Goal: Communication & Community: Answer question/provide support

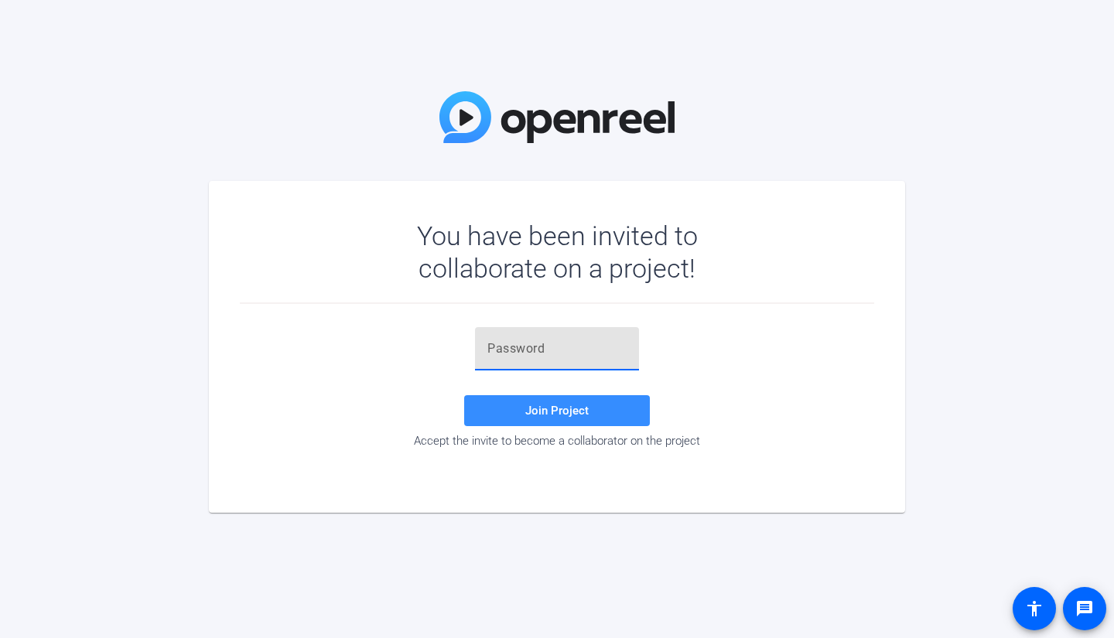
click at [506, 354] on input "text" at bounding box center [556, 349] width 139 height 19
paste input ",'zWw6"
type input ",'zWw6"
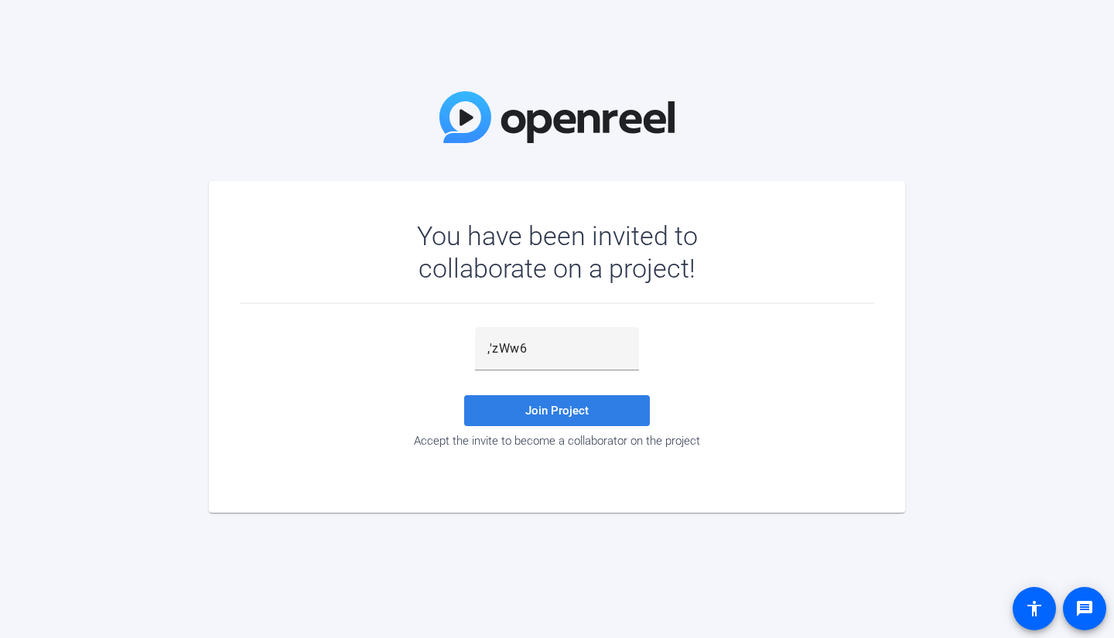
click at [515, 408] on span at bounding box center [557, 410] width 186 height 37
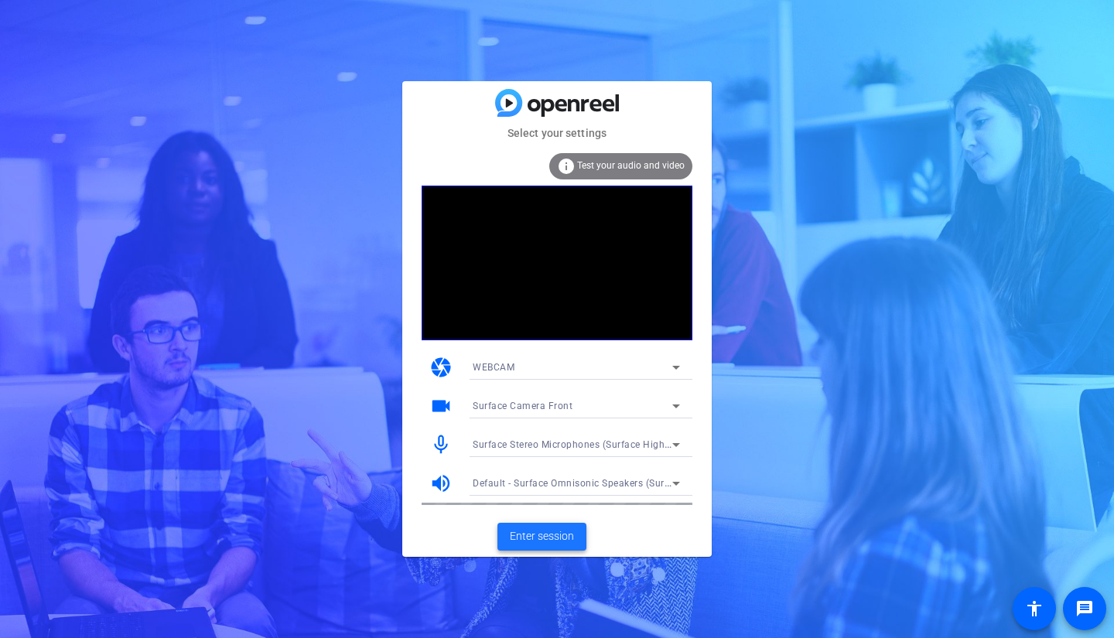
click at [538, 540] on span "Enter session" at bounding box center [542, 536] width 64 height 16
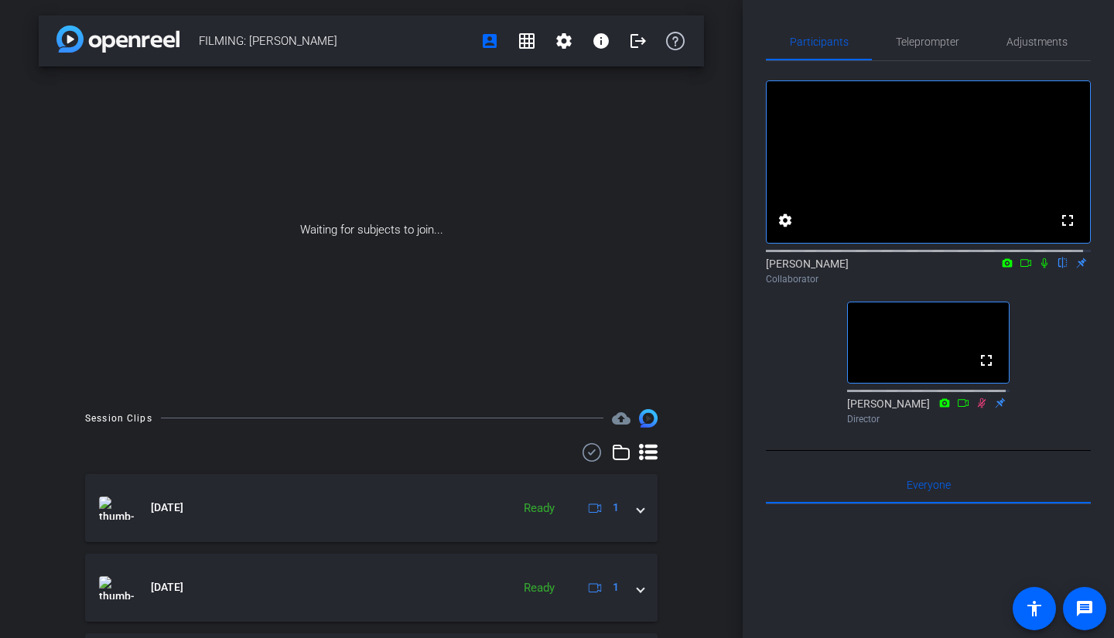
click at [1041, 268] on icon at bounding box center [1044, 263] width 6 height 10
click at [1038, 268] on icon at bounding box center [1044, 263] width 12 height 11
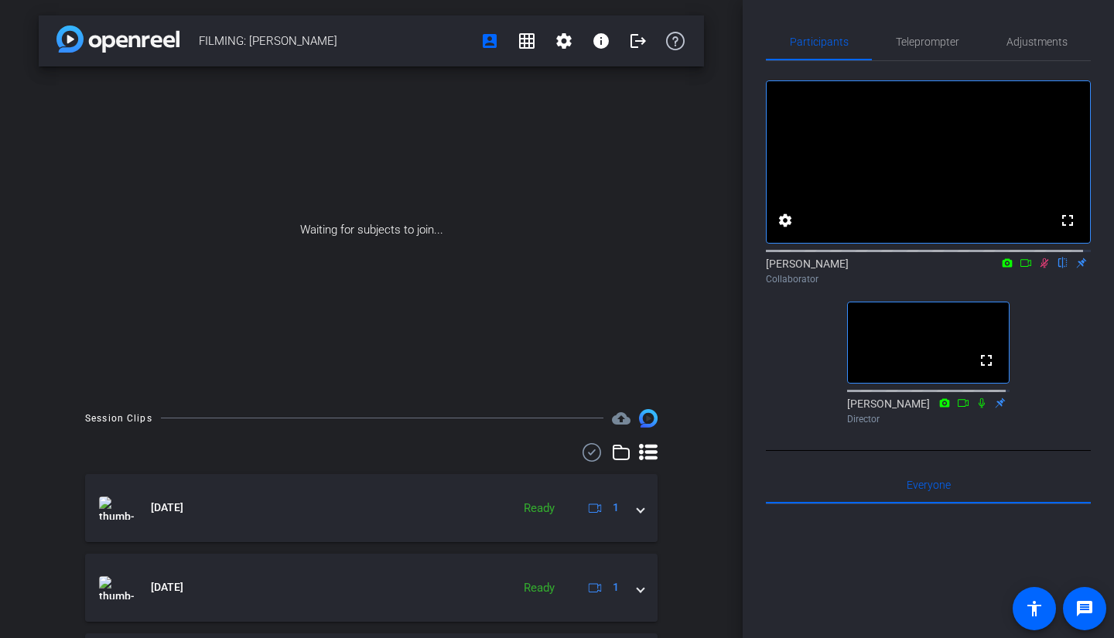
click at [1041, 268] on icon at bounding box center [1045, 263] width 9 height 10
click at [1041, 268] on icon at bounding box center [1044, 263] width 6 height 10
click at [519, 43] on mat-icon "grid_on" at bounding box center [527, 41] width 19 height 19
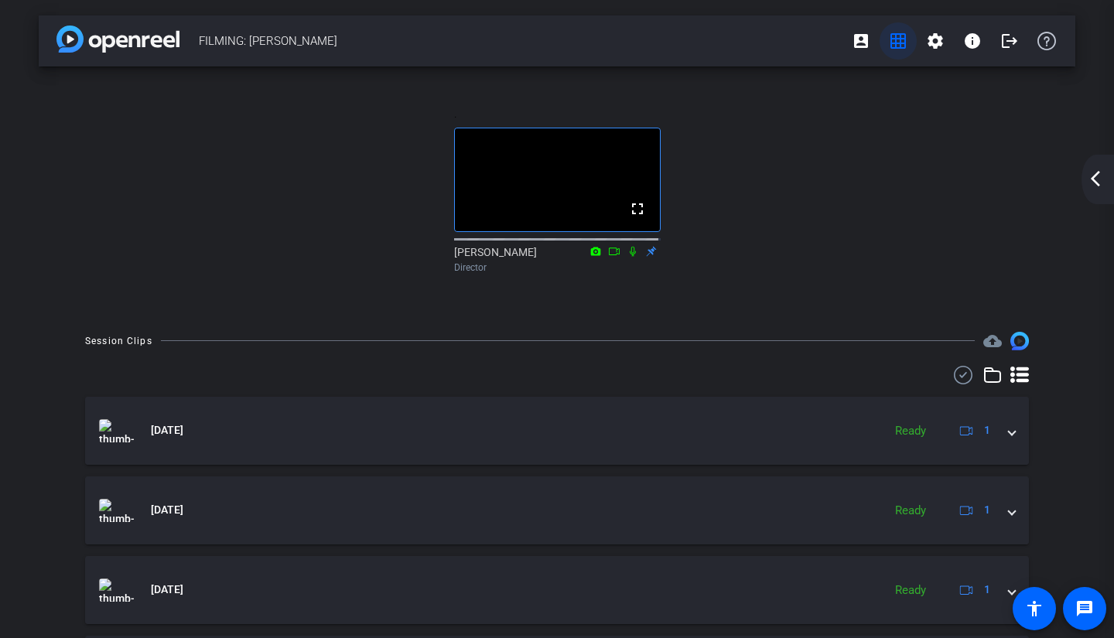
click at [893, 51] on span at bounding box center [898, 40] width 37 height 37
click at [858, 40] on mat-icon "account_box" at bounding box center [861, 41] width 19 height 19
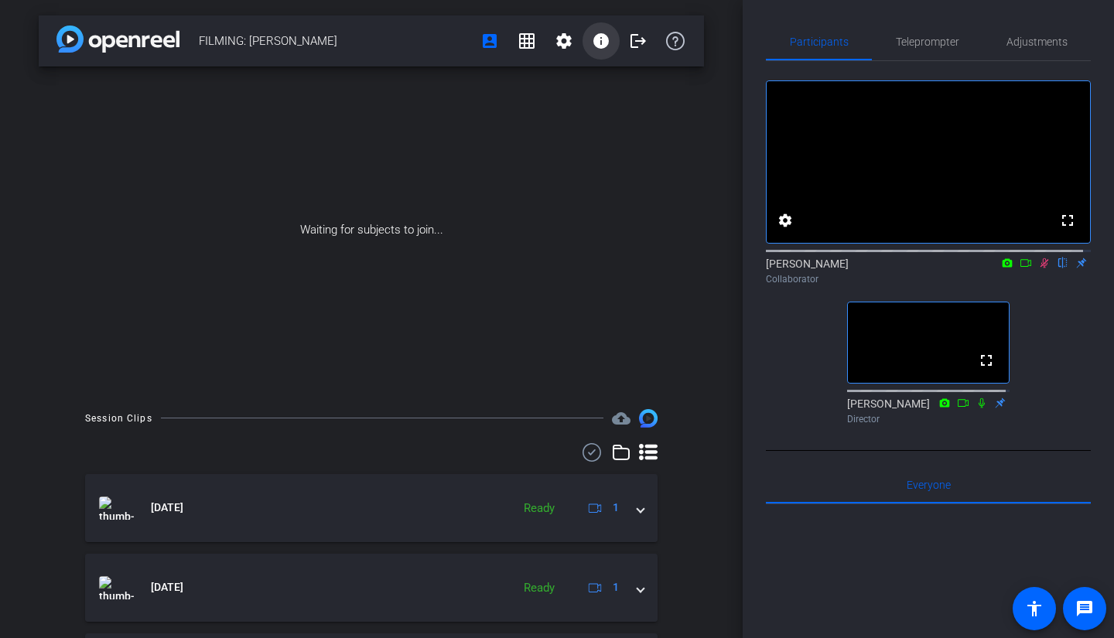
click at [595, 43] on mat-icon "info" at bounding box center [601, 41] width 19 height 19
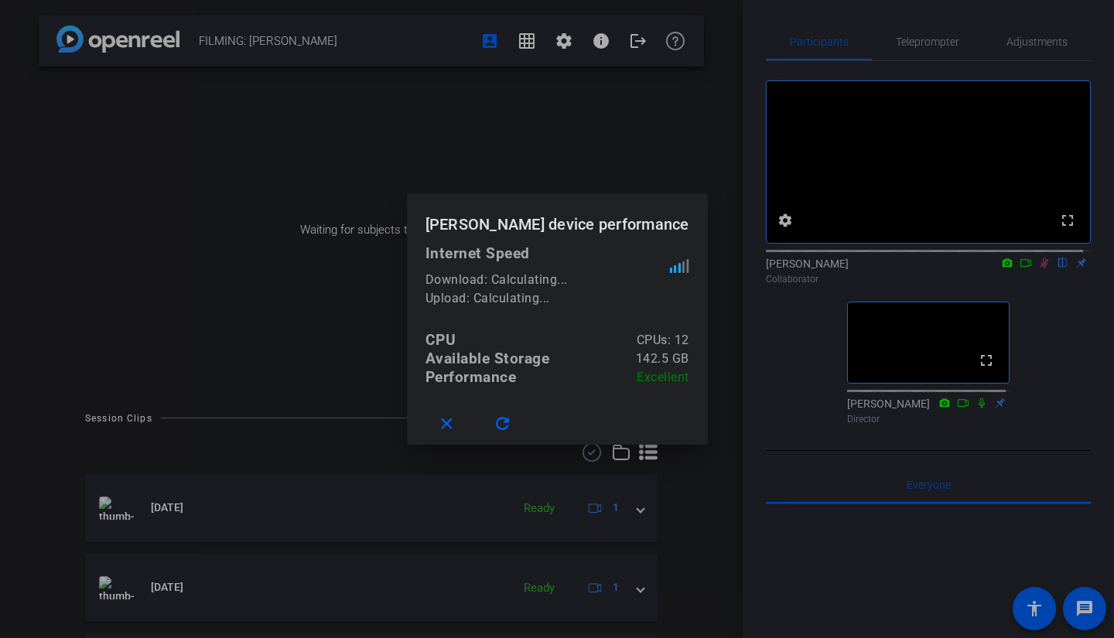
click at [595, 43] on div at bounding box center [557, 319] width 1114 height 638
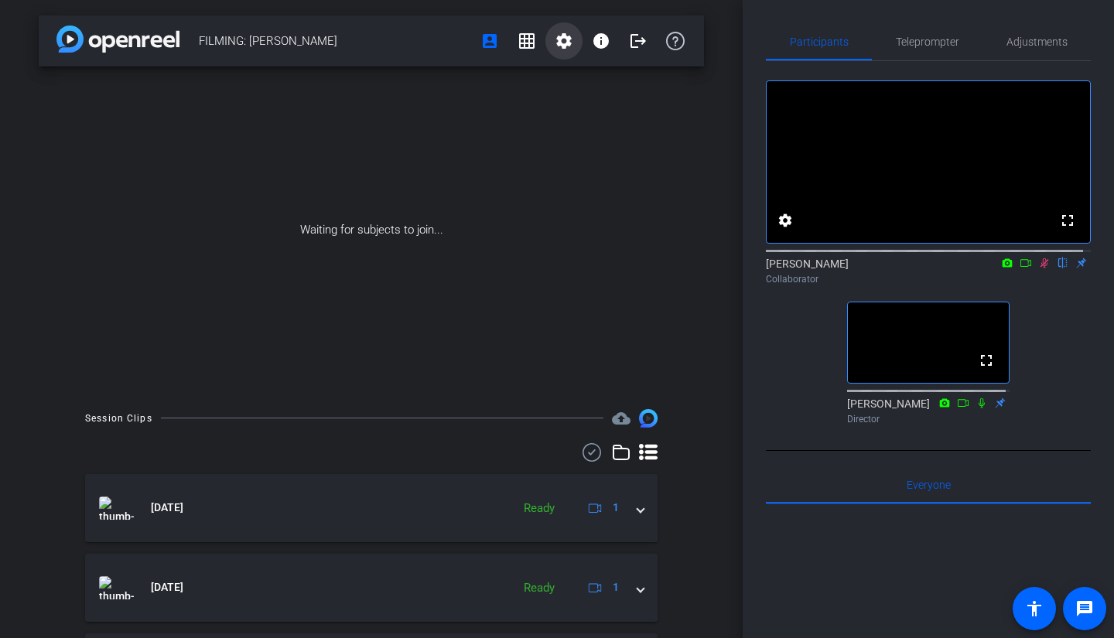
click at [561, 43] on mat-icon "settings" at bounding box center [564, 41] width 19 height 19
click at [561, 43] on div at bounding box center [557, 319] width 1114 height 638
click at [1038, 268] on icon at bounding box center [1044, 263] width 12 height 11
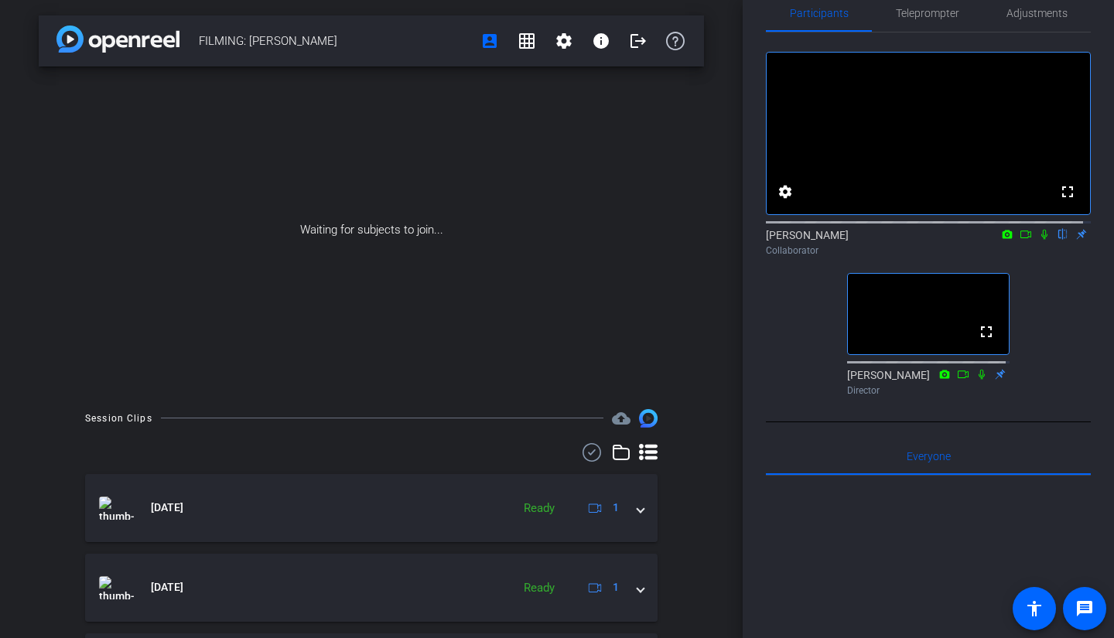
click at [1038, 240] on icon at bounding box center [1044, 234] width 12 height 11
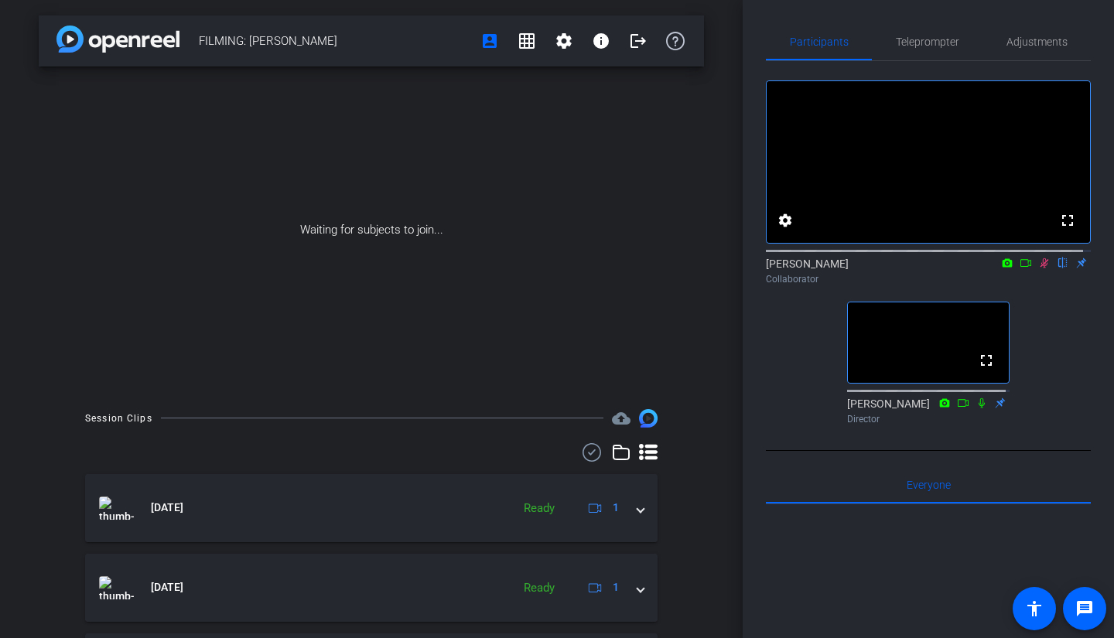
scroll to position [1, 0]
click at [1041, 268] on icon at bounding box center [1045, 263] width 9 height 10
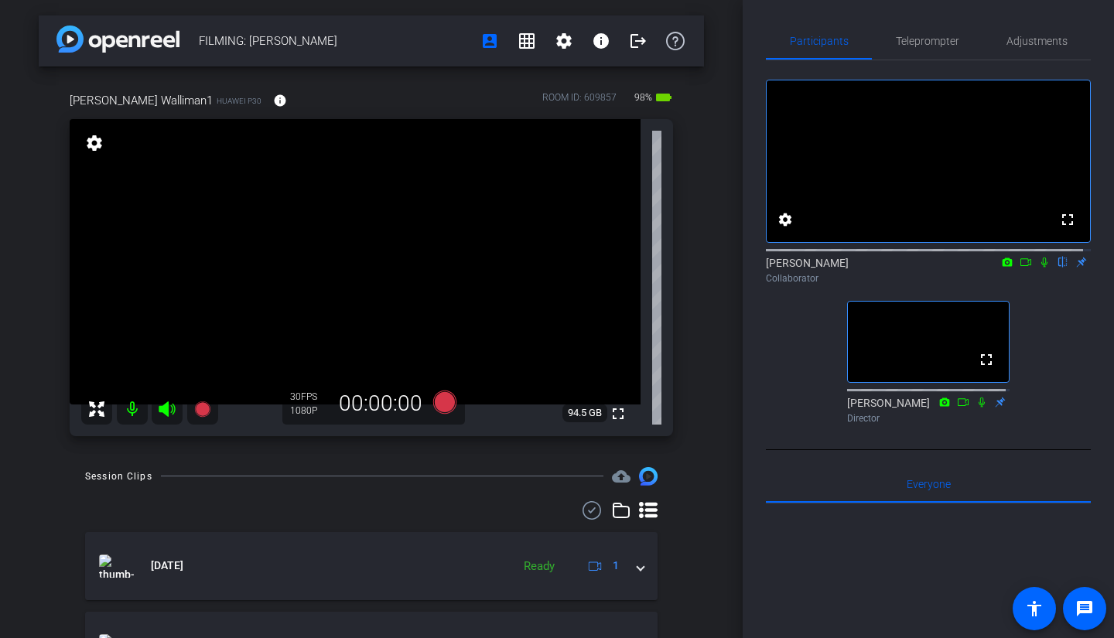
click at [1038, 268] on icon at bounding box center [1044, 262] width 12 height 11
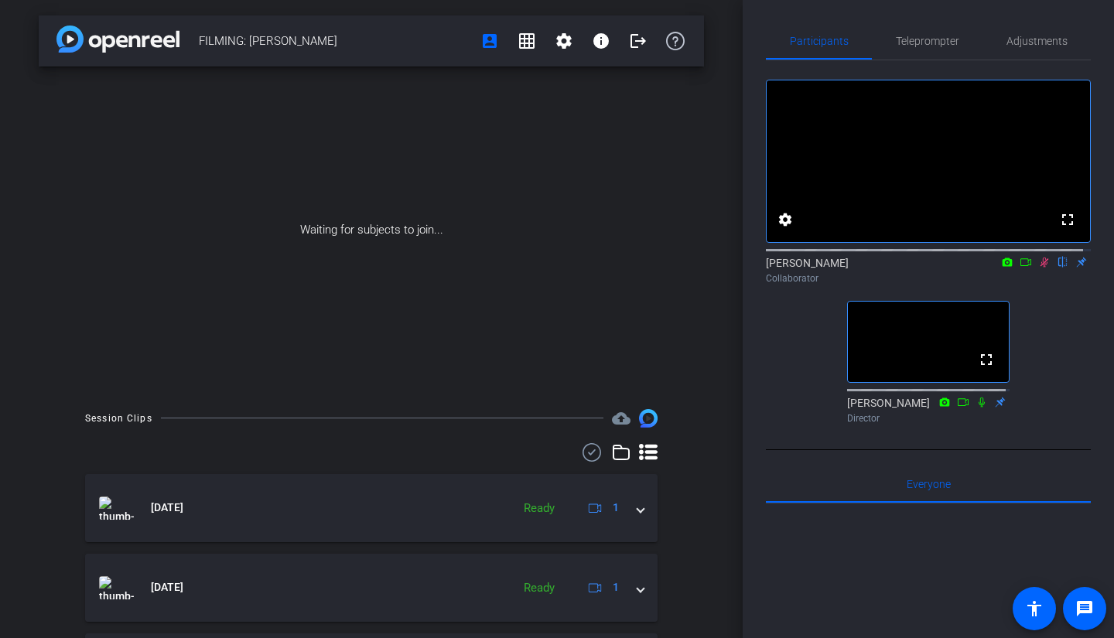
click at [1038, 268] on icon at bounding box center [1044, 262] width 12 height 11
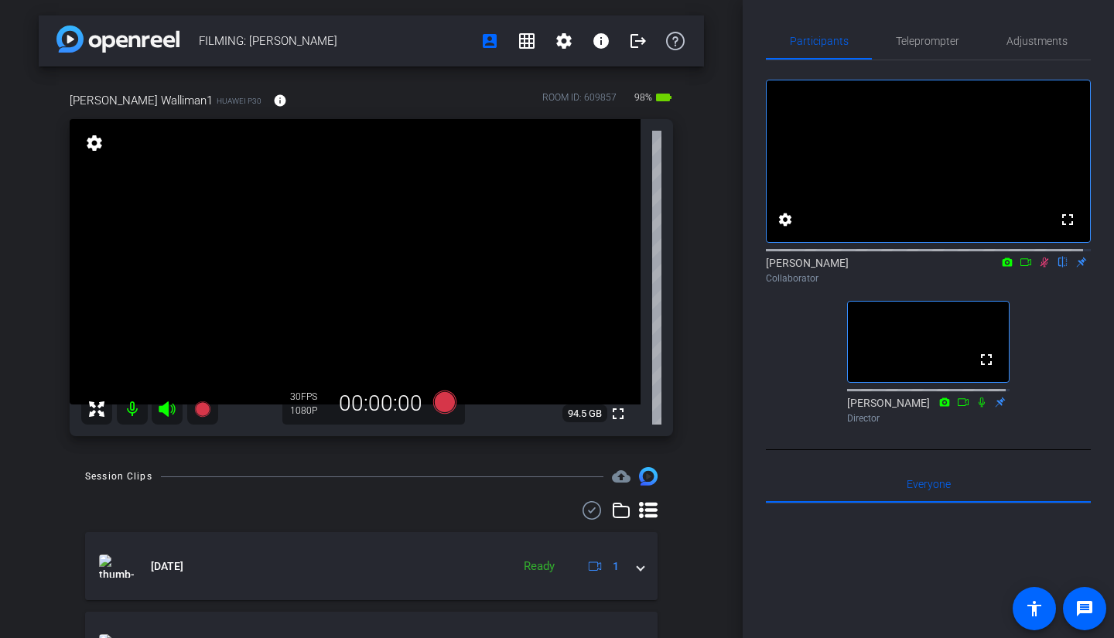
click at [1038, 268] on icon at bounding box center [1044, 262] width 12 height 11
click at [1041, 268] on icon at bounding box center [1045, 263] width 9 height 10
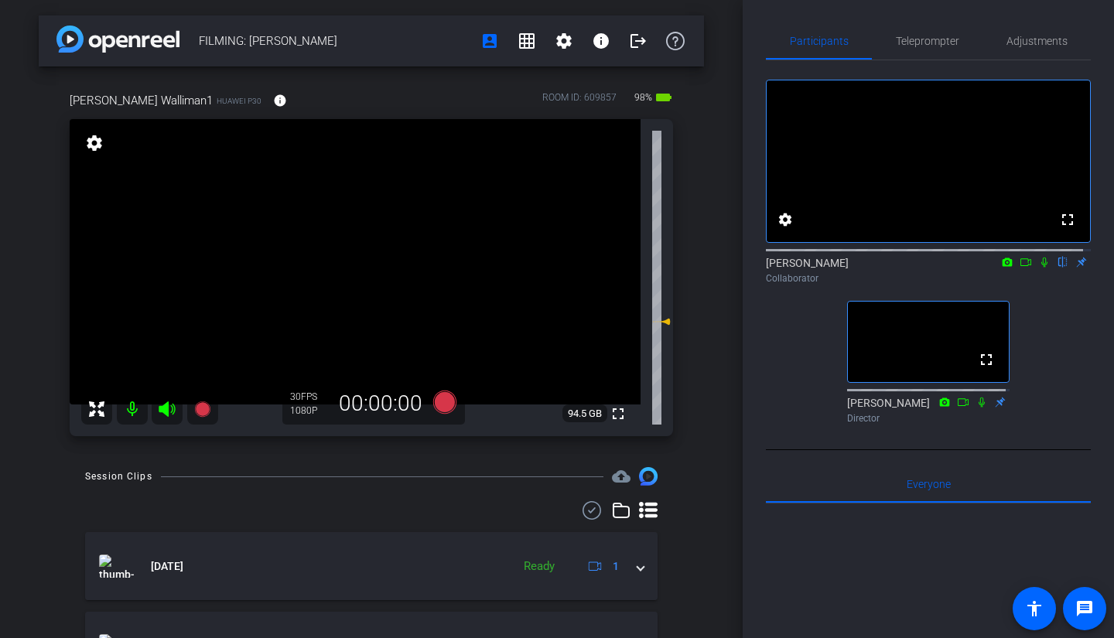
click at [1041, 268] on icon at bounding box center [1044, 263] width 6 height 10
click at [1038, 268] on icon at bounding box center [1044, 262] width 12 height 11
click at [1041, 268] on icon at bounding box center [1044, 263] width 6 height 10
click at [1038, 268] on icon at bounding box center [1044, 262] width 12 height 11
click at [1041, 268] on icon at bounding box center [1044, 263] width 6 height 10
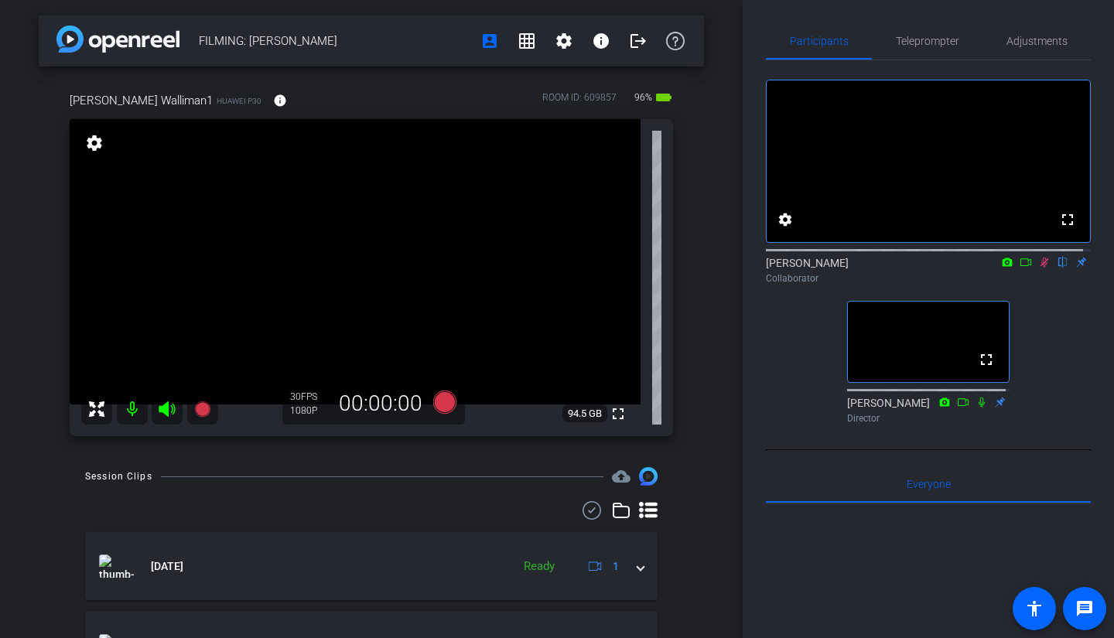
click at [1039, 268] on icon at bounding box center [1044, 262] width 12 height 11
click at [1038, 268] on icon at bounding box center [1044, 262] width 12 height 11
click at [1042, 268] on icon at bounding box center [1044, 262] width 12 height 11
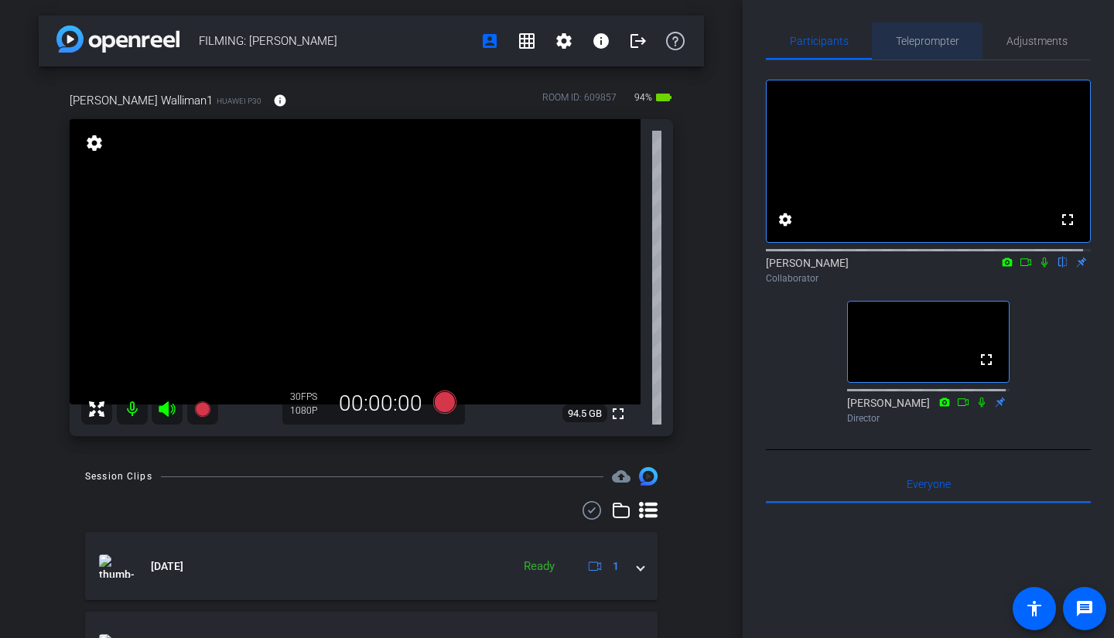
click at [922, 43] on span "Teleprompter" at bounding box center [927, 41] width 63 height 11
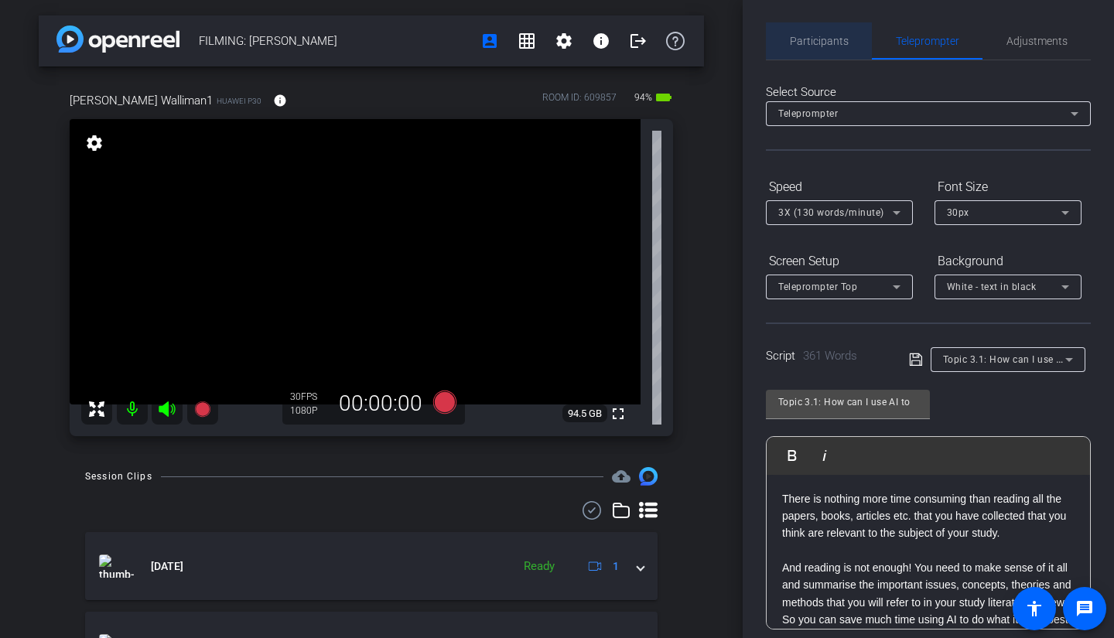
click at [819, 47] on span "Participants" at bounding box center [819, 40] width 59 height 37
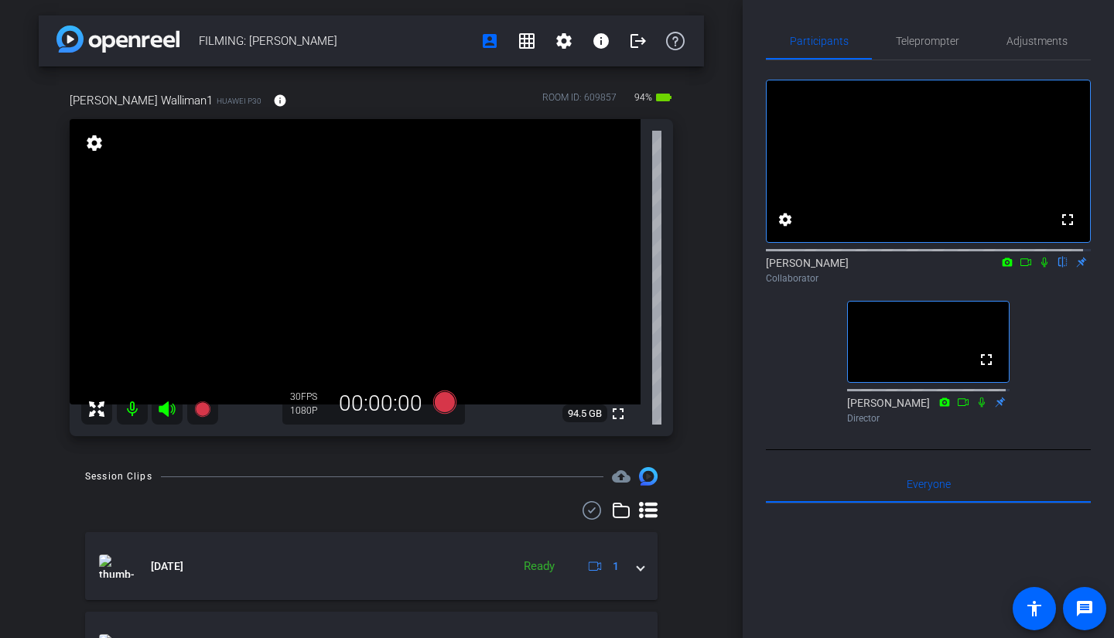
click at [1038, 268] on icon at bounding box center [1044, 262] width 12 height 11
click at [929, 31] on span "Teleprompter" at bounding box center [927, 40] width 63 height 37
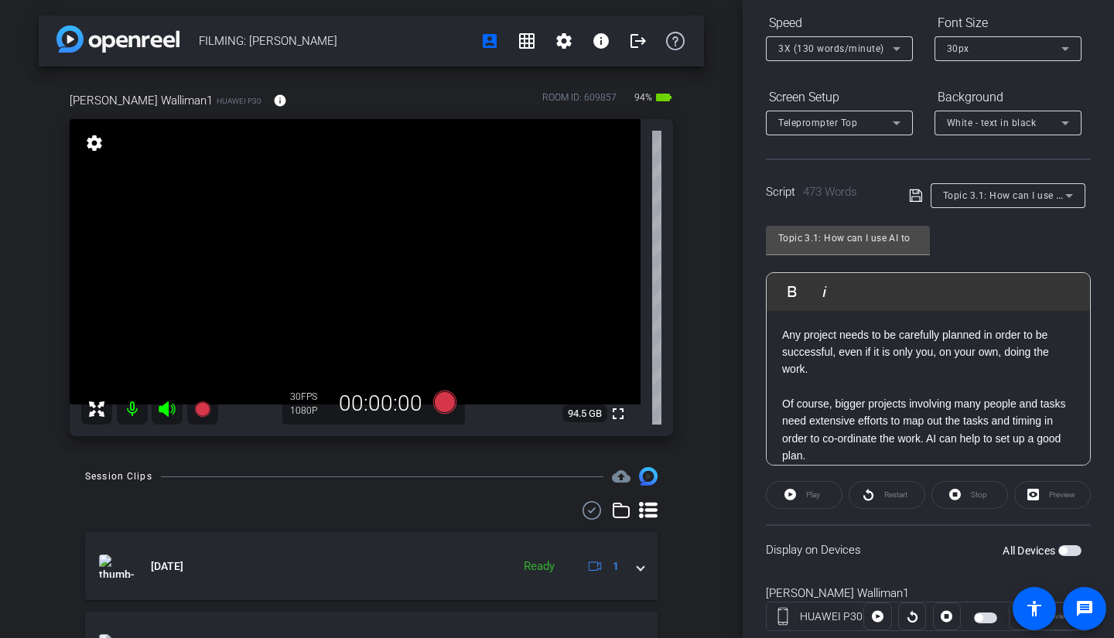
scroll to position [0, 0]
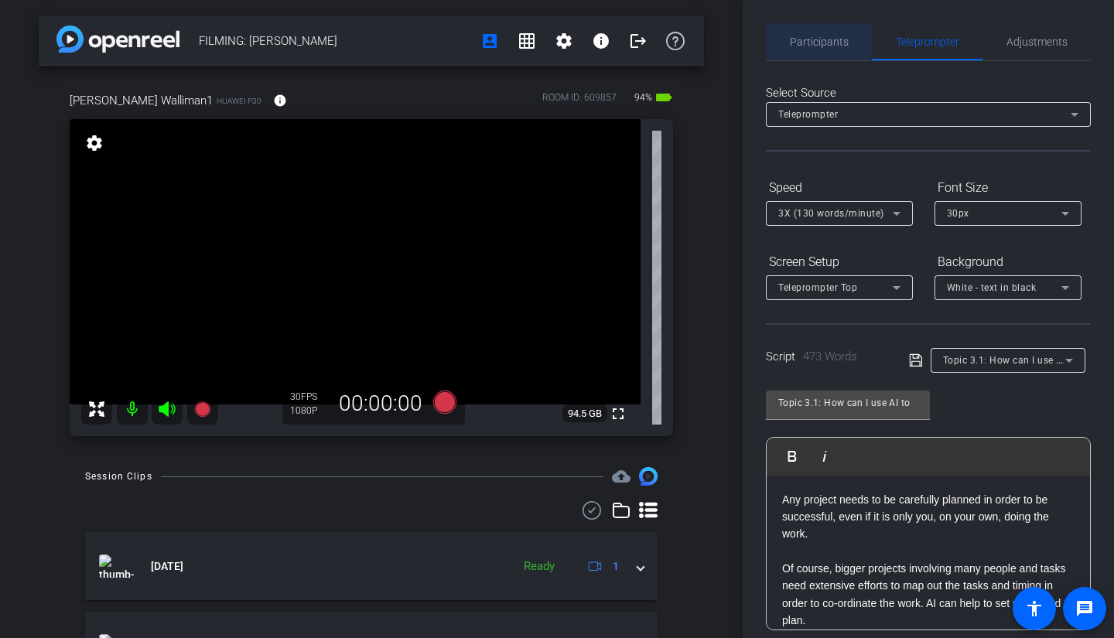
click at [805, 33] on span "Participants" at bounding box center [819, 41] width 59 height 37
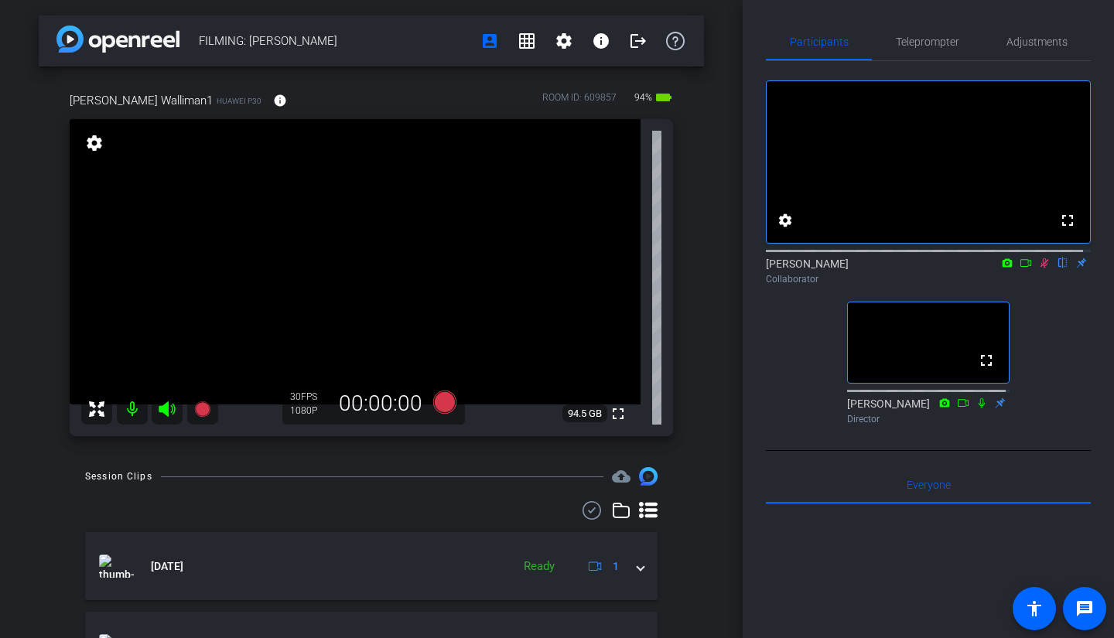
click at [1041, 268] on icon at bounding box center [1045, 263] width 9 height 10
click at [1041, 268] on icon at bounding box center [1044, 263] width 6 height 10
click at [908, 43] on span "Teleprompter" at bounding box center [927, 41] width 63 height 11
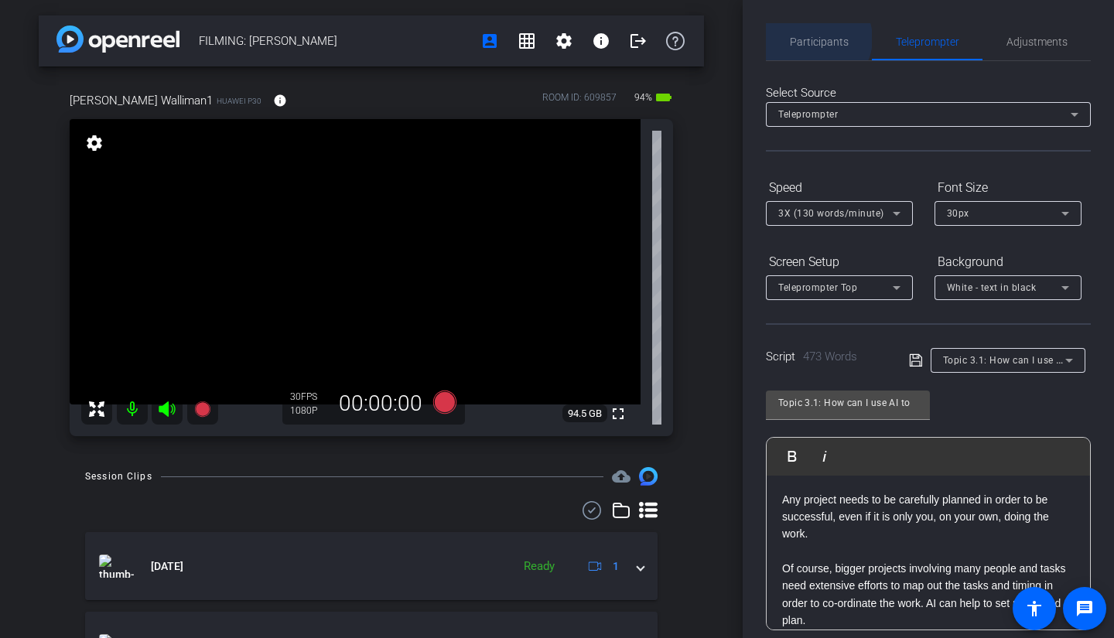
click at [815, 39] on span "Participants" at bounding box center [819, 41] width 59 height 11
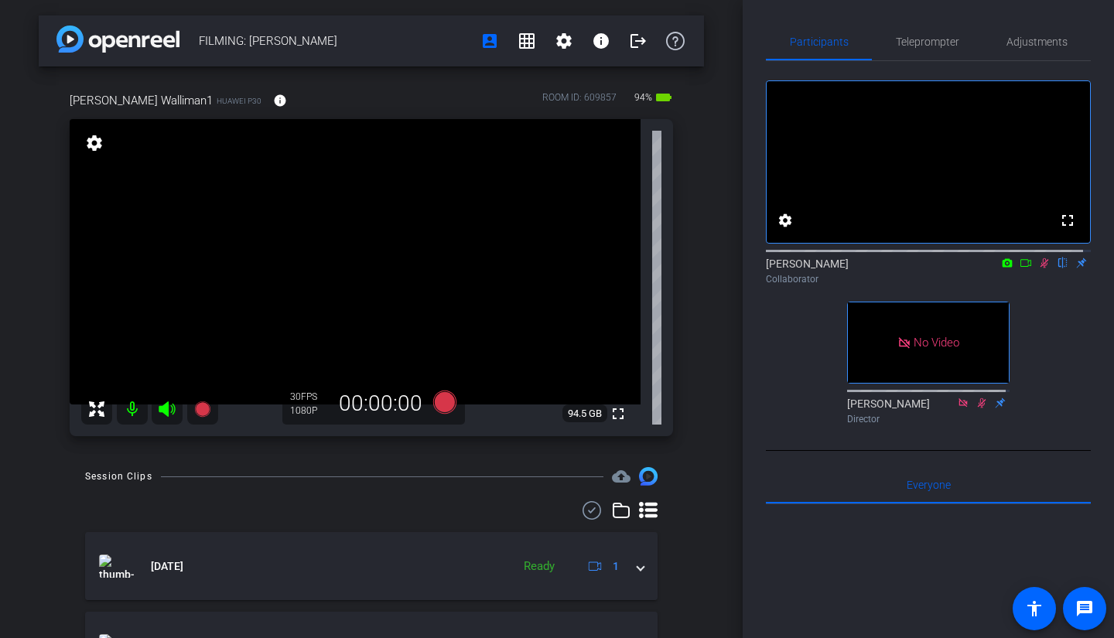
click at [1020, 268] on icon at bounding box center [1026, 263] width 12 height 11
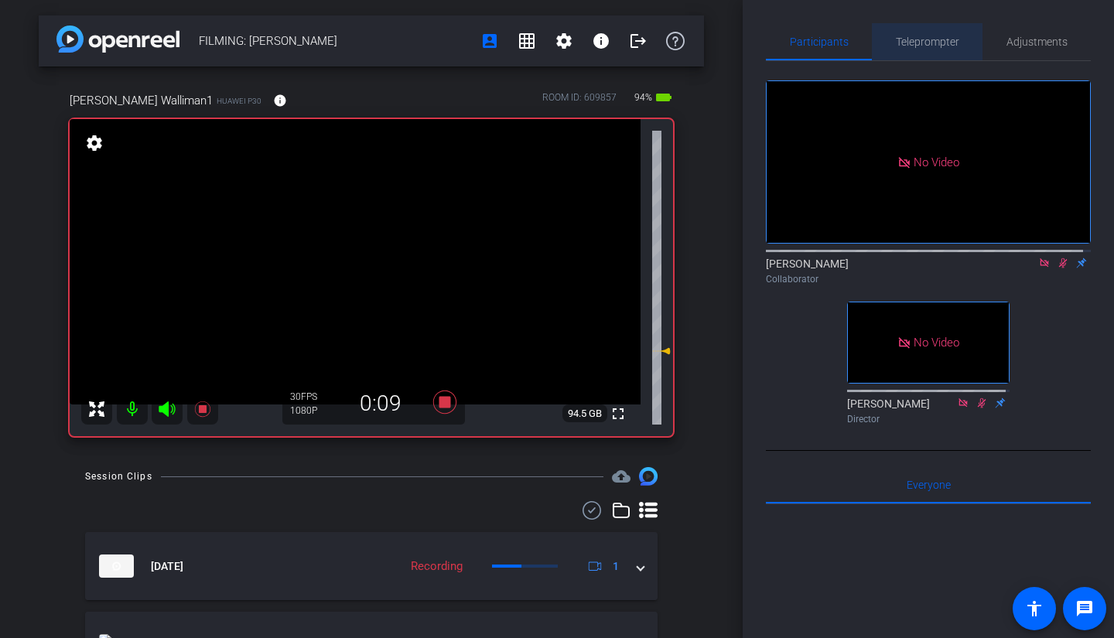
click at [928, 46] on span "Teleprompter" at bounding box center [927, 41] width 63 height 11
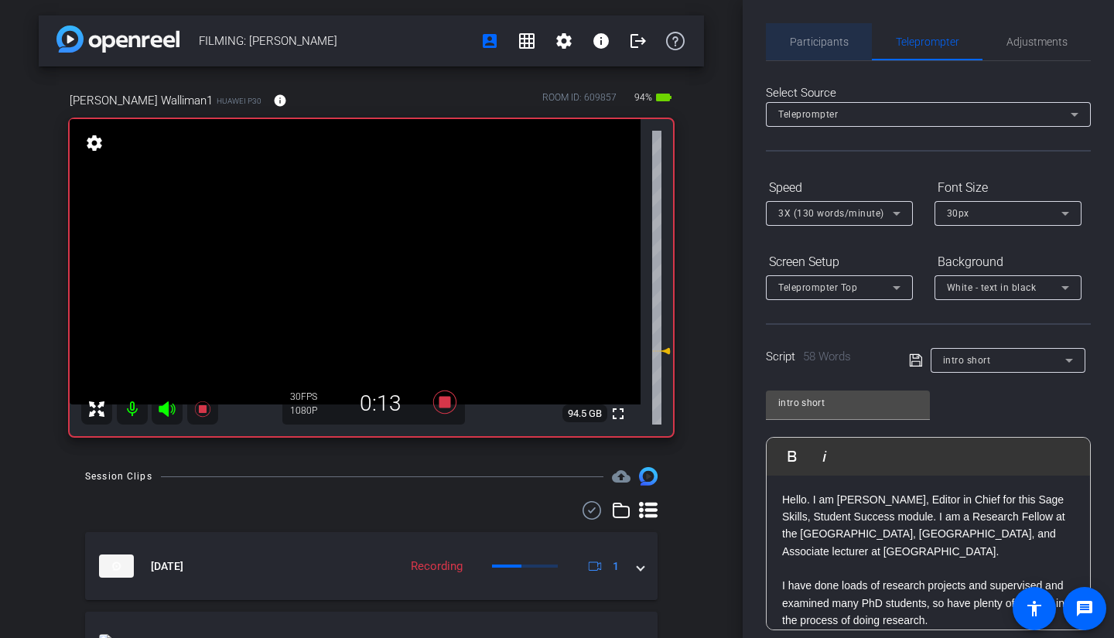
click at [839, 41] on span "Participants" at bounding box center [819, 41] width 59 height 11
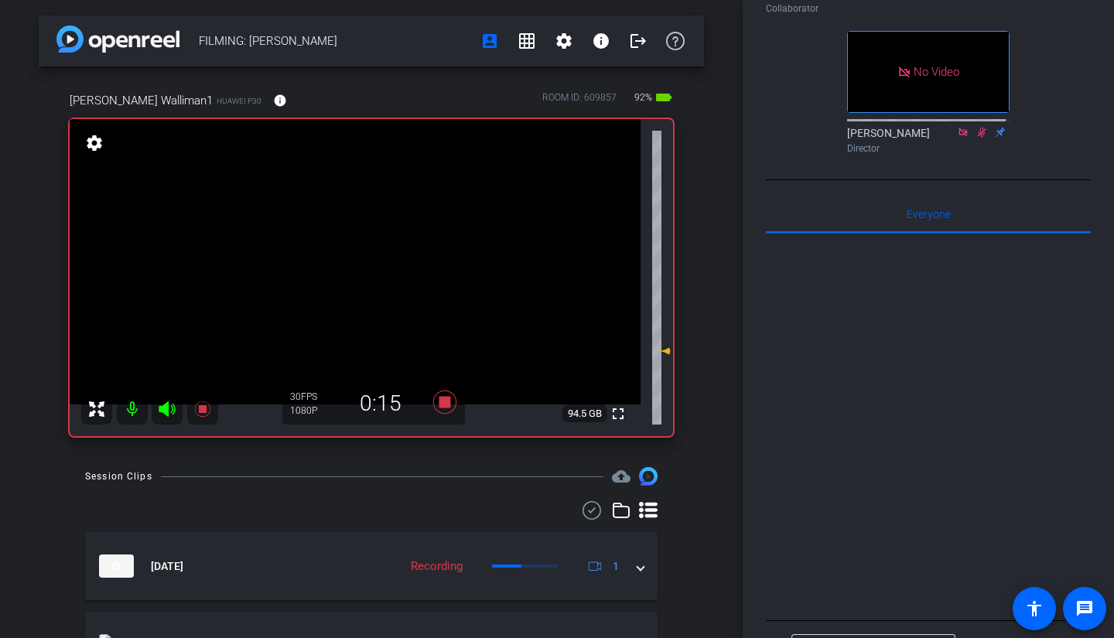
scroll to position [354, 0]
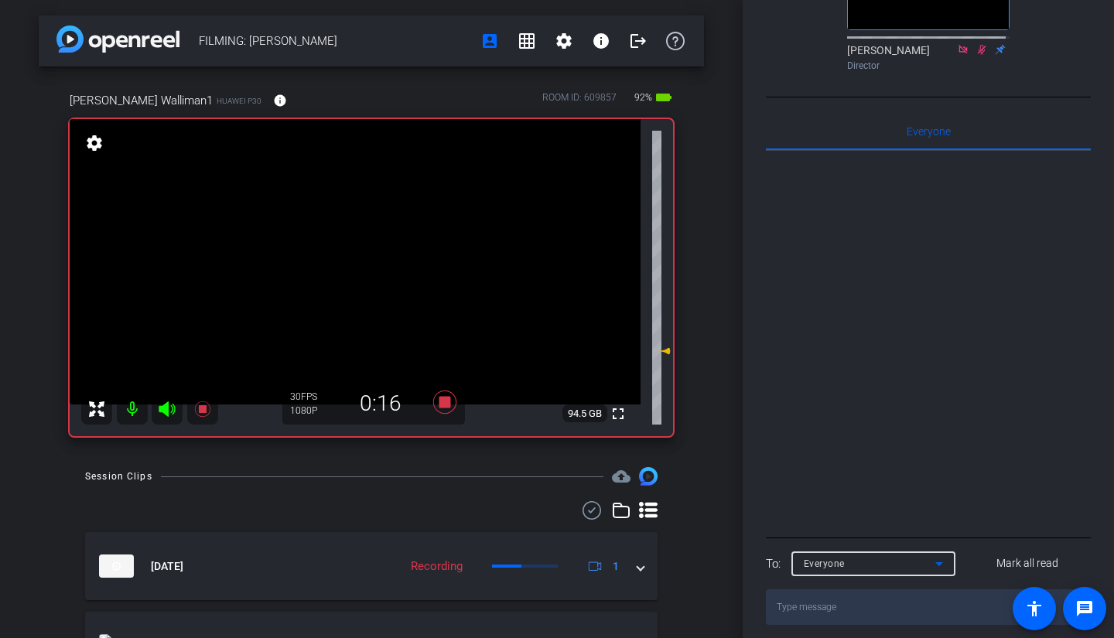
click at [912, 557] on div "Everyone" at bounding box center [870, 563] width 132 height 19
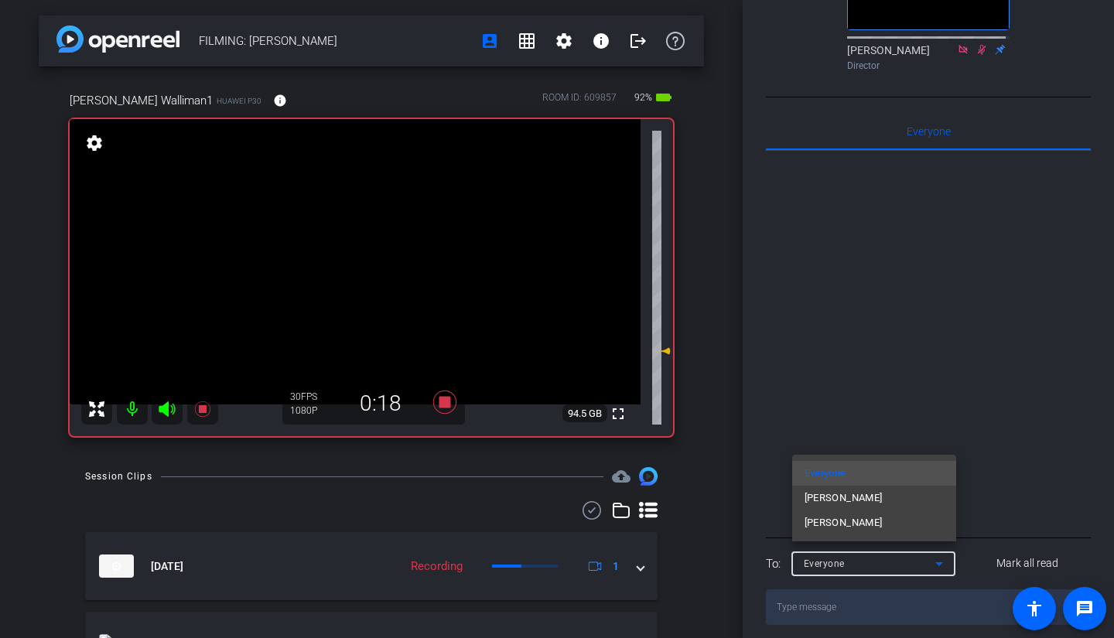
click at [877, 508] on mat-option "[PERSON_NAME]" at bounding box center [874, 498] width 164 height 25
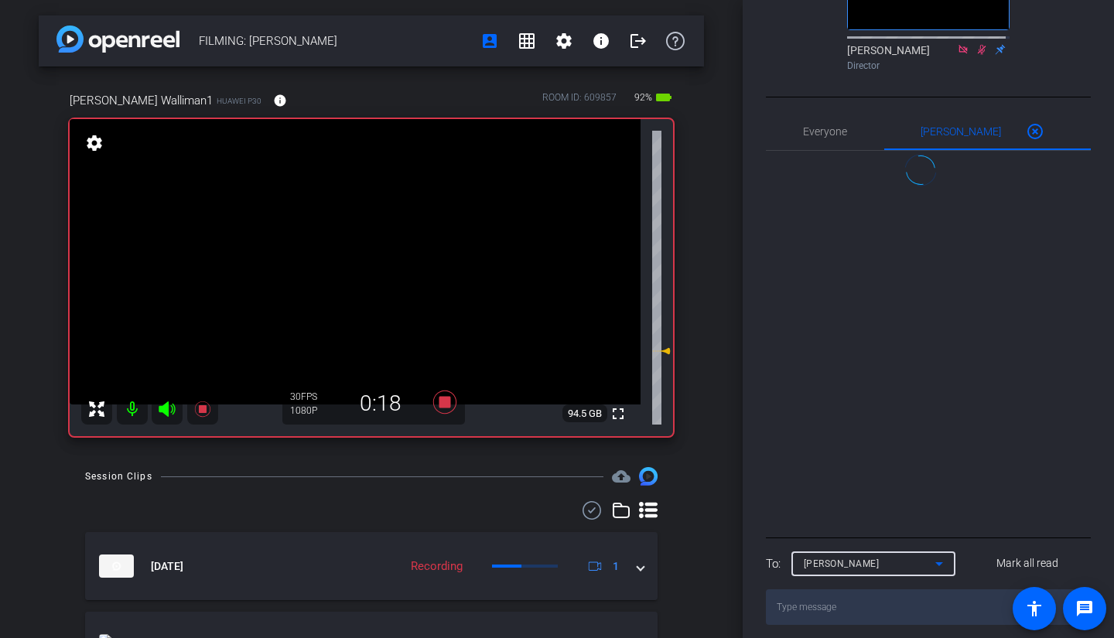
scroll to position [54, 0]
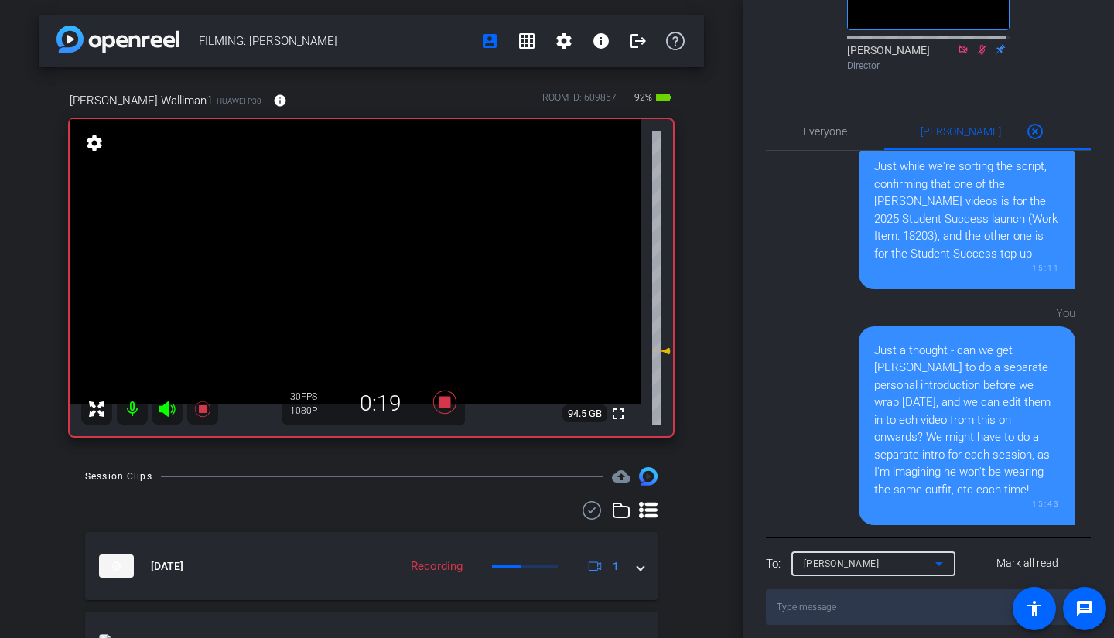
click at [831, 614] on textarea at bounding box center [928, 608] width 325 height 36
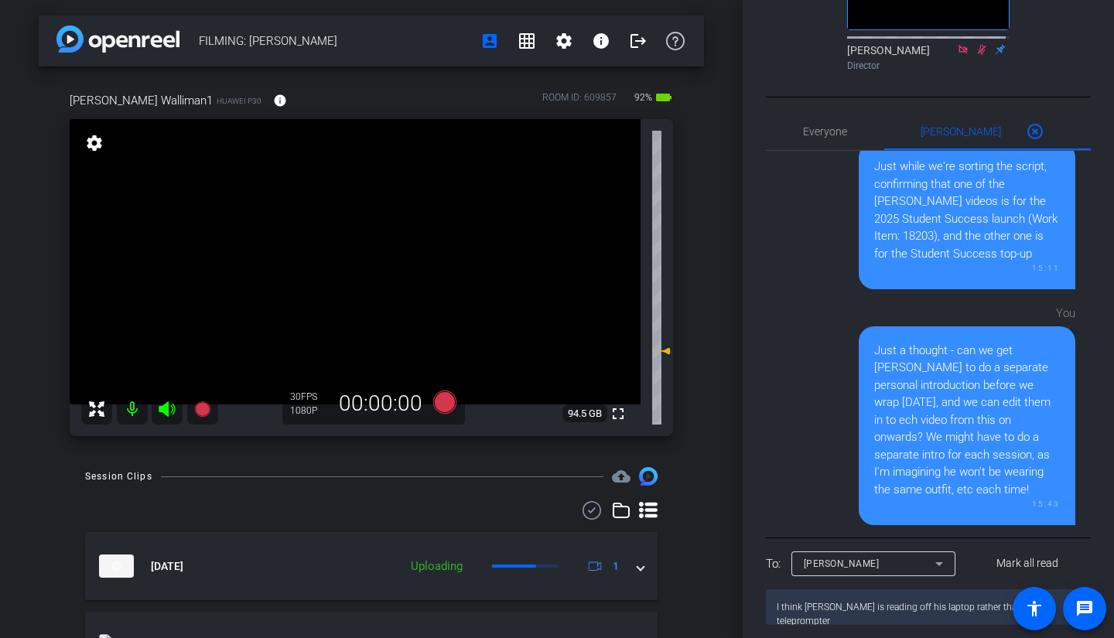
type textarea "I think [PERSON_NAME] is reading off his laptop rather than the teleprompter?"
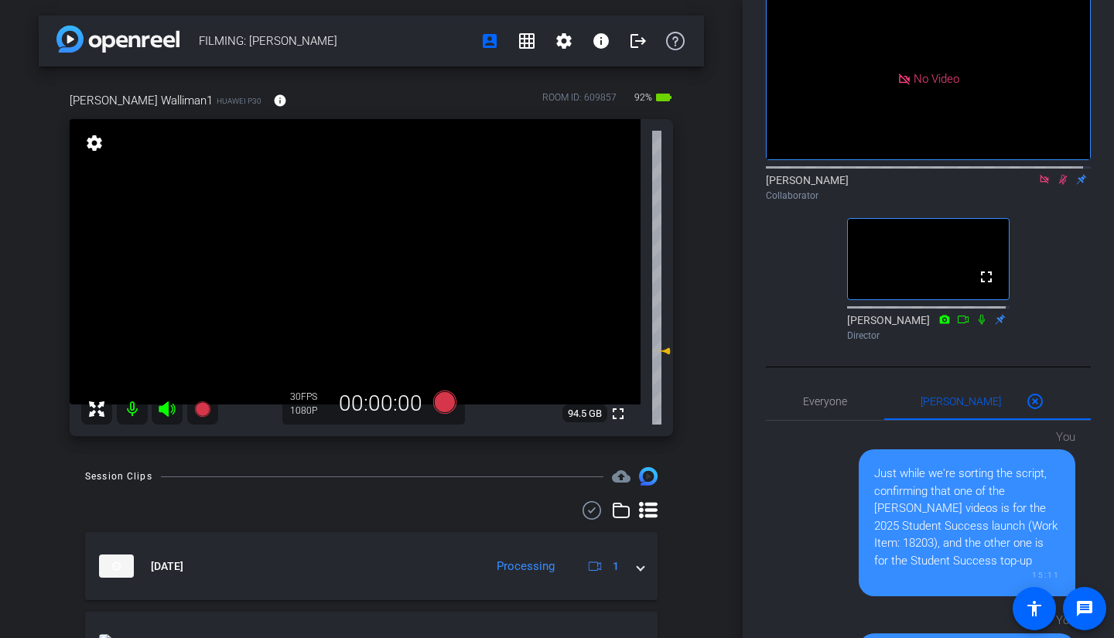
scroll to position [0, 0]
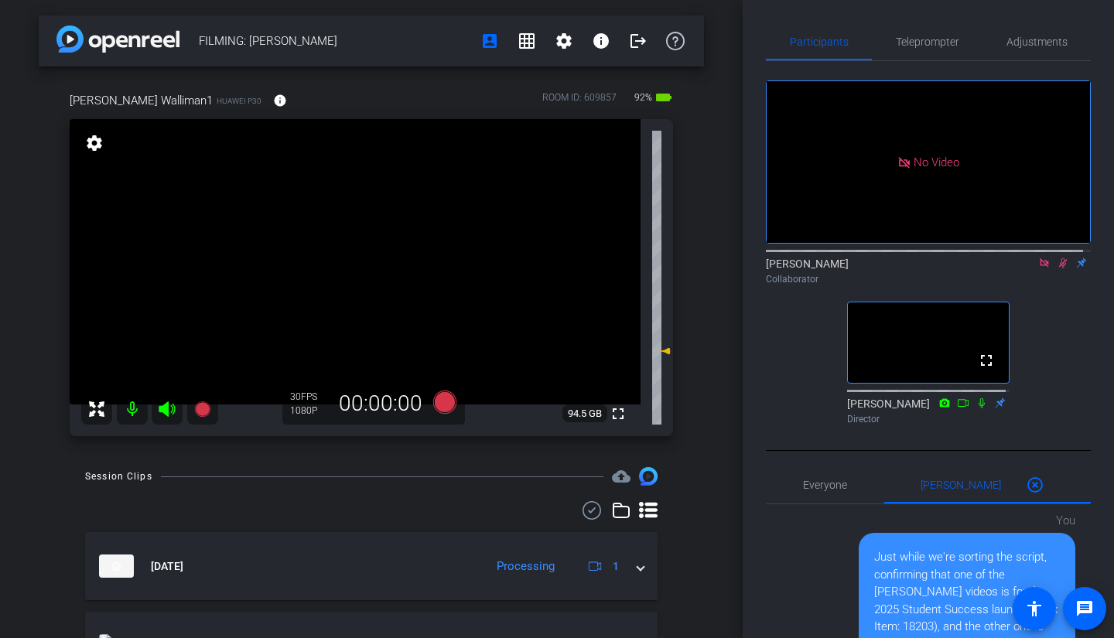
click at [1039, 258] on icon at bounding box center [1044, 263] width 12 height 11
click at [1041, 268] on icon at bounding box center [1045, 263] width 9 height 10
click at [1038, 268] on icon at bounding box center [1044, 263] width 12 height 11
click at [1020, 268] on icon at bounding box center [1026, 263] width 12 height 11
click at [935, 50] on span "Teleprompter" at bounding box center [927, 41] width 63 height 37
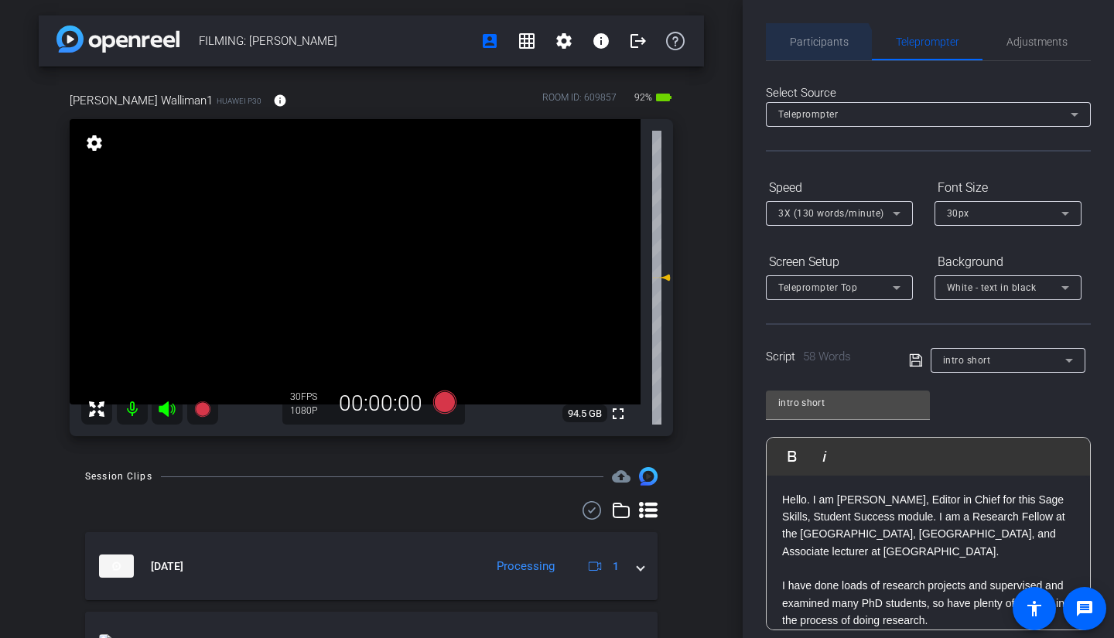
click at [813, 54] on span "Participants" at bounding box center [819, 41] width 59 height 37
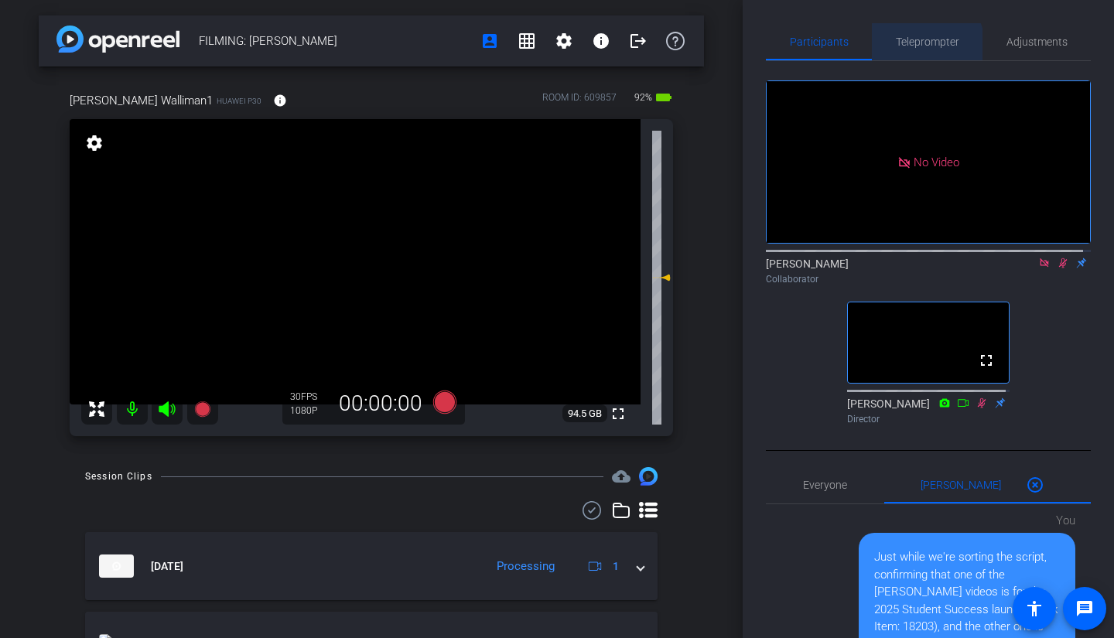
click at [918, 46] on span "Teleprompter" at bounding box center [927, 41] width 63 height 11
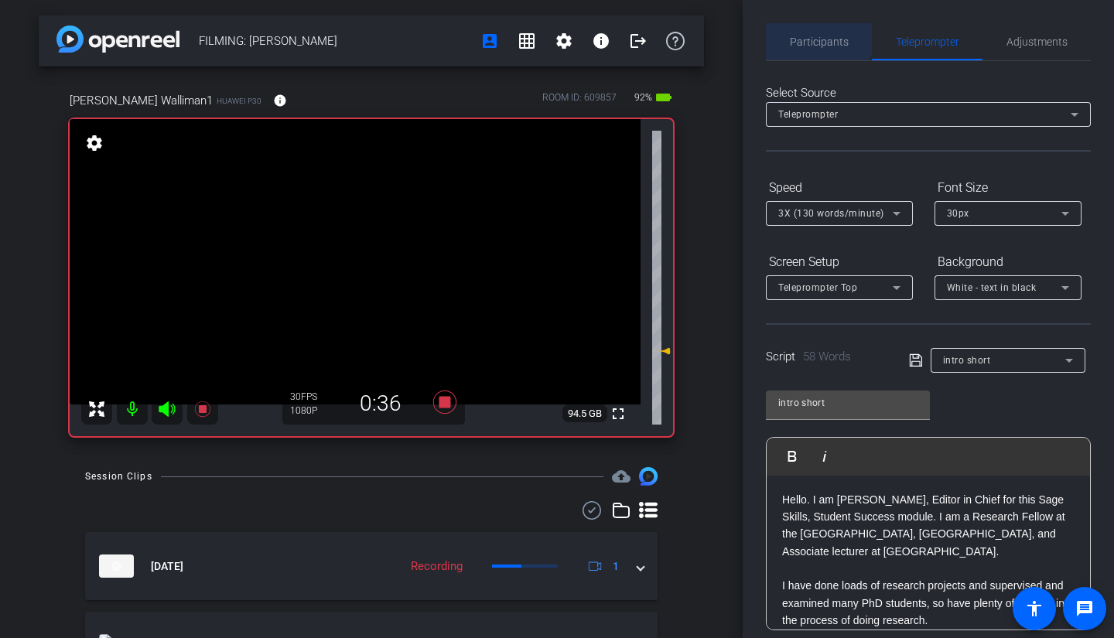
click at [814, 30] on span "Participants" at bounding box center [819, 41] width 59 height 37
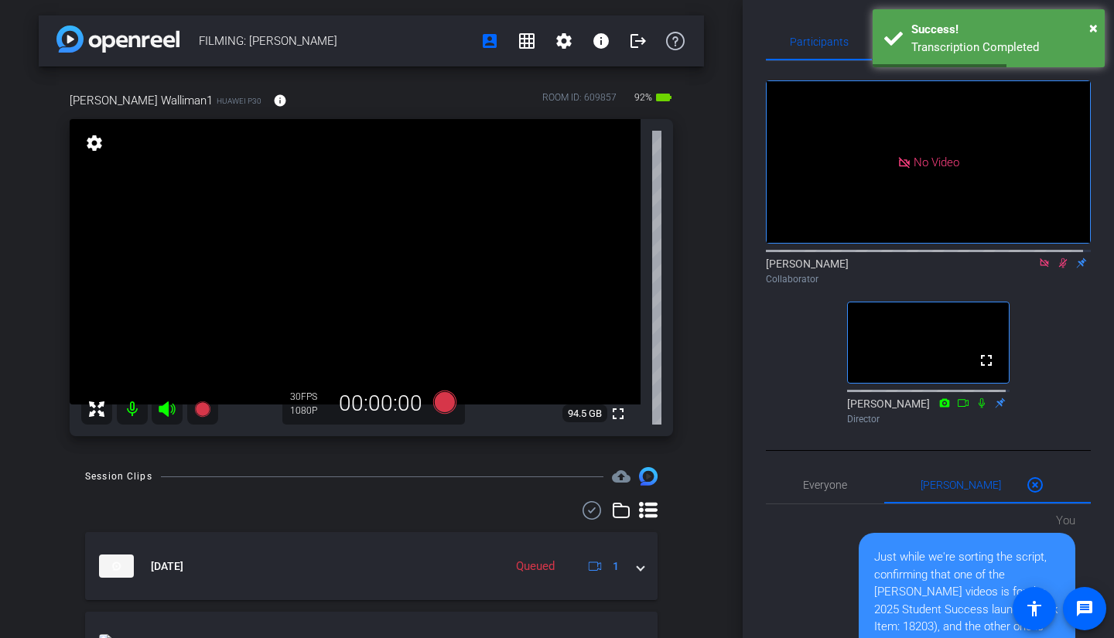
click at [1036, 244] on div at bounding box center [928, 250] width 325 height 12
click at [1040, 258] on icon at bounding box center [1044, 262] width 9 height 9
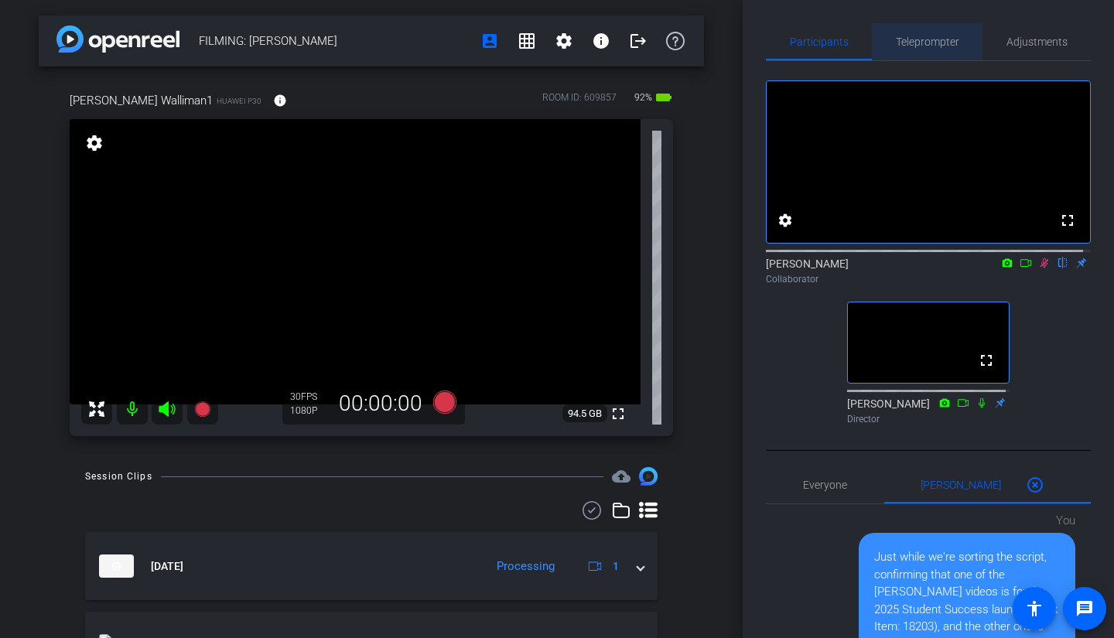
click at [933, 54] on span "Teleprompter" at bounding box center [927, 41] width 63 height 37
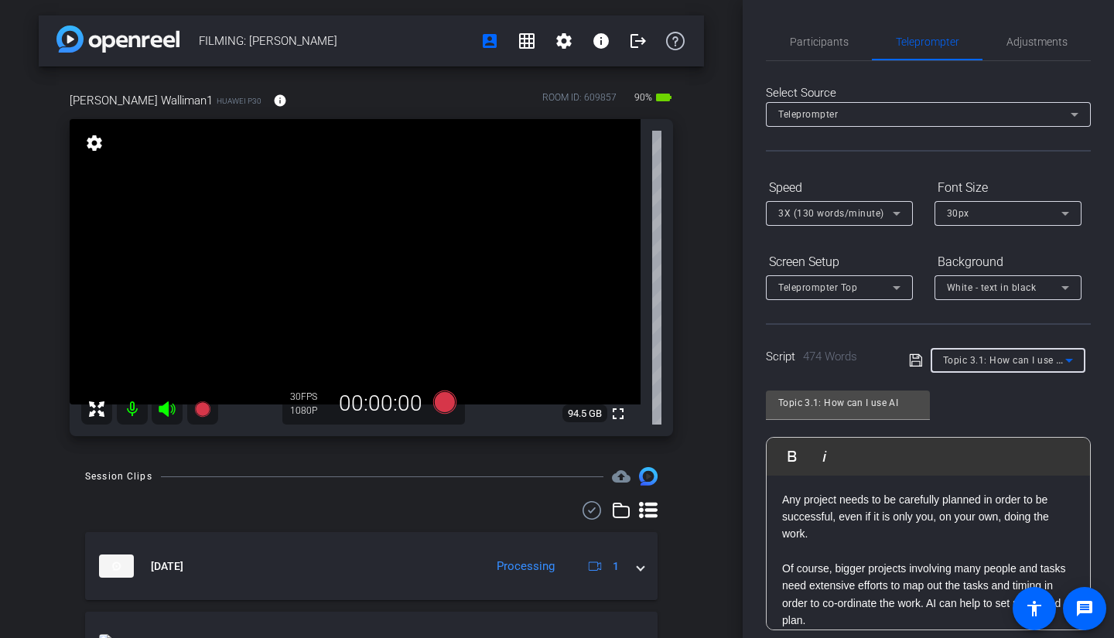
click at [1068, 364] on icon at bounding box center [1069, 360] width 19 height 19
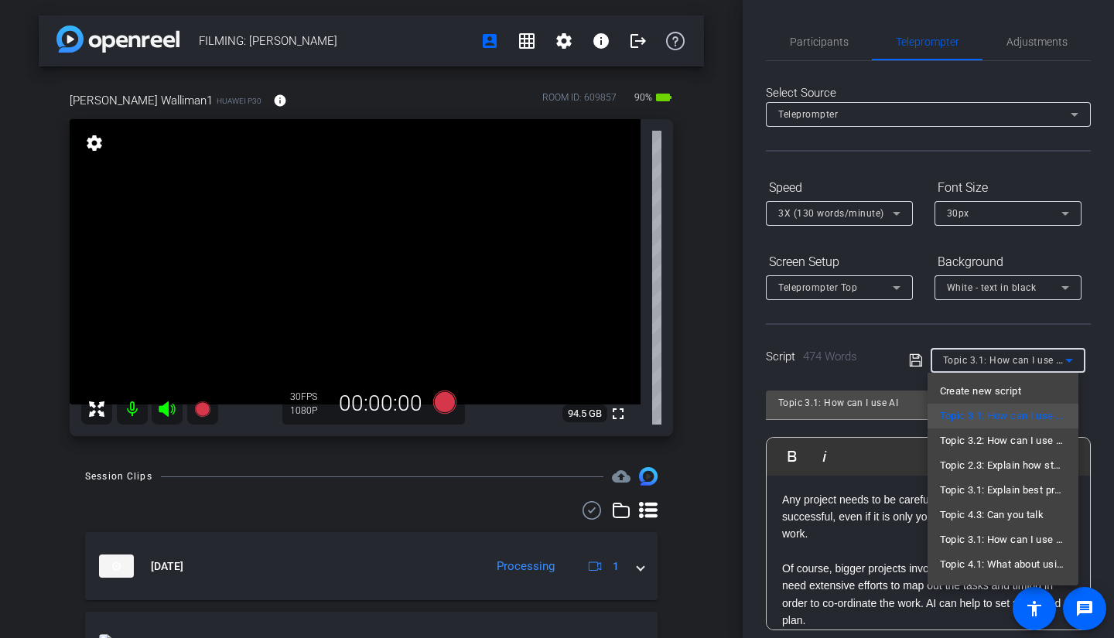
click at [1092, 402] on div at bounding box center [557, 319] width 1114 height 638
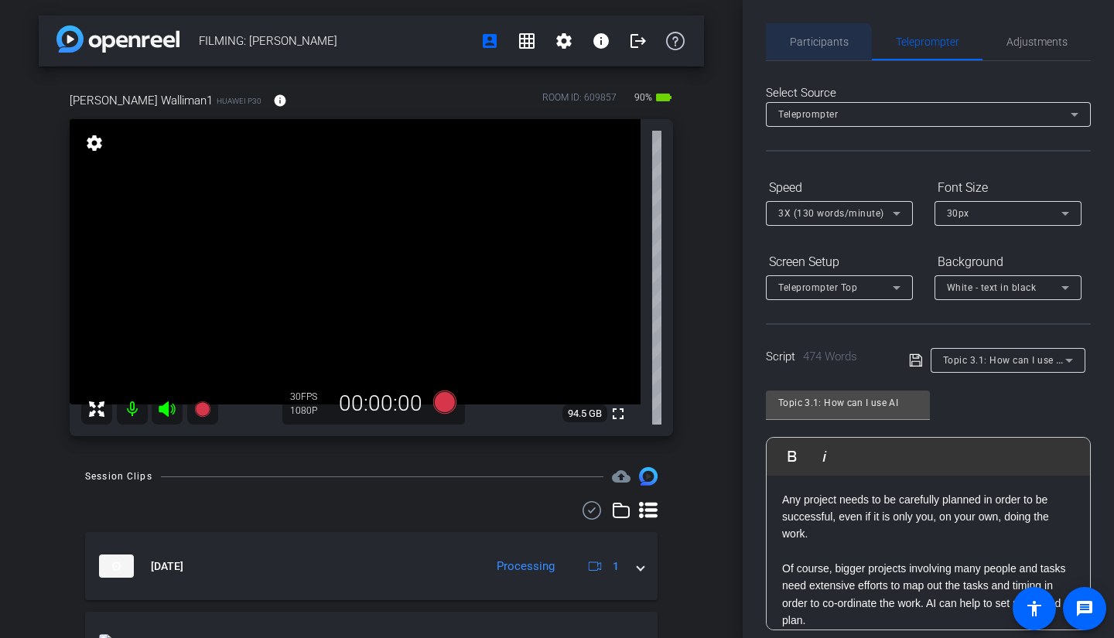
click at [815, 56] on span "Participants" at bounding box center [819, 41] width 59 height 37
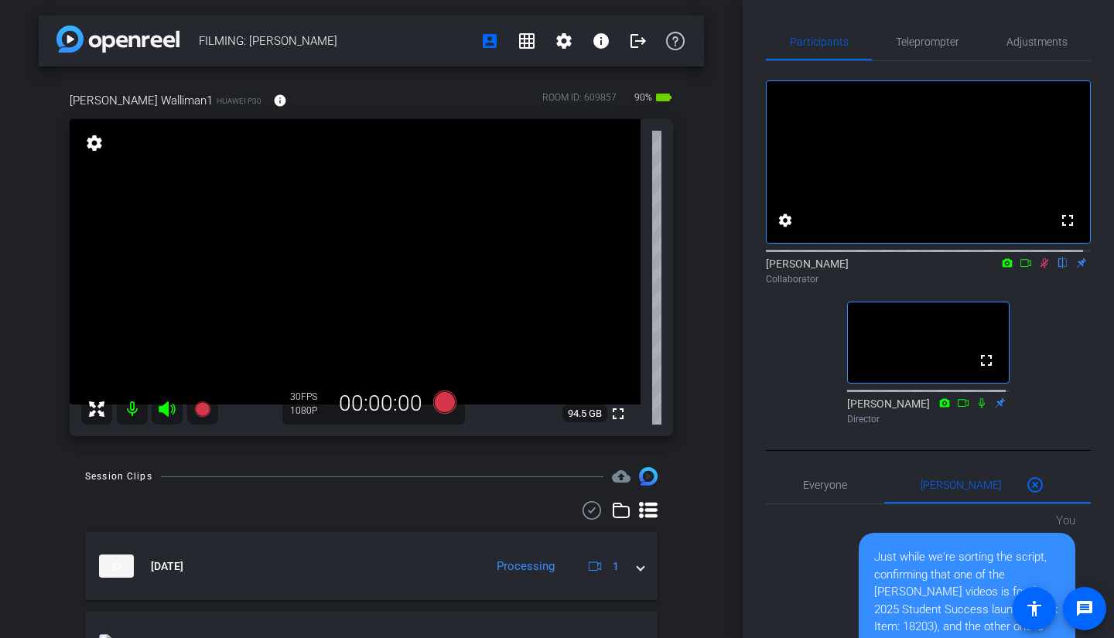
click at [1020, 268] on icon at bounding box center [1026, 263] width 12 height 11
click at [915, 32] on span "Teleprompter" at bounding box center [927, 41] width 63 height 37
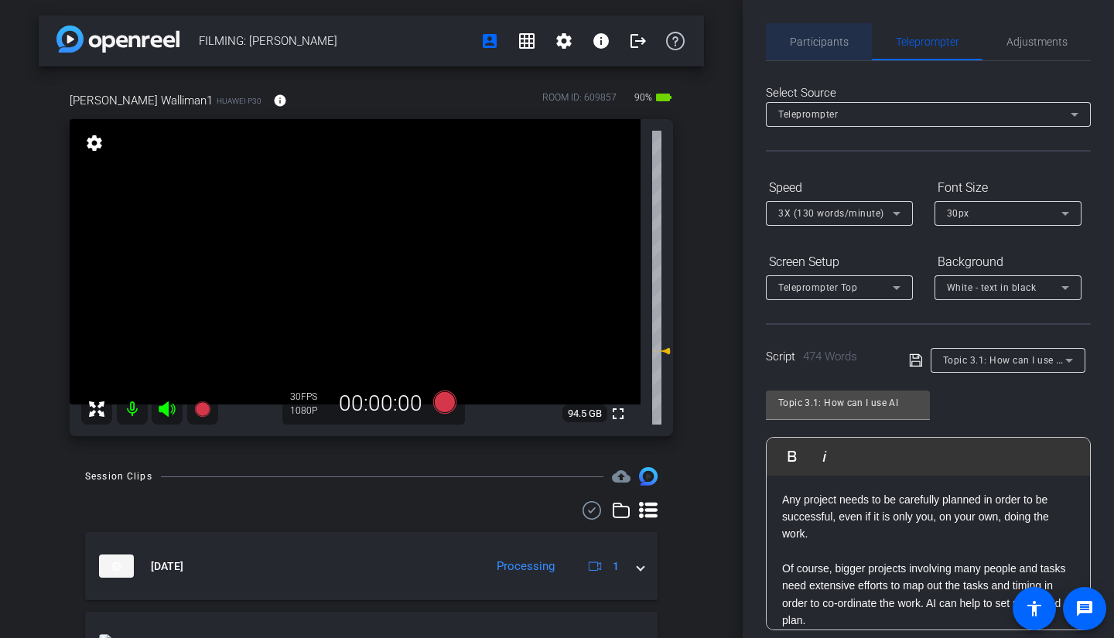
click at [836, 36] on span "Participants" at bounding box center [819, 41] width 59 height 11
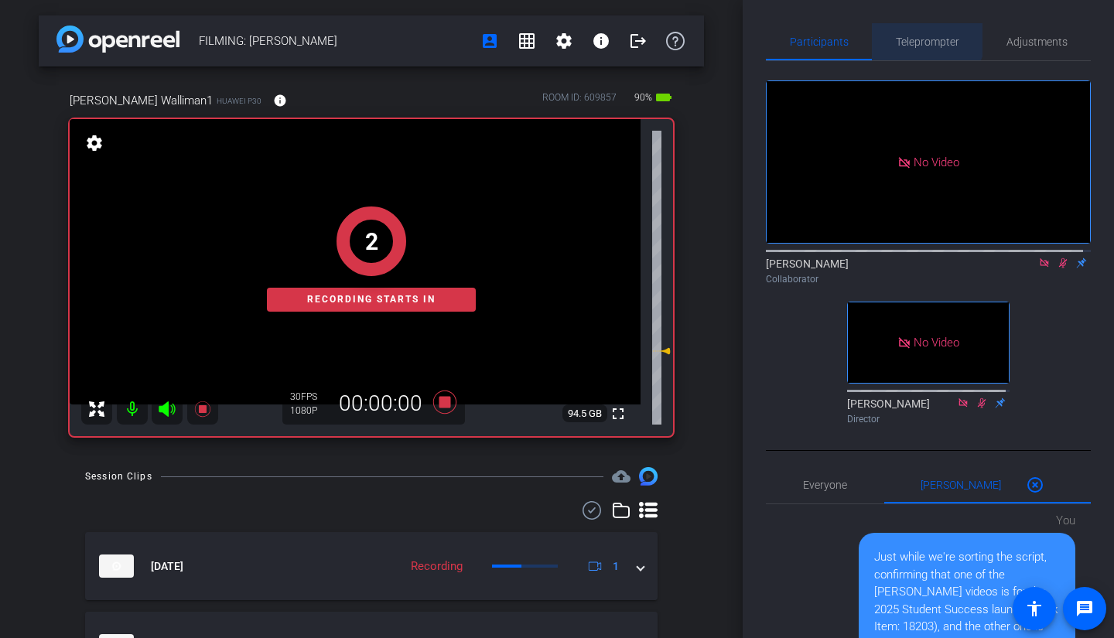
click at [923, 37] on span "Teleprompter" at bounding box center [927, 41] width 63 height 11
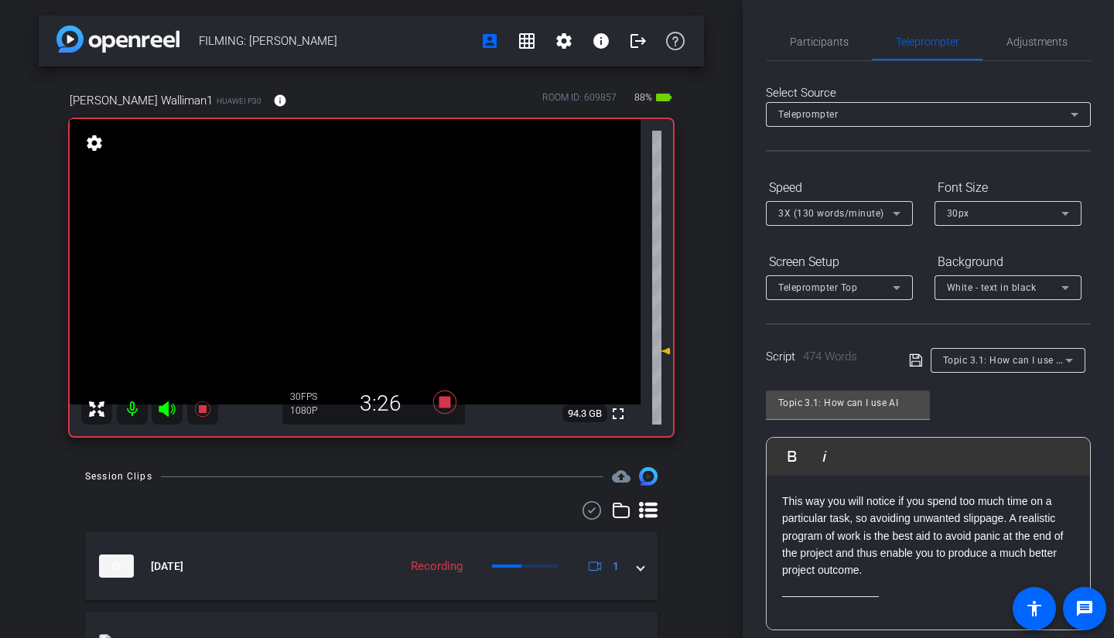
scroll to position [1004, 0]
click at [815, 50] on span "Participants" at bounding box center [819, 41] width 59 height 37
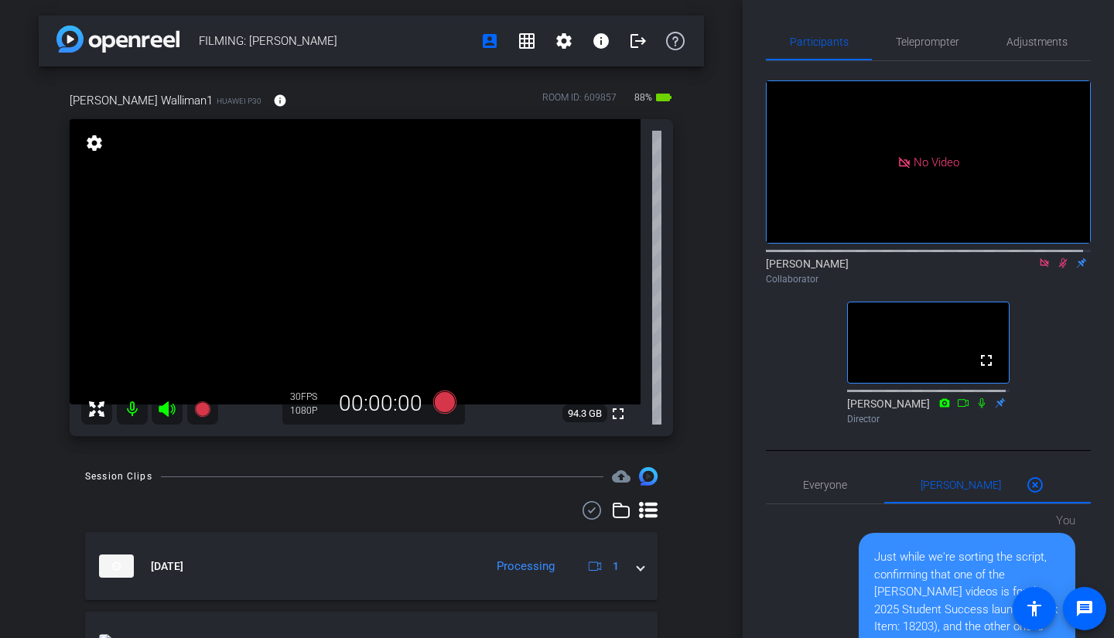
click at [1038, 258] on icon at bounding box center [1044, 263] width 12 height 11
click at [1041, 268] on icon at bounding box center [1045, 263] width 9 height 10
click at [1041, 268] on icon at bounding box center [1044, 263] width 6 height 10
click at [1022, 268] on icon at bounding box center [1026, 263] width 12 height 11
click at [939, 52] on span "Teleprompter" at bounding box center [927, 41] width 63 height 37
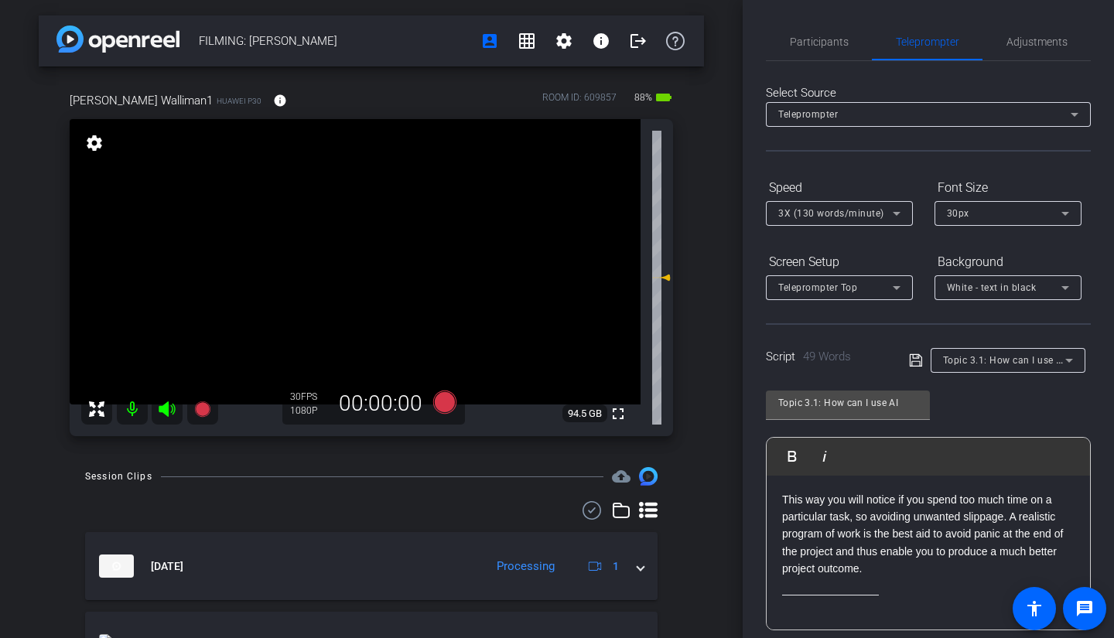
scroll to position [0, 0]
click at [817, 43] on span "Participants" at bounding box center [819, 41] width 59 height 11
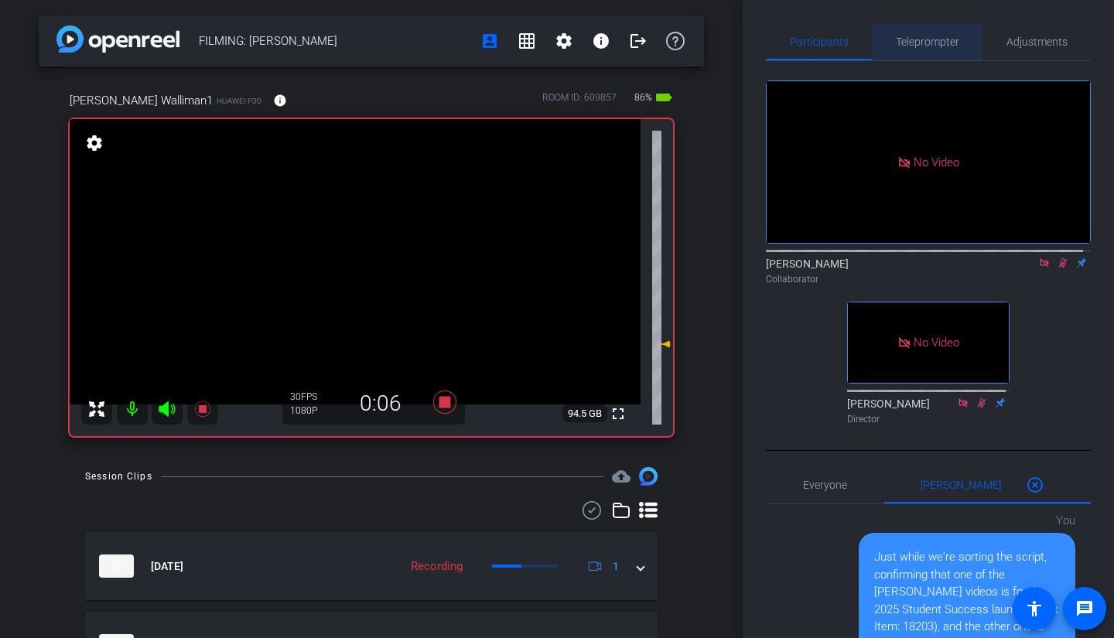
click at [918, 36] on span "Teleprompter" at bounding box center [927, 41] width 63 height 11
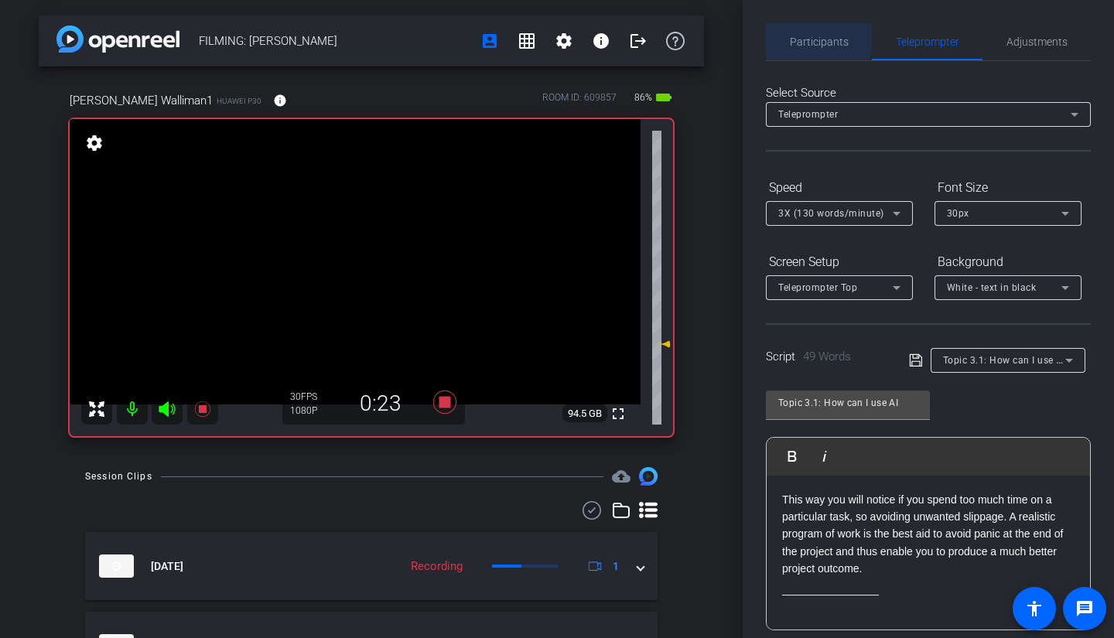
click at [806, 33] on span "Participants" at bounding box center [819, 41] width 59 height 37
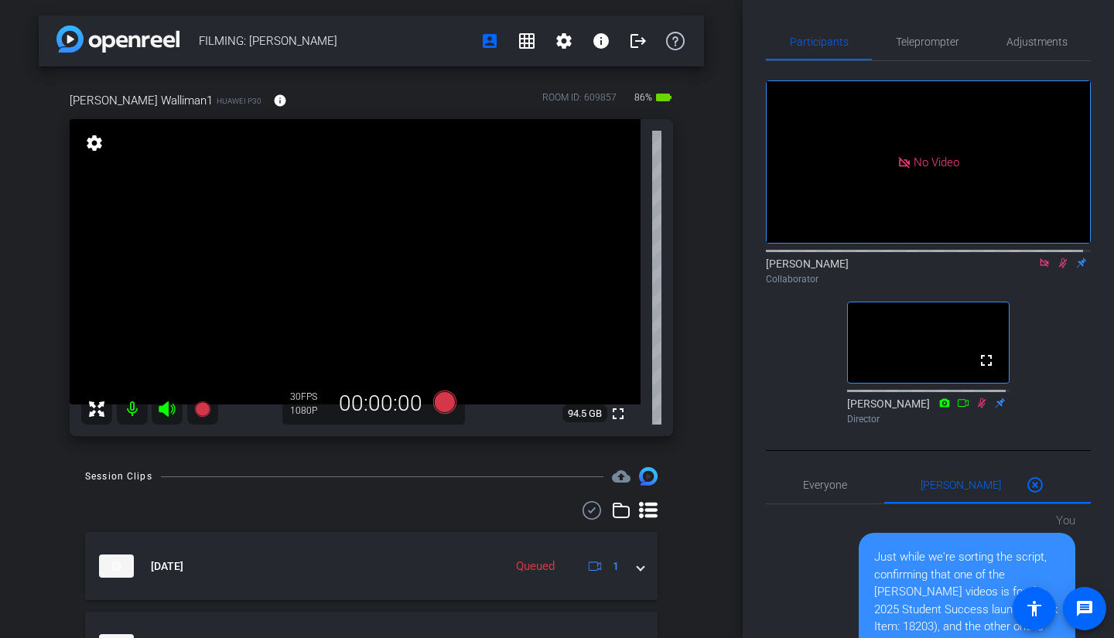
click at [1038, 258] on icon at bounding box center [1044, 263] width 12 height 11
click at [1038, 268] on icon at bounding box center [1044, 263] width 12 height 11
click at [913, 32] on span "Teleprompter" at bounding box center [927, 41] width 63 height 37
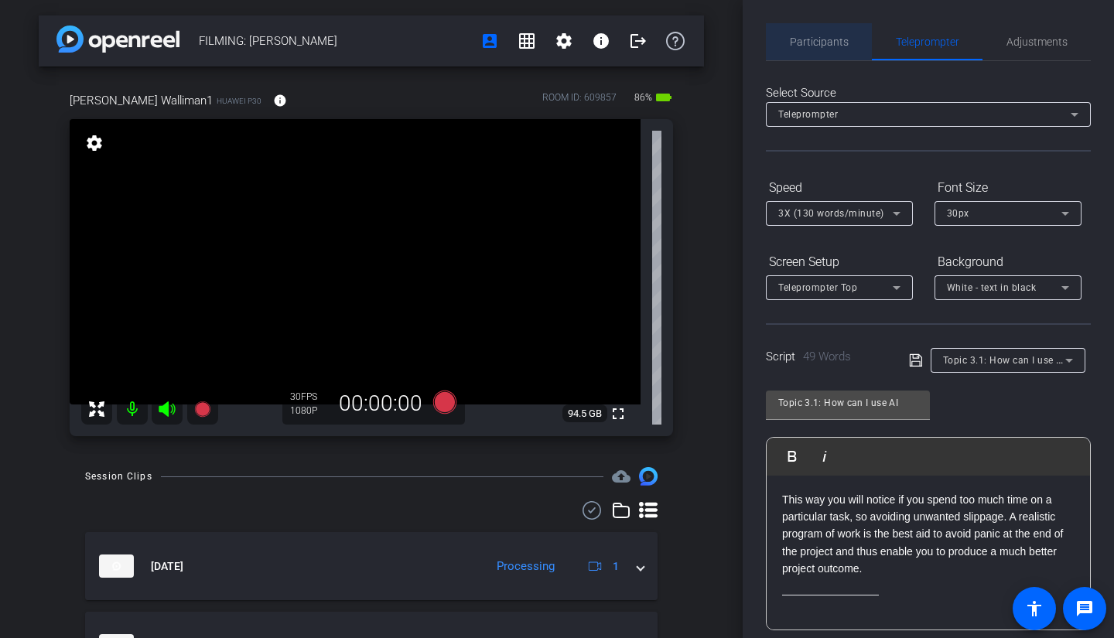
click at [821, 53] on span "Participants" at bounding box center [819, 41] width 59 height 37
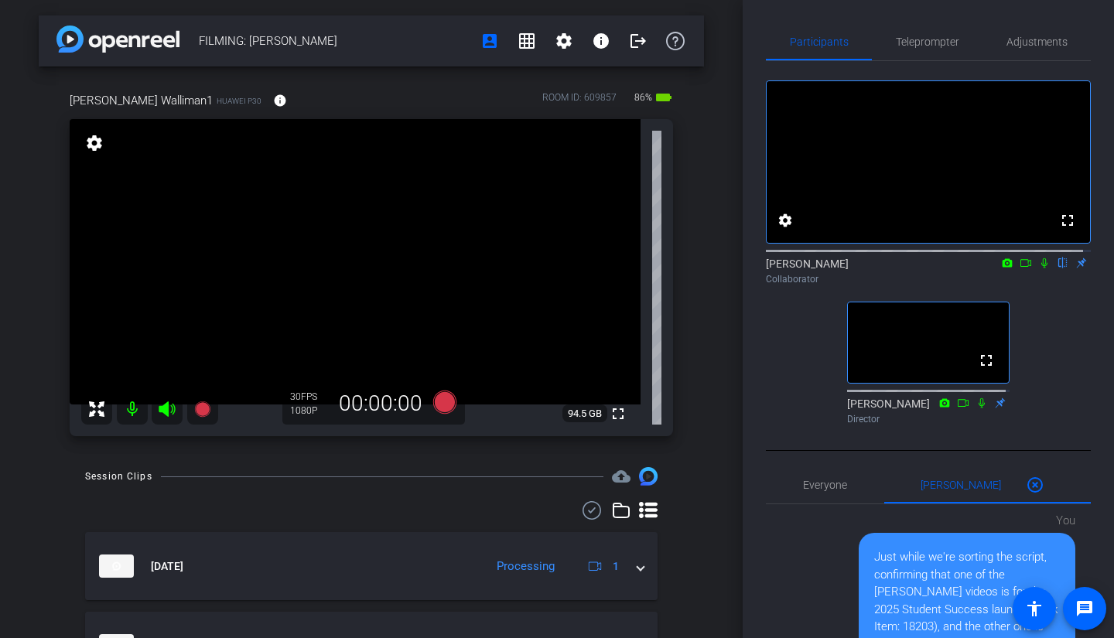
click at [1038, 268] on icon at bounding box center [1044, 263] width 12 height 11
click at [1020, 268] on icon at bounding box center [1026, 263] width 12 height 11
click at [927, 36] on span "Teleprompter" at bounding box center [927, 41] width 63 height 11
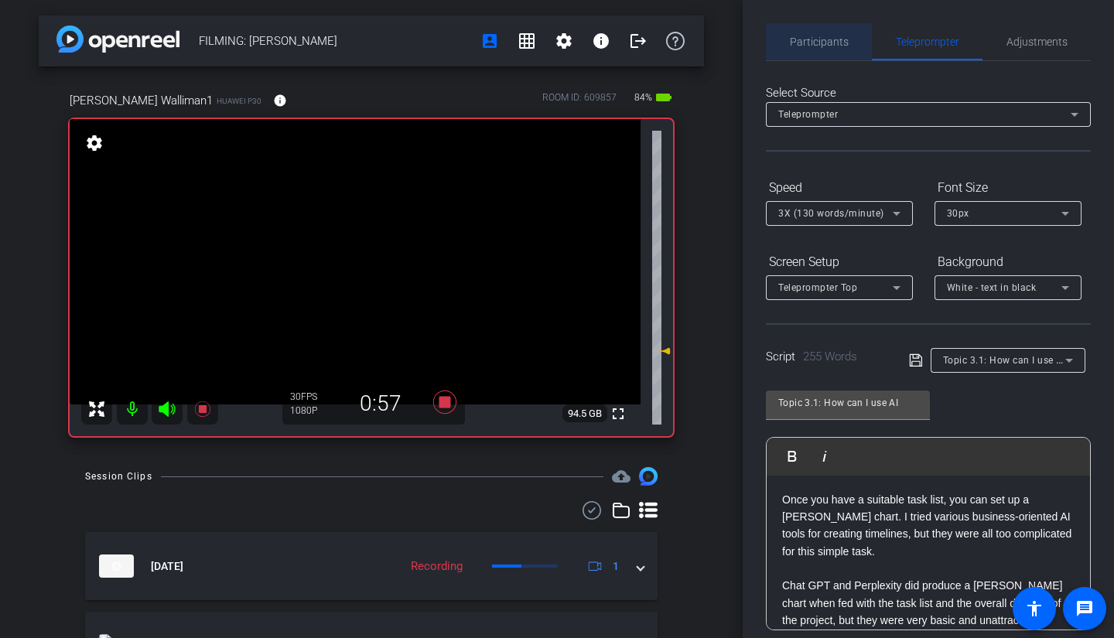
click at [828, 53] on span "Participants" at bounding box center [819, 41] width 59 height 37
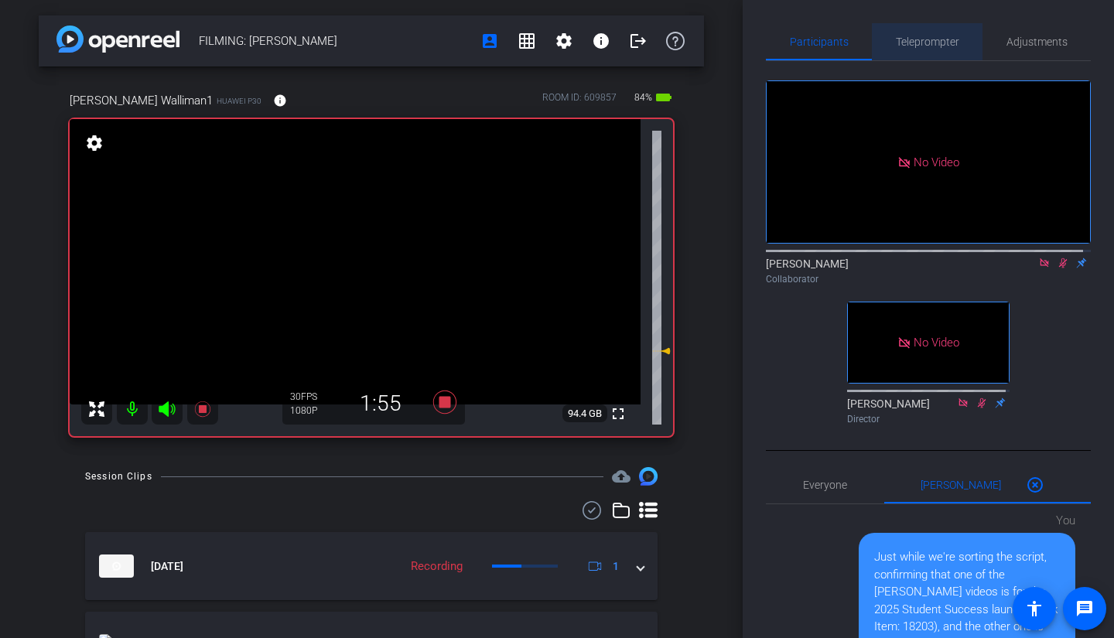
click at [924, 46] on span "Teleprompter" at bounding box center [927, 41] width 63 height 11
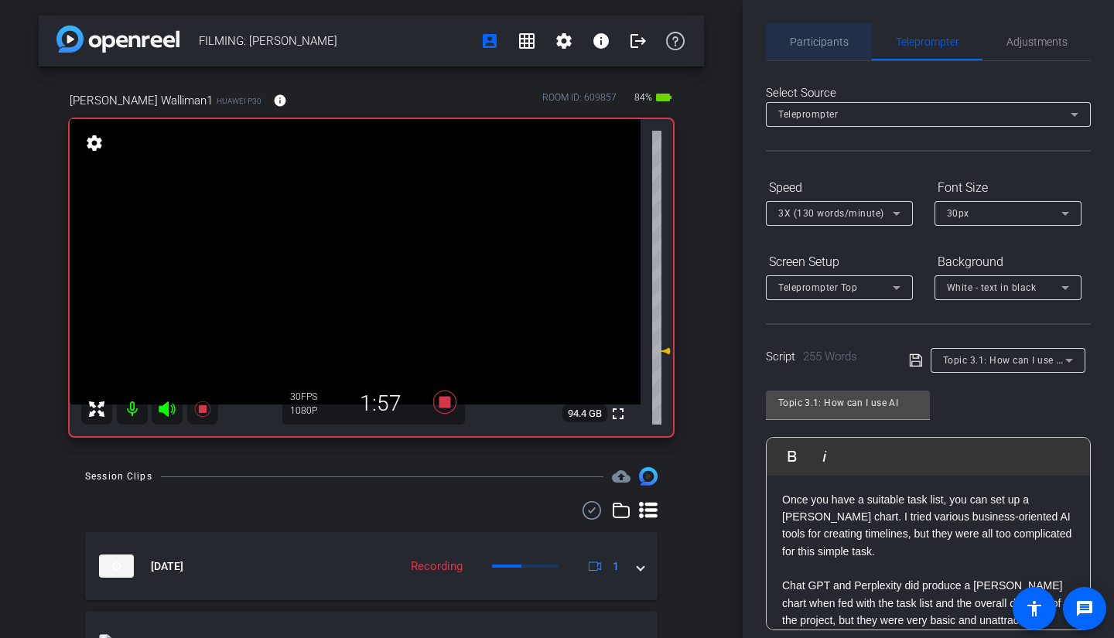
click at [837, 29] on span "Participants" at bounding box center [819, 41] width 59 height 37
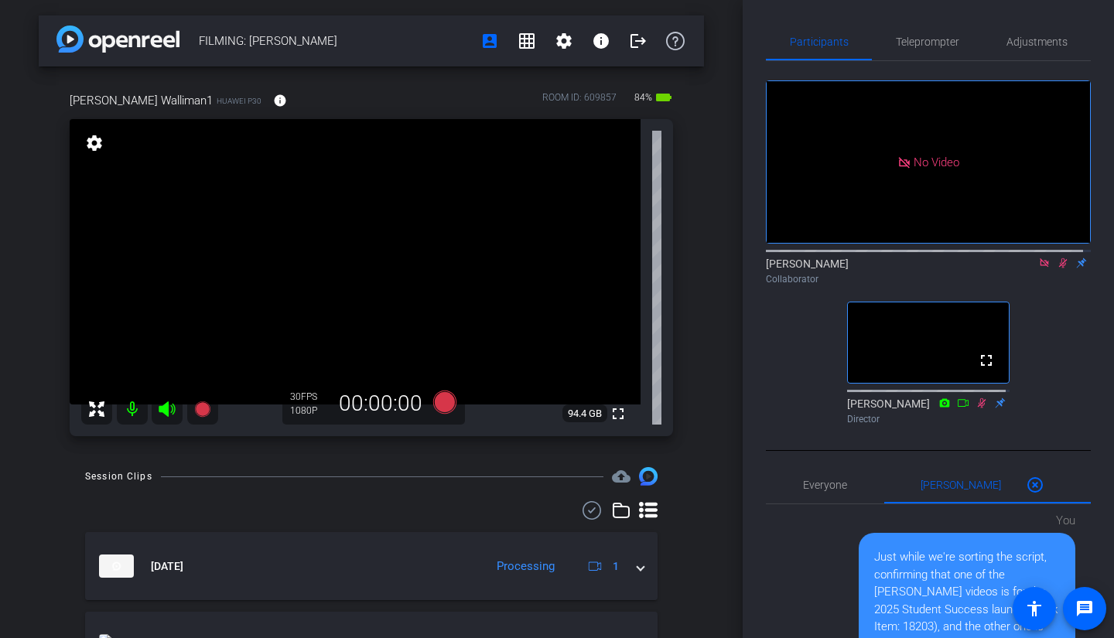
click at [1040, 258] on icon at bounding box center [1044, 262] width 9 height 9
click at [1041, 268] on icon at bounding box center [1045, 263] width 9 height 10
click at [1041, 268] on icon at bounding box center [1044, 263] width 6 height 10
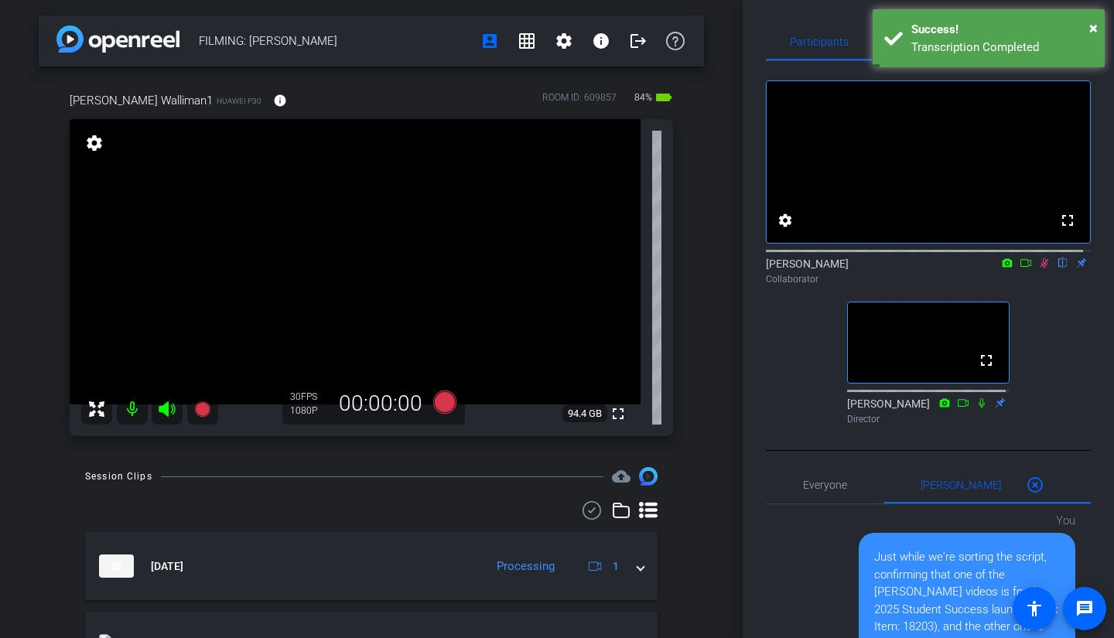
click at [1041, 268] on icon at bounding box center [1045, 263] width 9 height 10
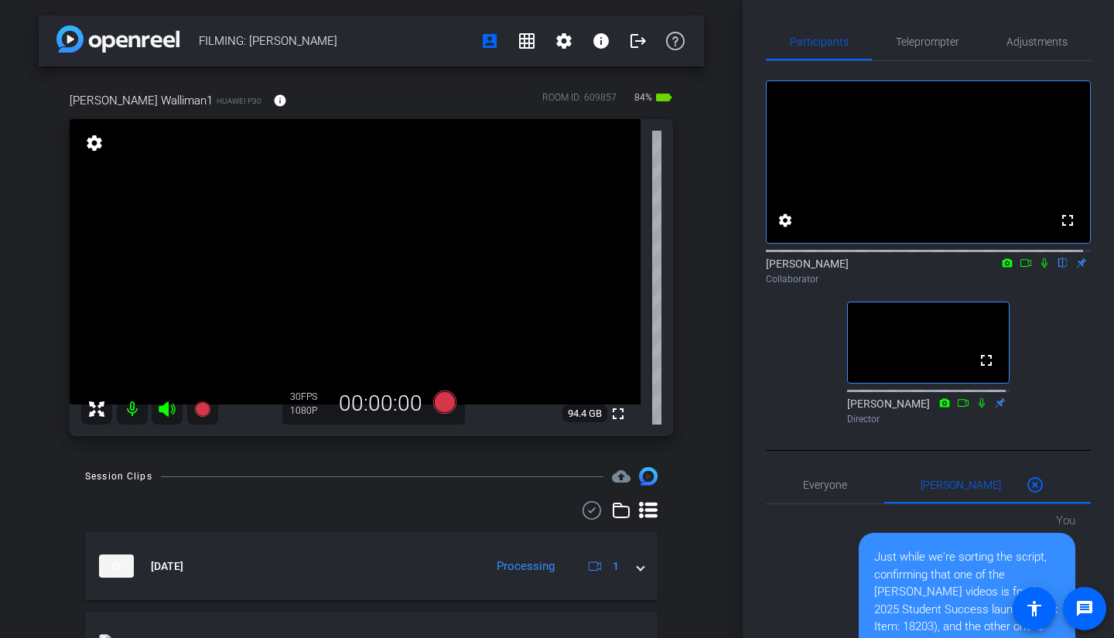
click at [1041, 268] on icon at bounding box center [1044, 263] width 6 height 10
click at [915, 46] on span "Teleprompter" at bounding box center [927, 41] width 63 height 11
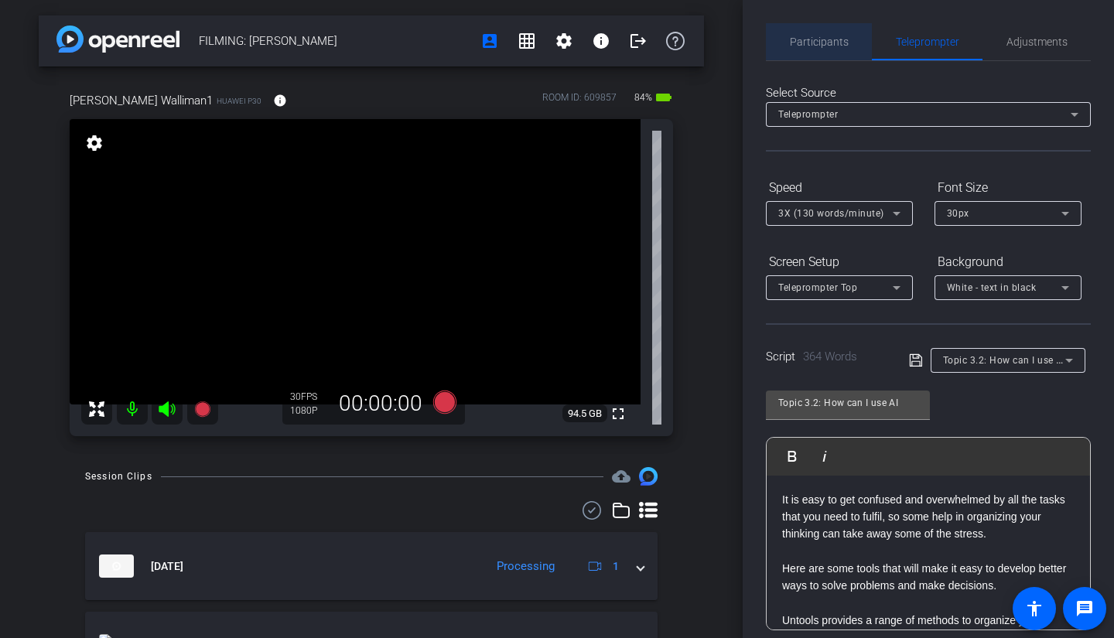
click at [828, 48] on span "Participants" at bounding box center [819, 41] width 59 height 37
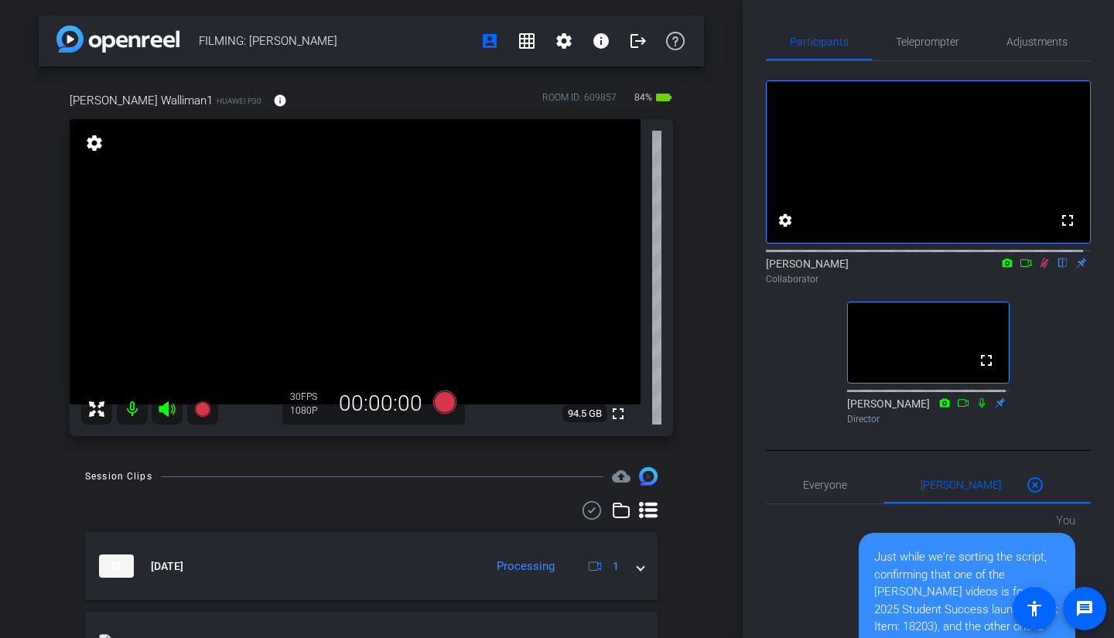
click at [1020, 268] on icon at bounding box center [1026, 263] width 12 height 11
click at [918, 37] on span "Teleprompter" at bounding box center [927, 41] width 63 height 11
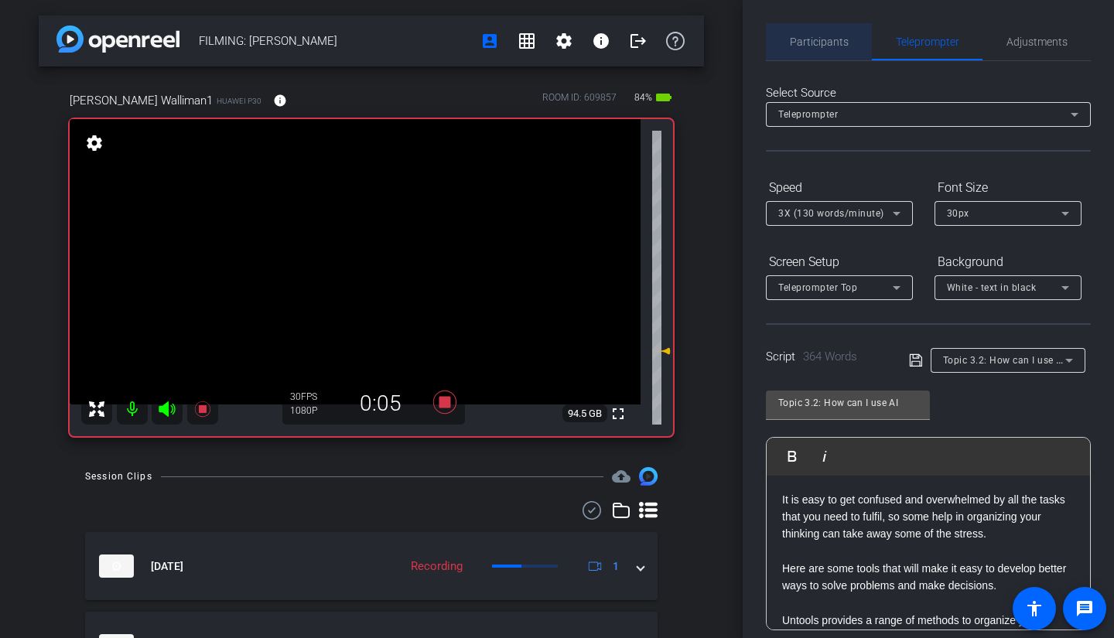
click at [822, 44] on span "Participants" at bounding box center [819, 41] width 59 height 11
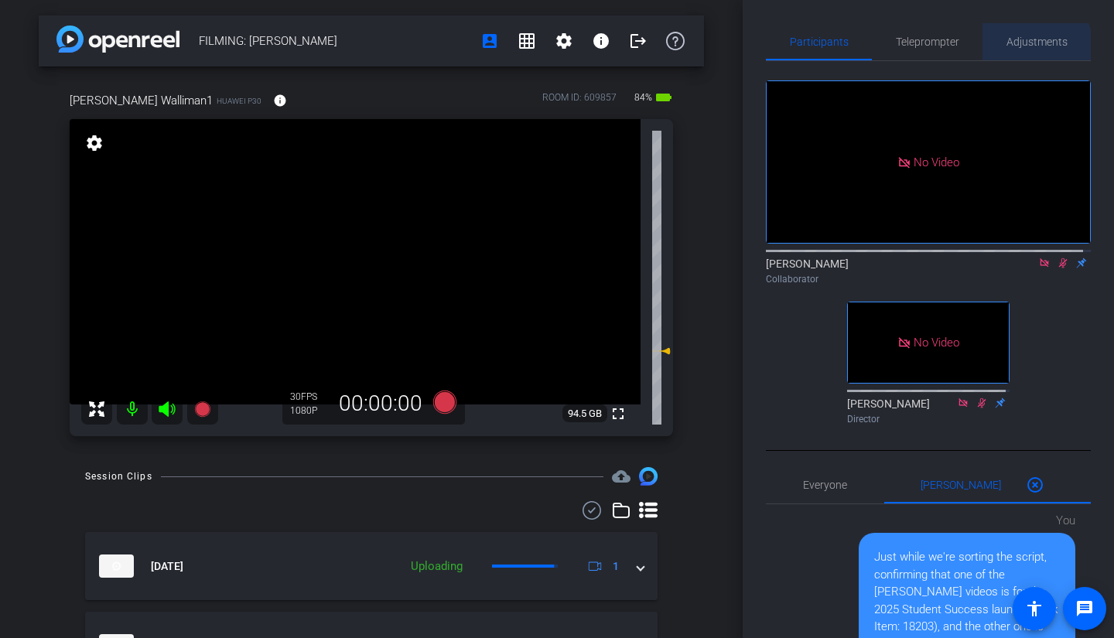
click at [1017, 53] on span "Adjustments" at bounding box center [1037, 41] width 61 height 37
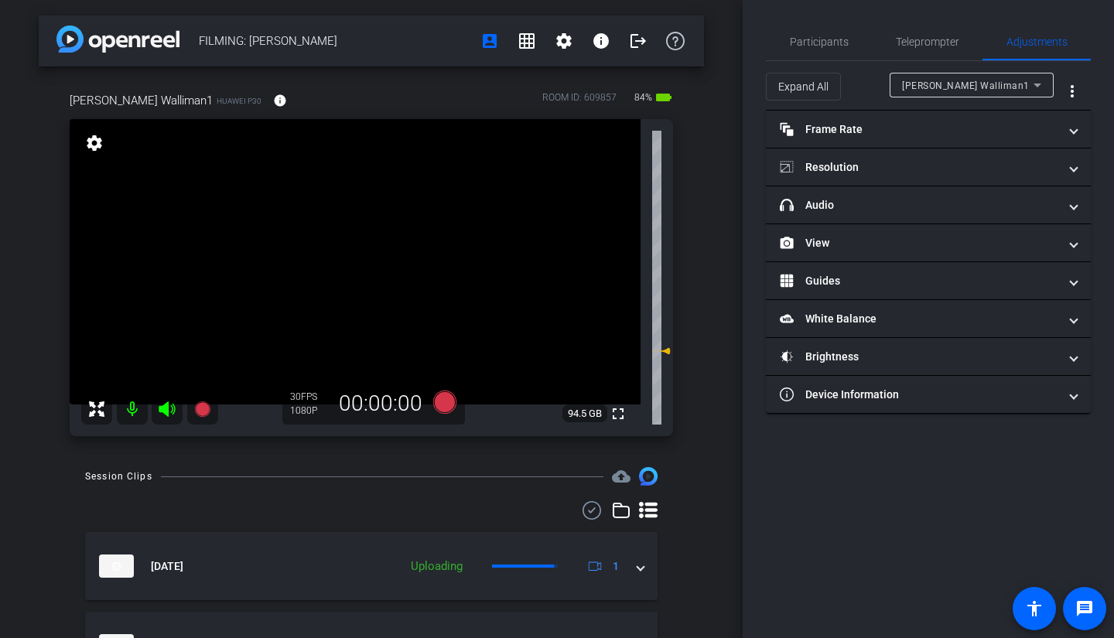
click at [1031, 197] on mat-panel-title "headphone icon Audio" at bounding box center [919, 205] width 279 height 16
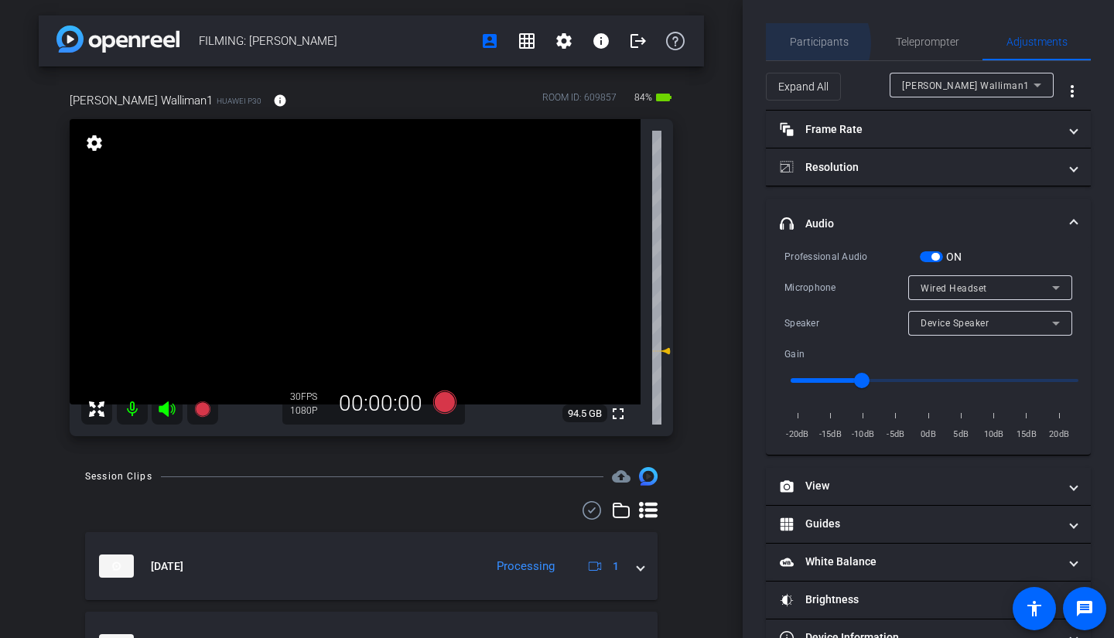
click at [803, 43] on span "Participants" at bounding box center [819, 41] width 59 height 11
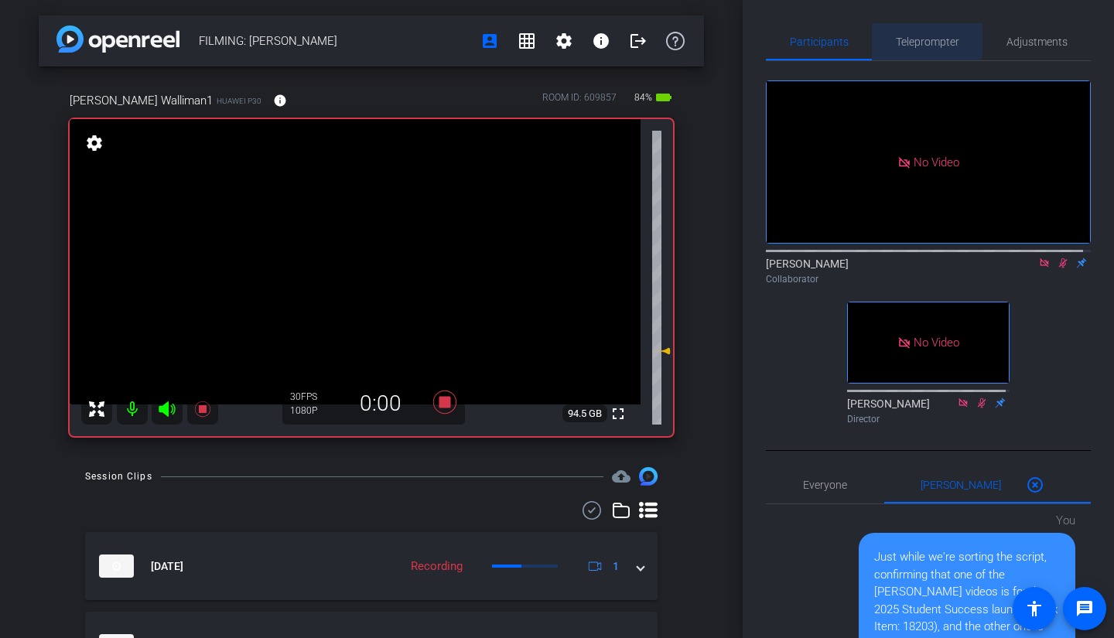
click at [912, 36] on span "Teleprompter" at bounding box center [927, 41] width 63 height 11
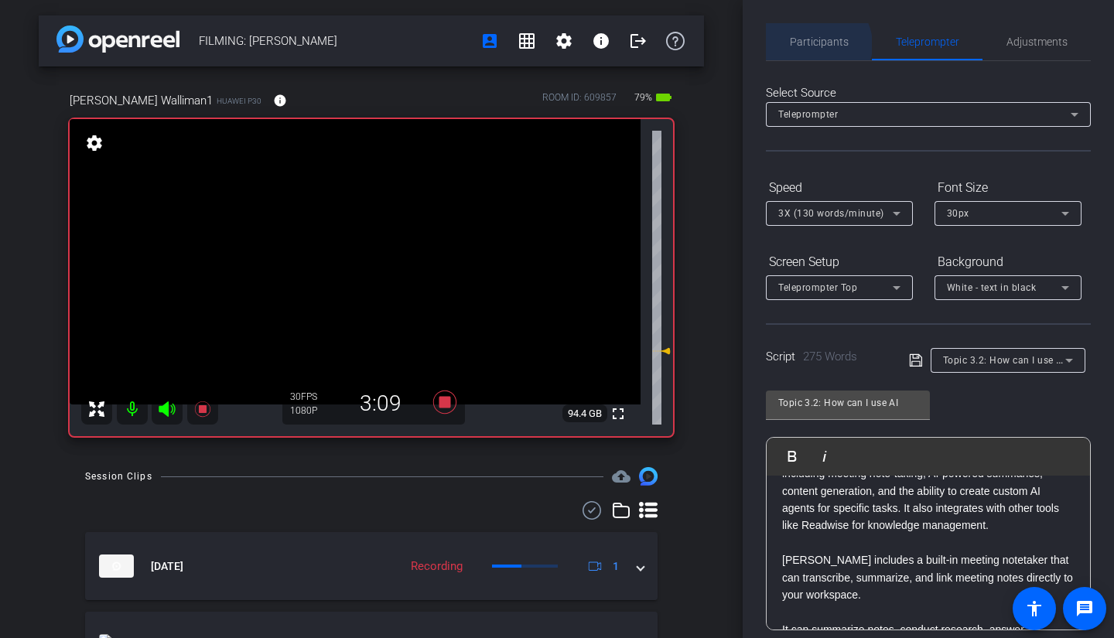
click at [815, 45] on span "Participants" at bounding box center [819, 41] width 59 height 11
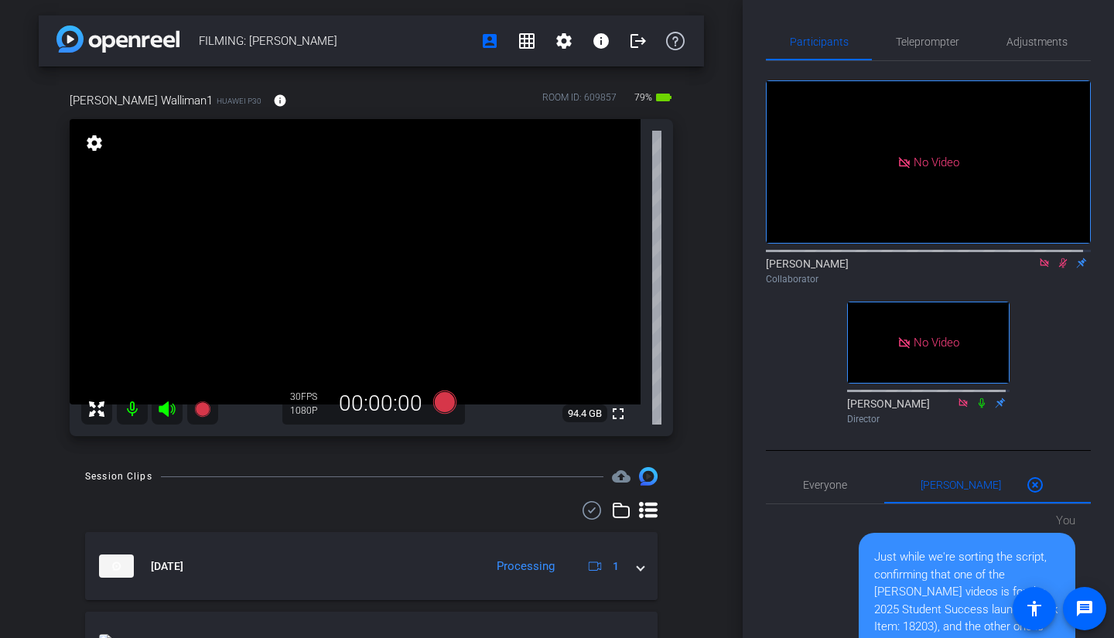
click at [1040, 258] on icon at bounding box center [1044, 262] width 9 height 9
click at [1041, 268] on icon at bounding box center [1045, 263] width 9 height 10
click at [901, 50] on span "Teleprompter" at bounding box center [927, 41] width 63 height 37
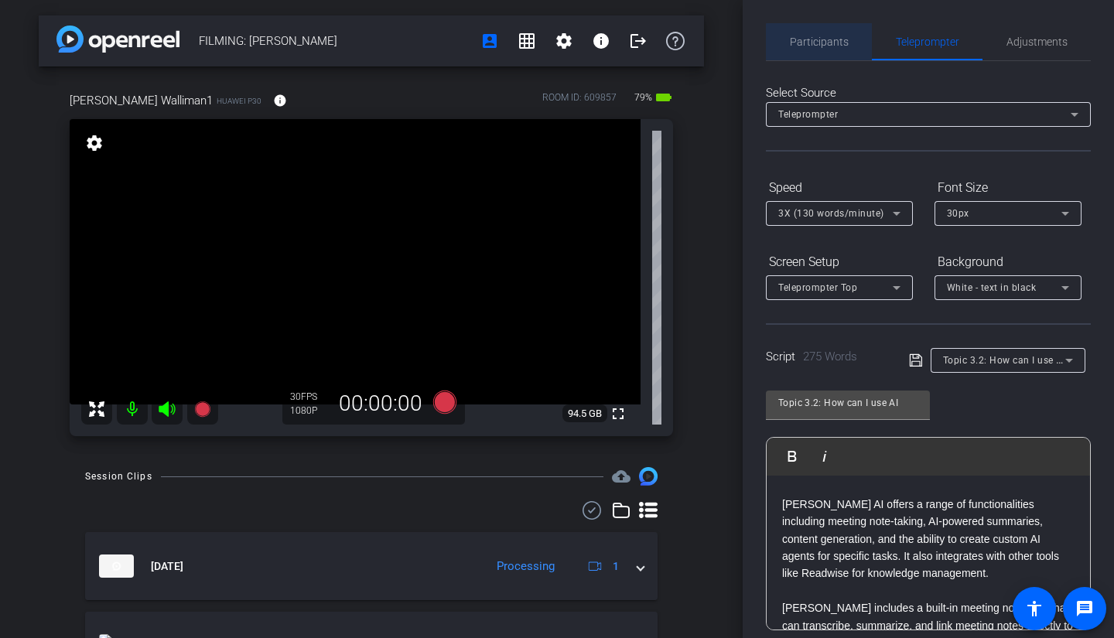
click at [825, 48] on span "Participants" at bounding box center [819, 41] width 59 height 37
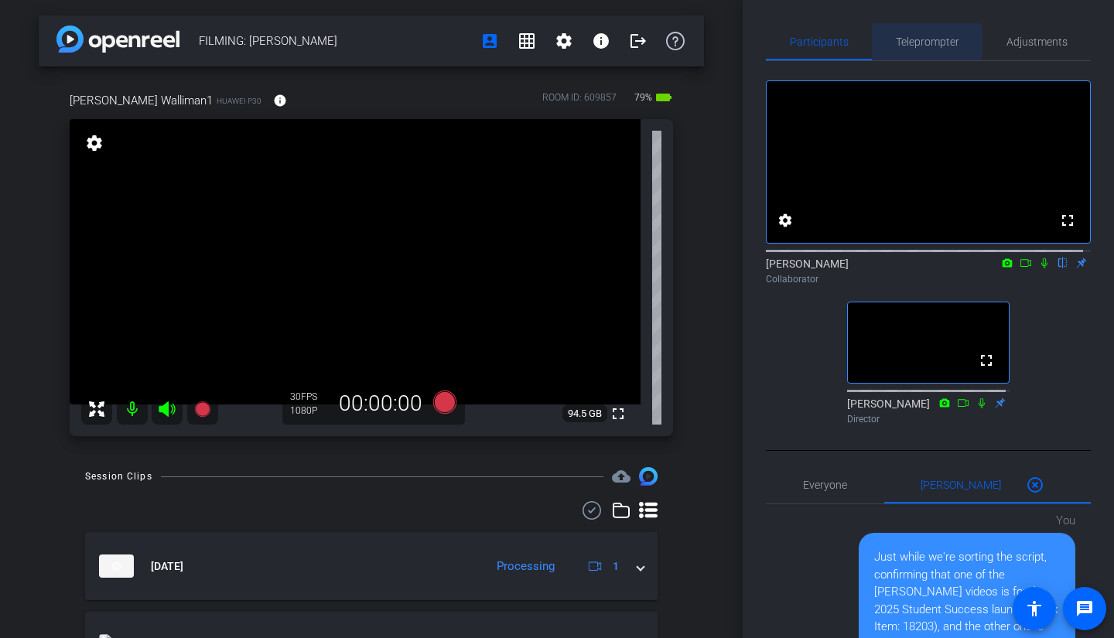
click at [913, 43] on span "Teleprompter" at bounding box center [927, 41] width 63 height 11
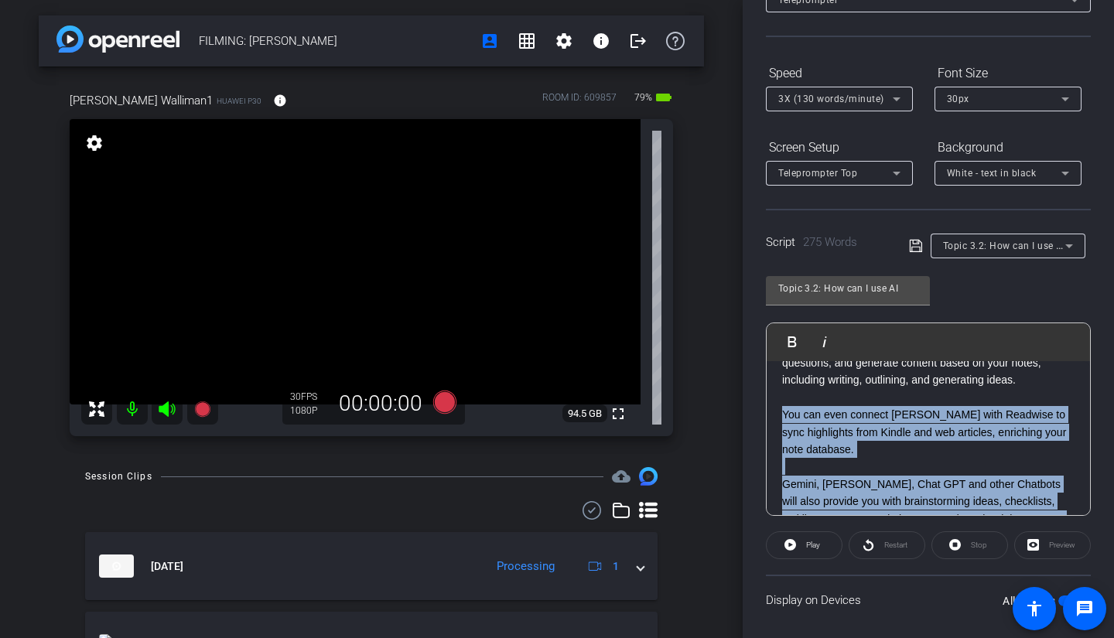
scroll to position [656, 0]
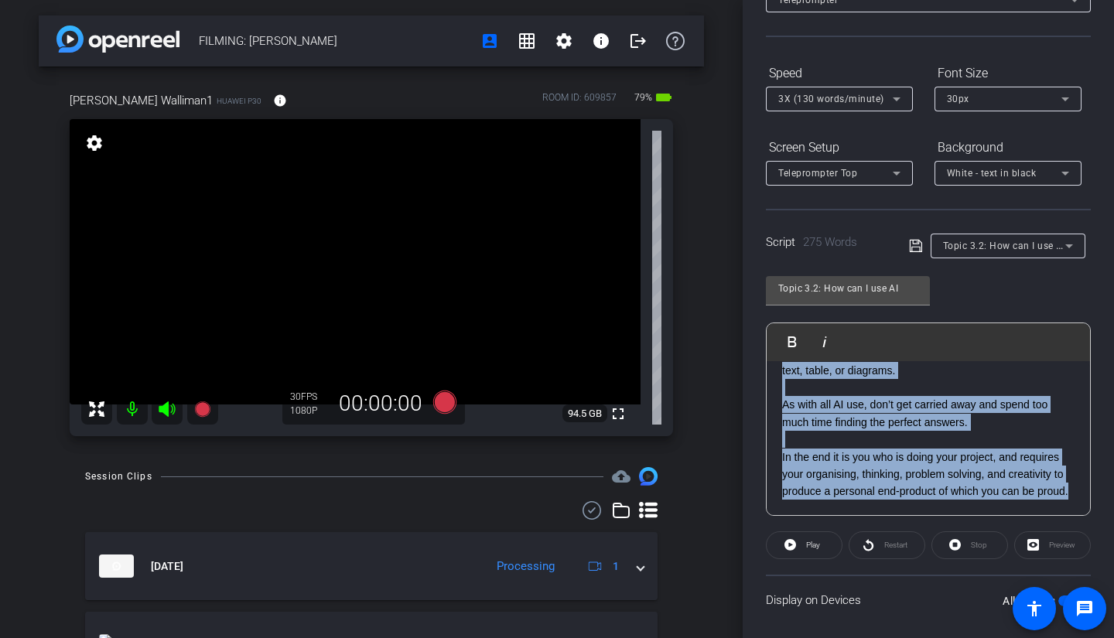
drag, startPoint x: 784, startPoint y: 414, endPoint x: 859, endPoint y: 609, distance: 208.9
click at [859, 609] on openreel-capture-teleprompter "Speed 3X (130 words/minute) Font Size 30px Screen Setup Teleprompter Top Backgr…" at bounding box center [928, 384] width 325 height 648
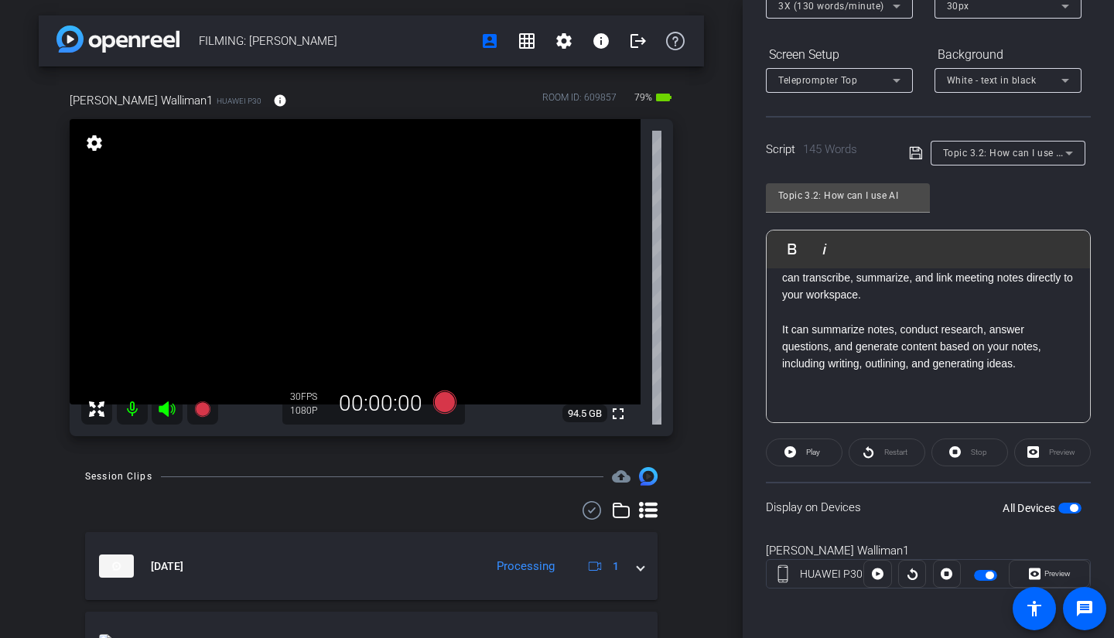
scroll to position [309, 0]
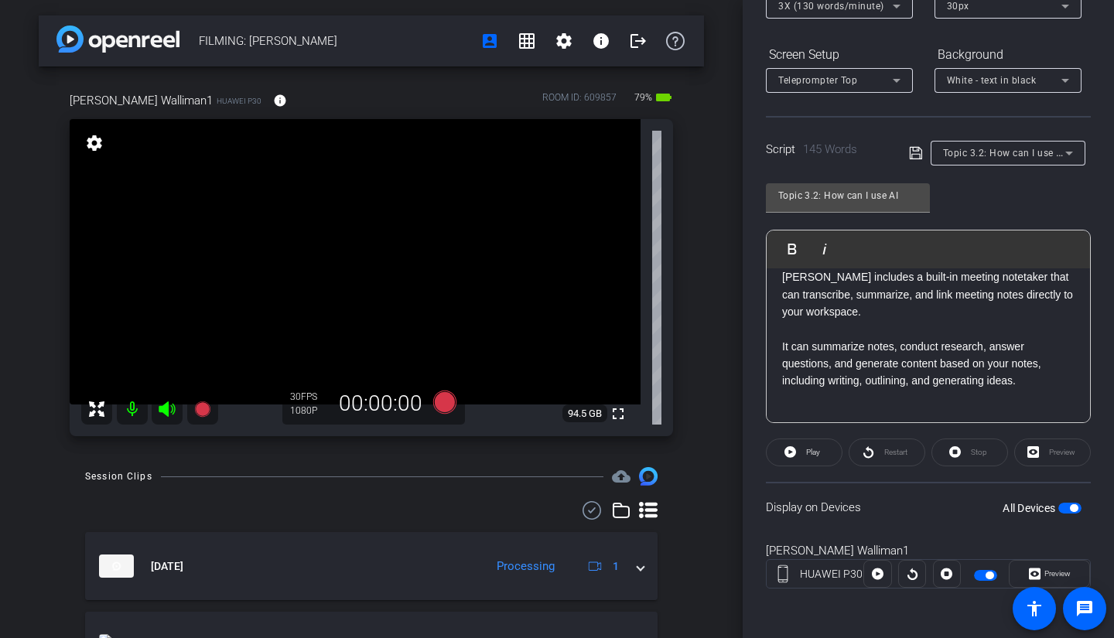
click at [885, 452] on div "Restart" at bounding box center [887, 453] width 77 height 28
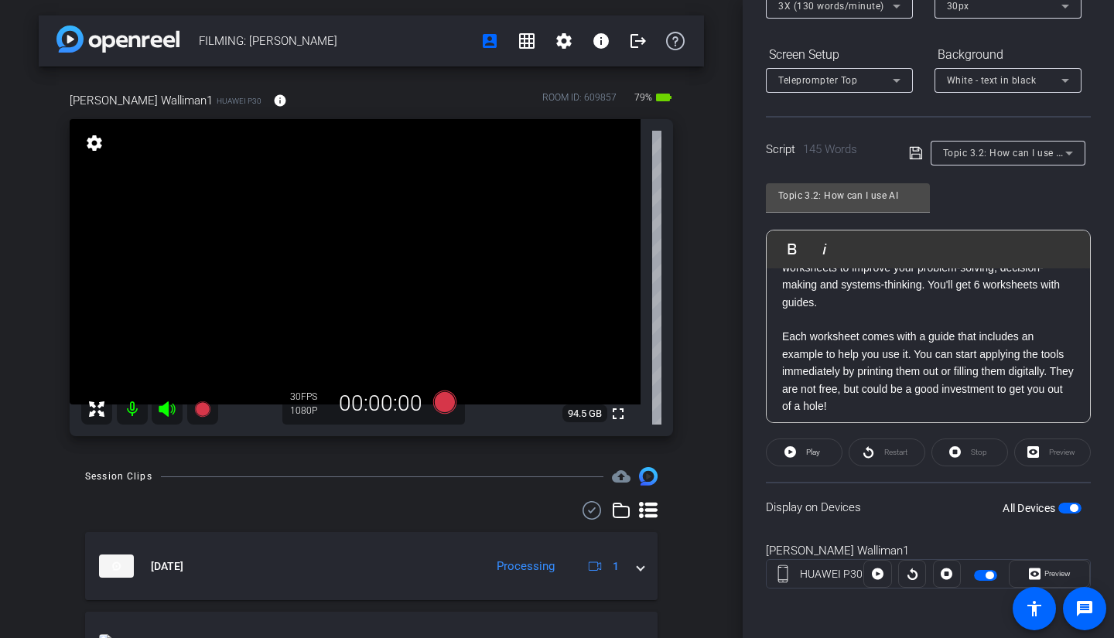
scroll to position [0, 0]
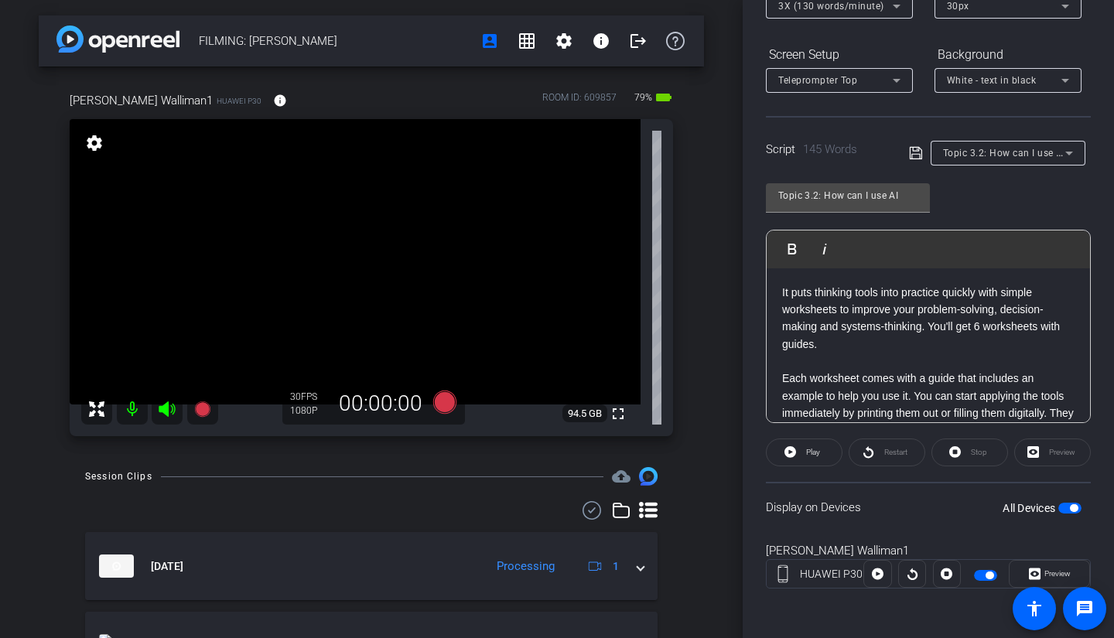
click at [779, 296] on div "It puts thinking tools into practice quickly with simple worksheets to improve …" at bounding box center [928, 500] width 323 height 464
click at [864, 458] on div "Restart" at bounding box center [887, 453] width 77 height 28
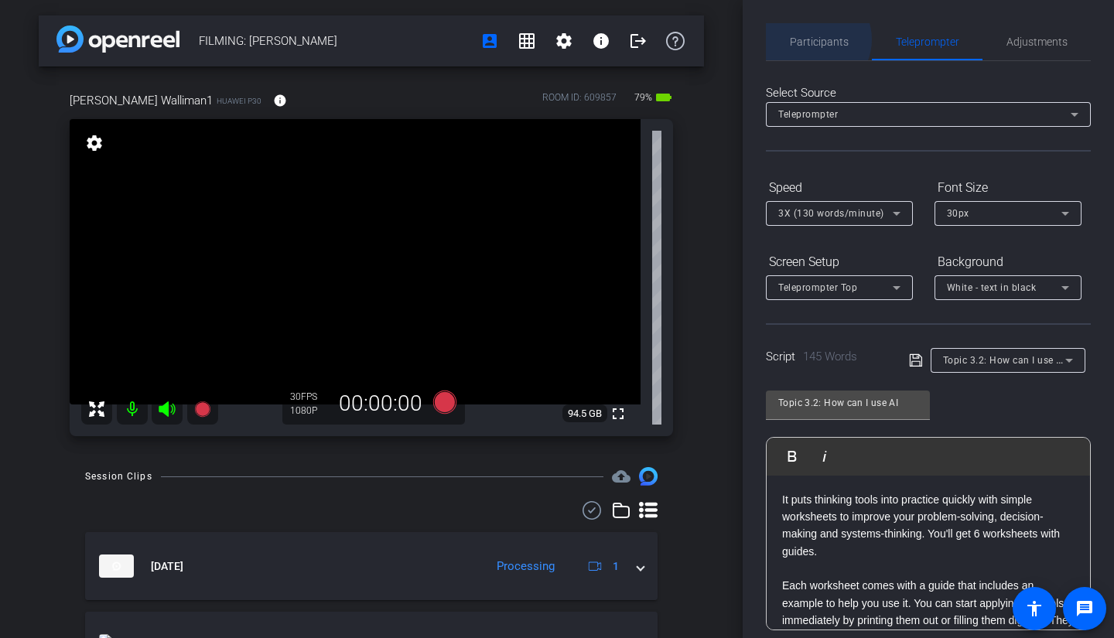
click at [812, 39] on span "Participants" at bounding box center [819, 41] width 59 height 11
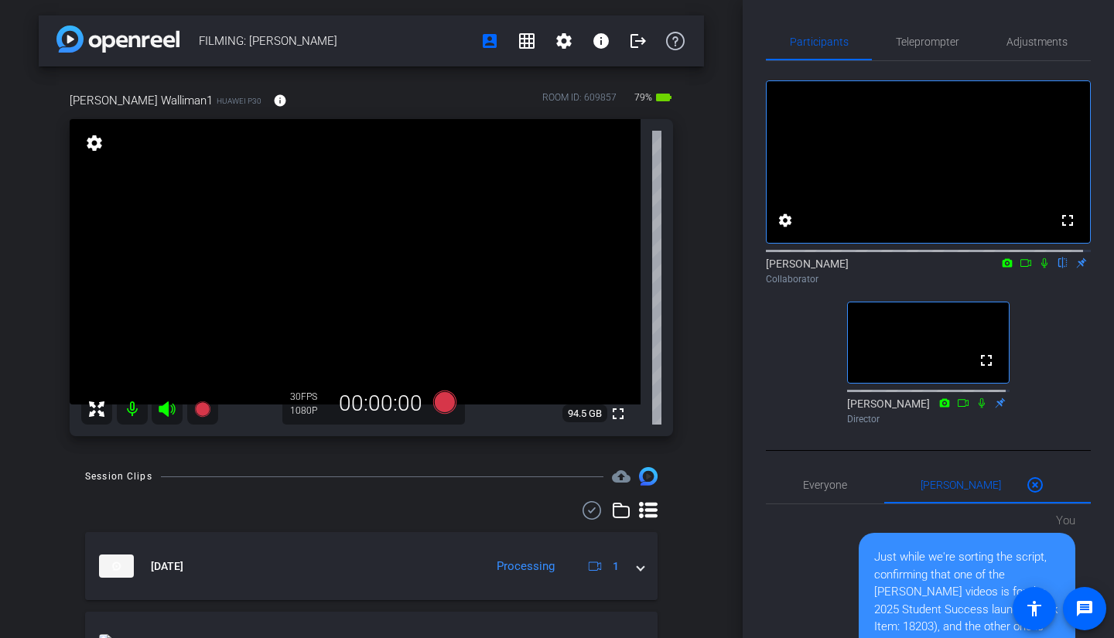
click at [1041, 268] on icon at bounding box center [1044, 263] width 6 height 10
click at [1040, 268] on icon at bounding box center [1044, 263] width 12 height 11
click at [941, 40] on span "Teleprompter" at bounding box center [927, 41] width 63 height 11
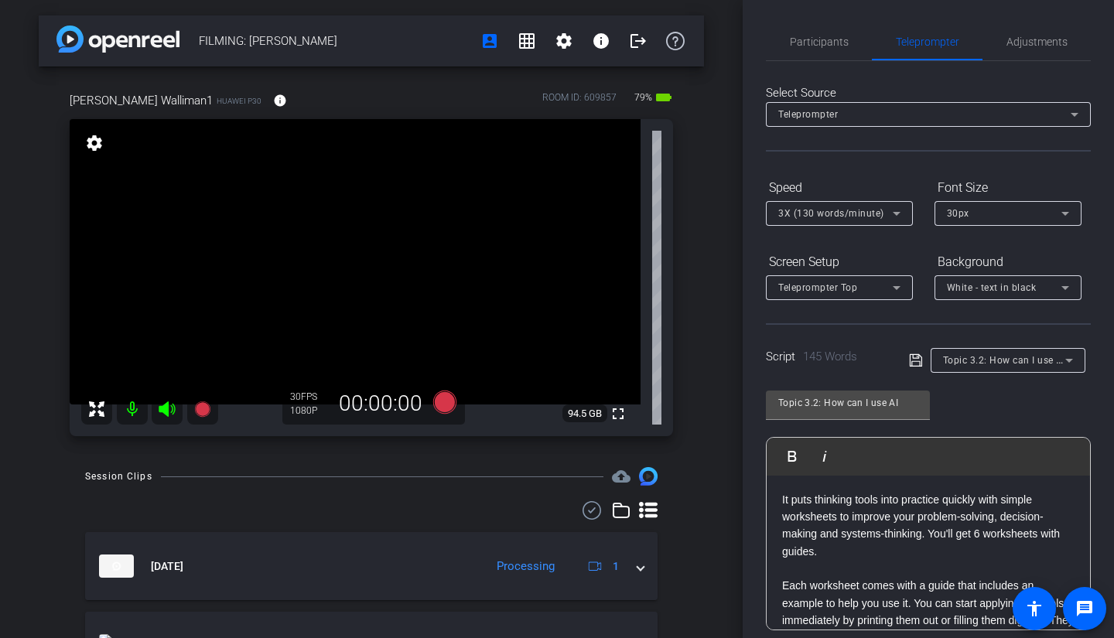
click at [910, 361] on icon at bounding box center [915, 360] width 12 height 12
click at [814, 41] on span "Participants" at bounding box center [819, 41] width 59 height 11
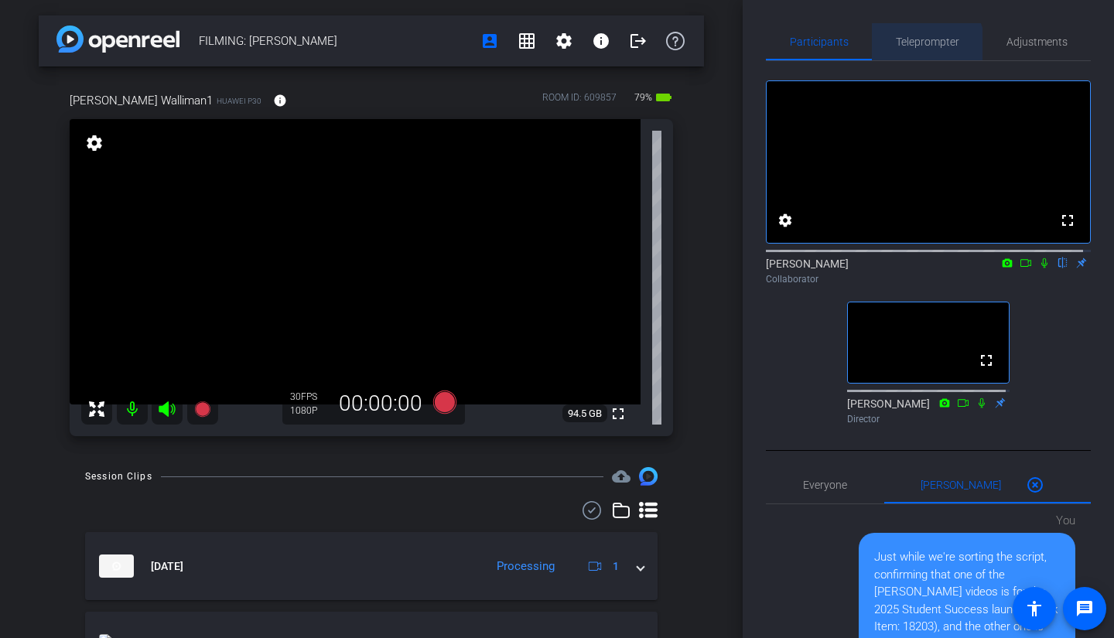
click at [905, 50] on span "Teleprompter" at bounding box center [927, 41] width 63 height 37
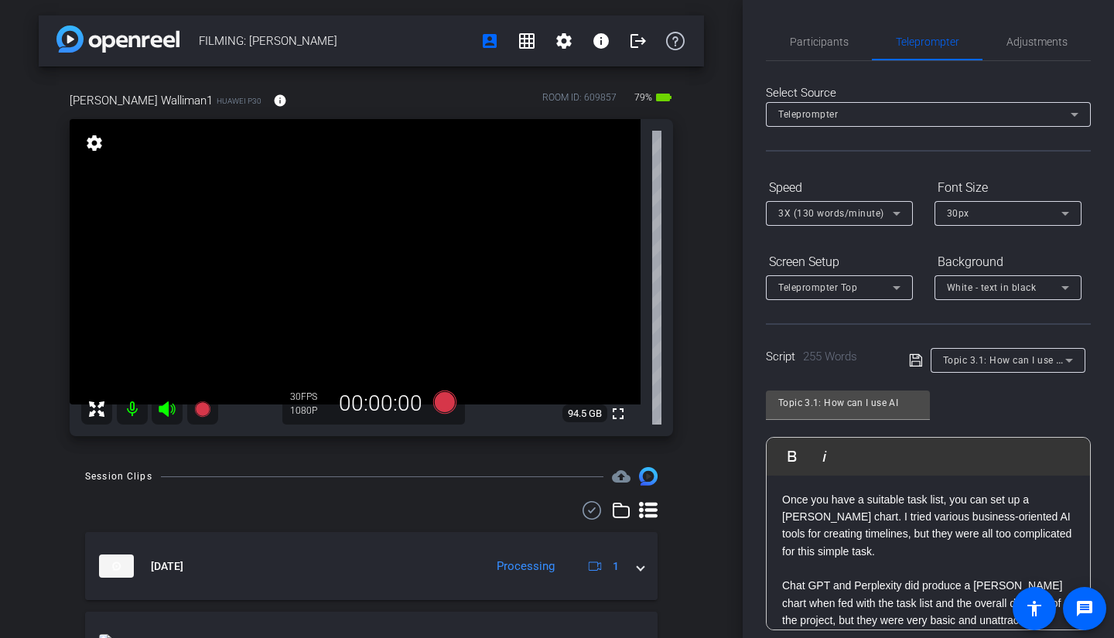
type input "Topic 3.2: How can I use AI"
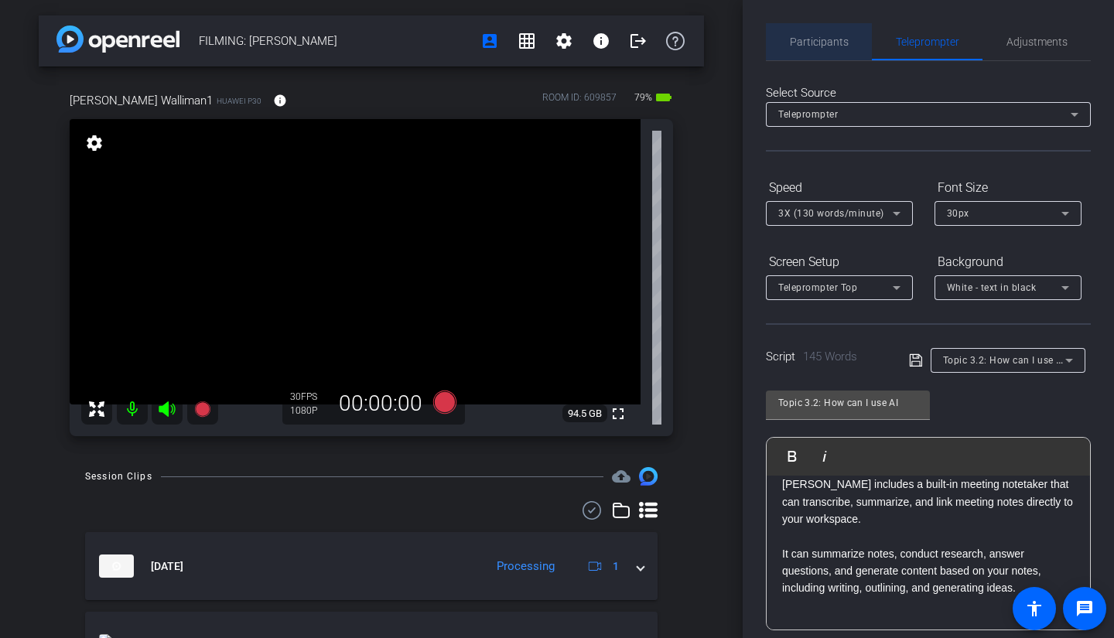
click at [821, 29] on span "Participants" at bounding box center [819, 41] width 59 height 37
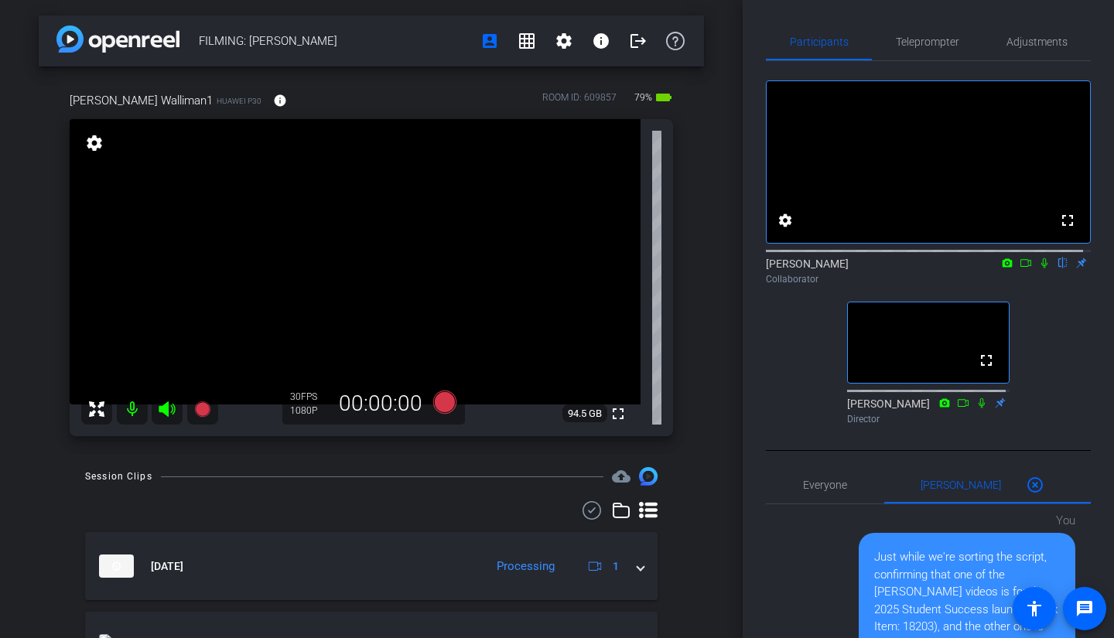
click at [1038, 268] on icon at bounding box center [1044, 263] width 12 height 11
click at [1020, 268] on icon at bounding box center [1026, 263] width 12 height 11
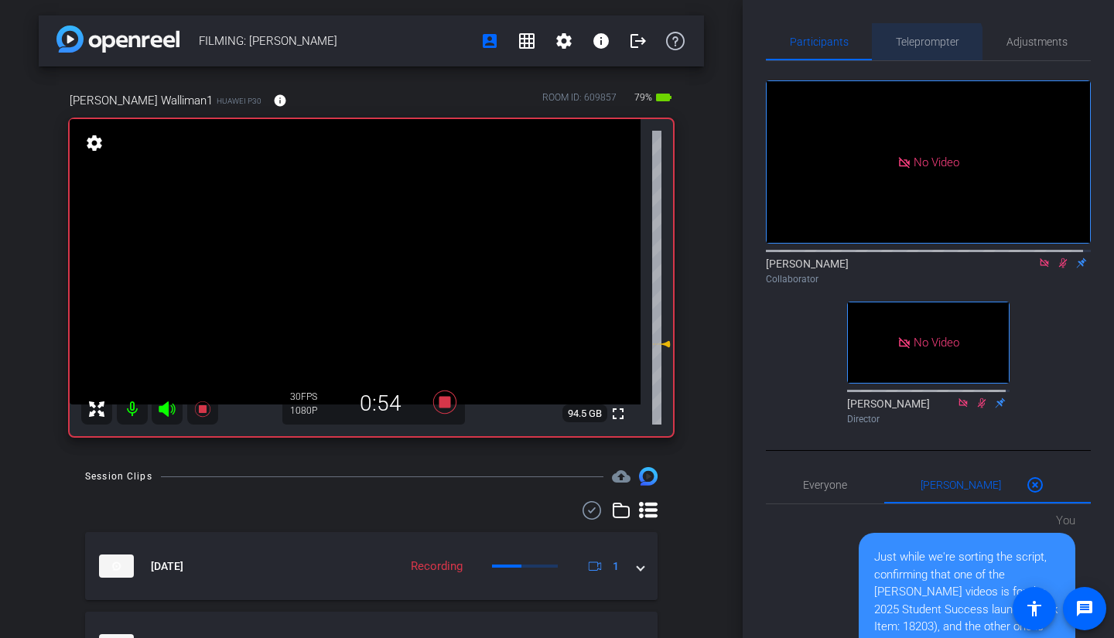
click at [908, 49] on span "Teleprompter" at bounding box center [927, 41] width 63 height 37
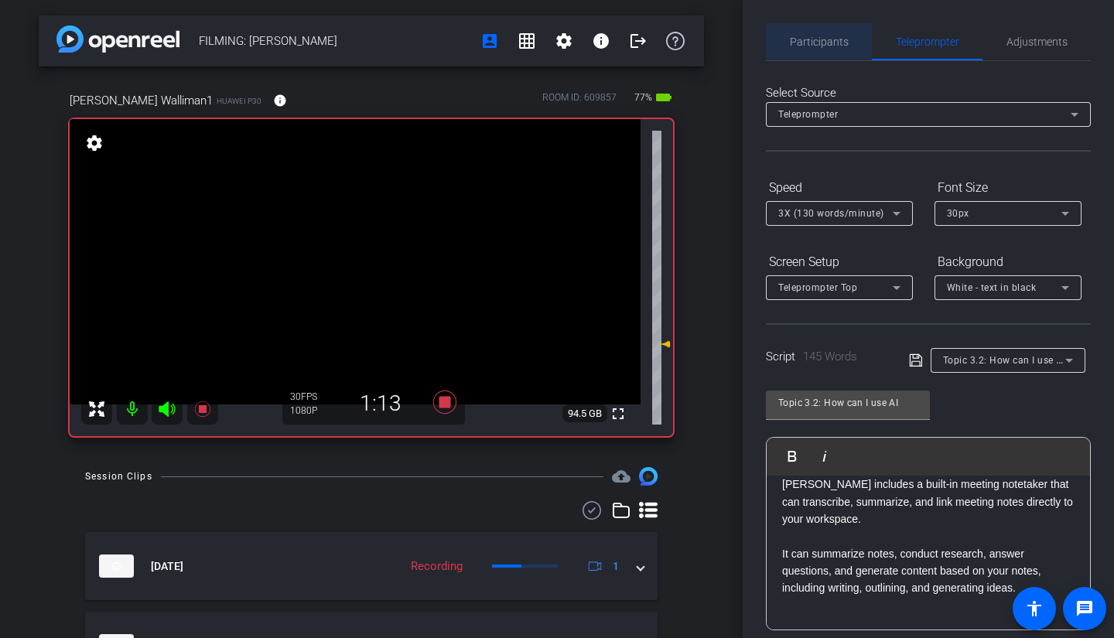
click at [828, 32] on span "Participants" at bounding box center [819, 41] width 59 height 37
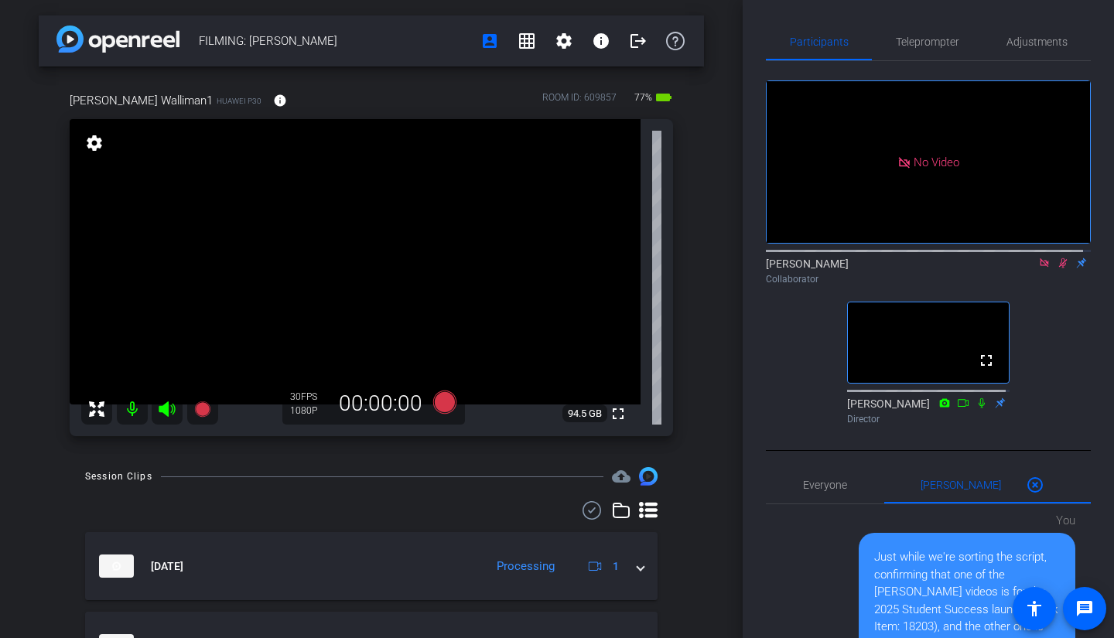
click at [1038, 258] on icon at bounding box center [1044, 263] width 12 height 11
click at [898, 43] on span "Teleprompter" at bounding box center [927, 41] width 63 height 11
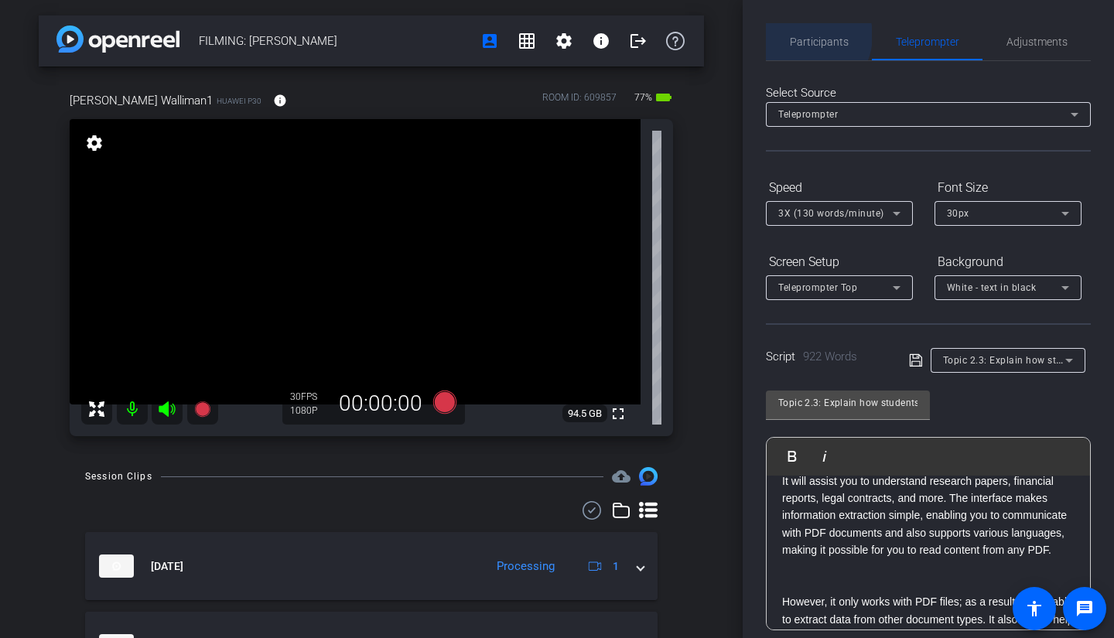
click at [804, 36] on span "Participants" at bounding box center [819, 41] width 59 height 11
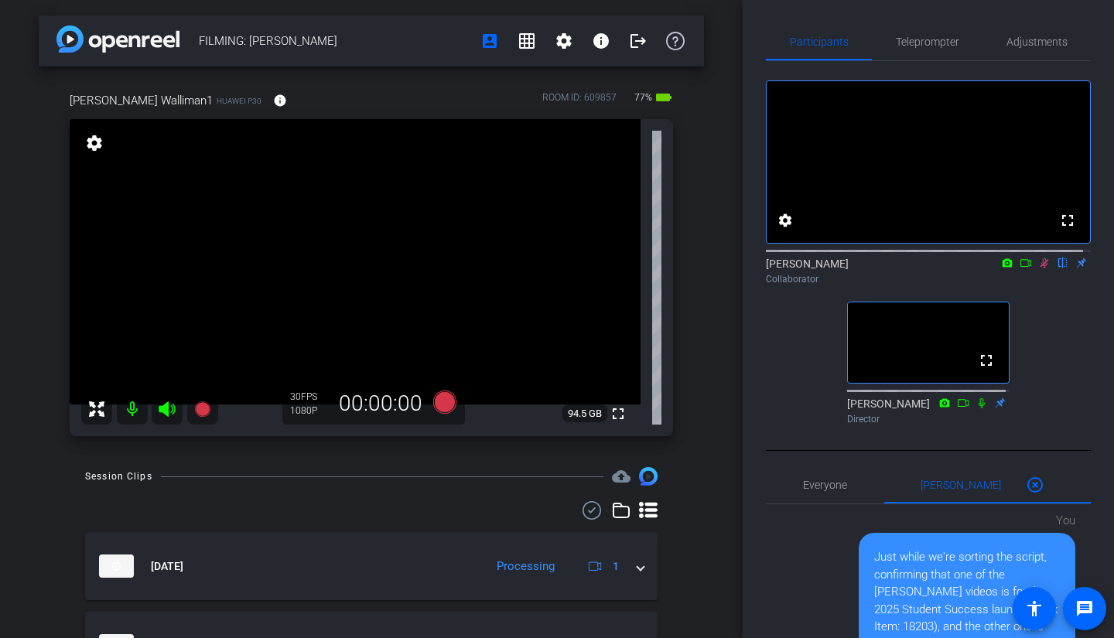
click at [1020, 268] on icon at bounding box center [1026, 263] width 12 height 11
click at [935, 41] on span "Teleprompter" at bounding box center [927, 41] width 63 height 11
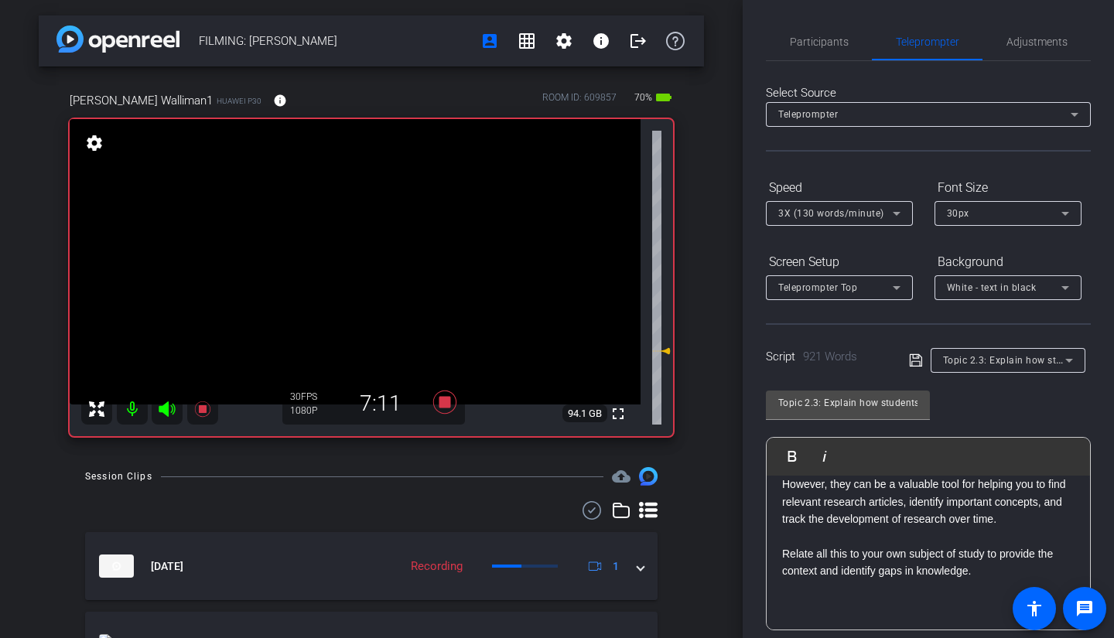
click at [821, 51] on span "Participants" at bounding box center [819, 41] width 59 height 37
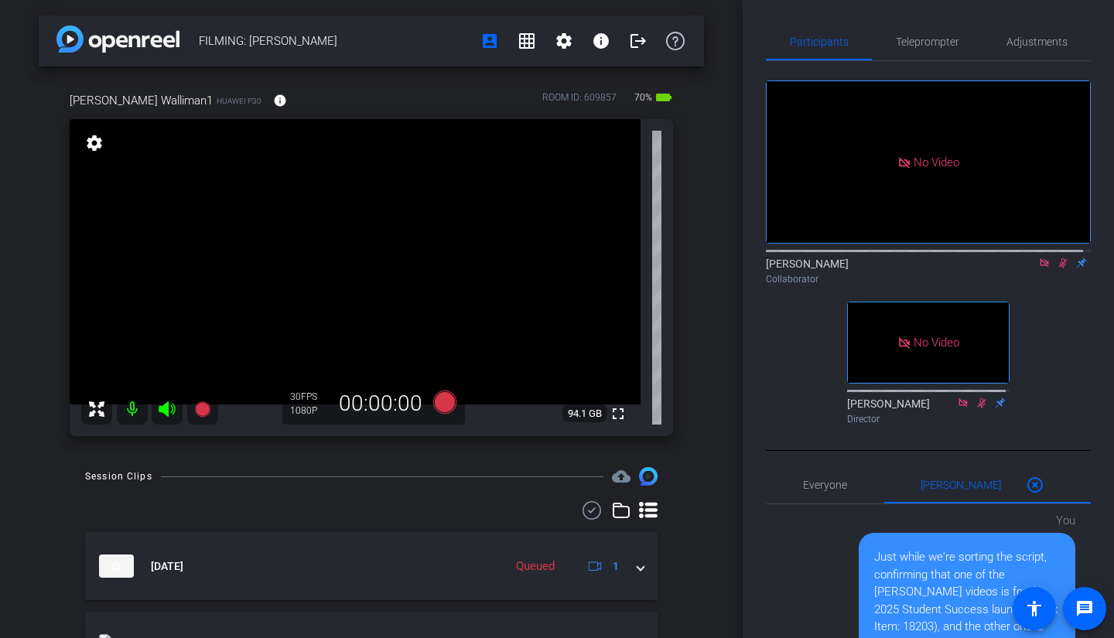
click at [1038, 258] on icon at bounding box center [1044, 263] width 12 height 11
click at [1041, 268] on icon at bounding box center [1045, 263] width 9 height 10
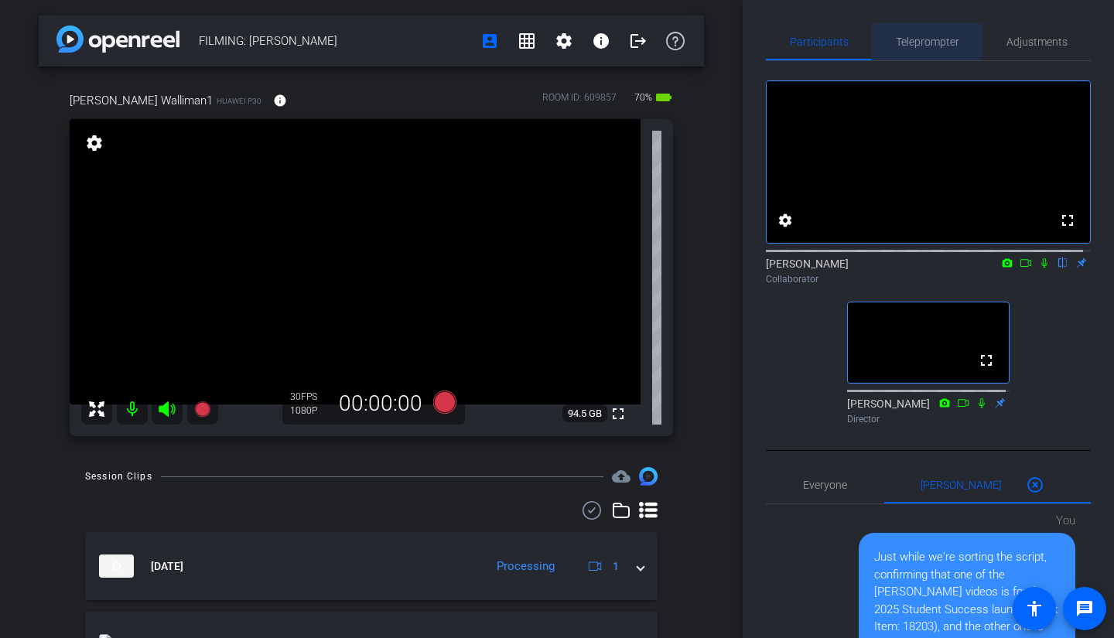
click at [914, 28] on span "Teleprompter" at bounding box center [927, 41] width 63 height 37
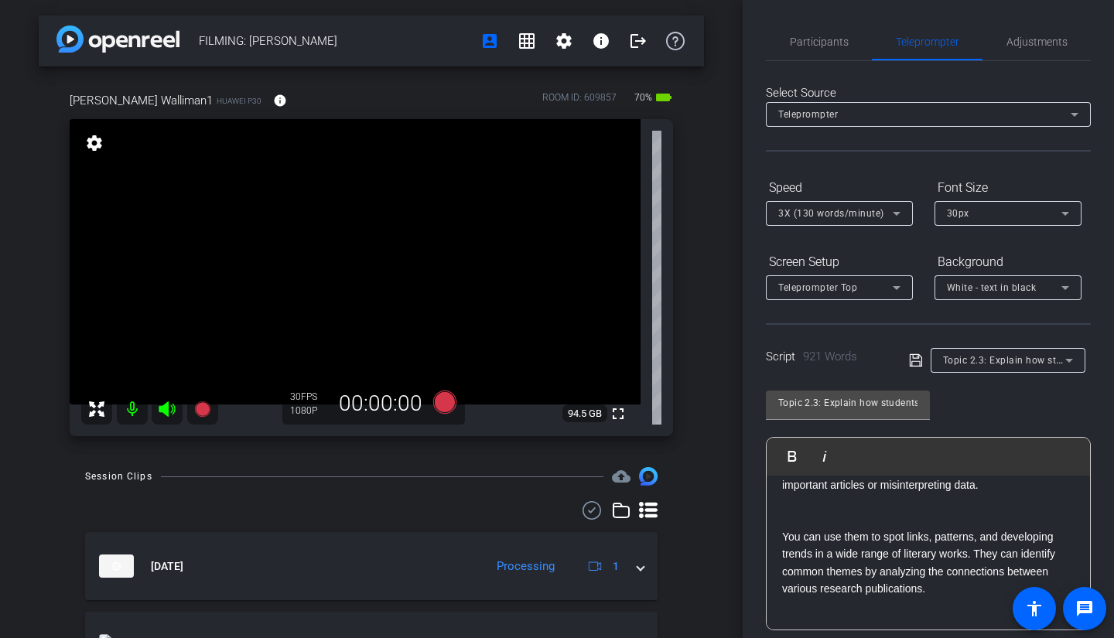
scroll to position [423, 0]
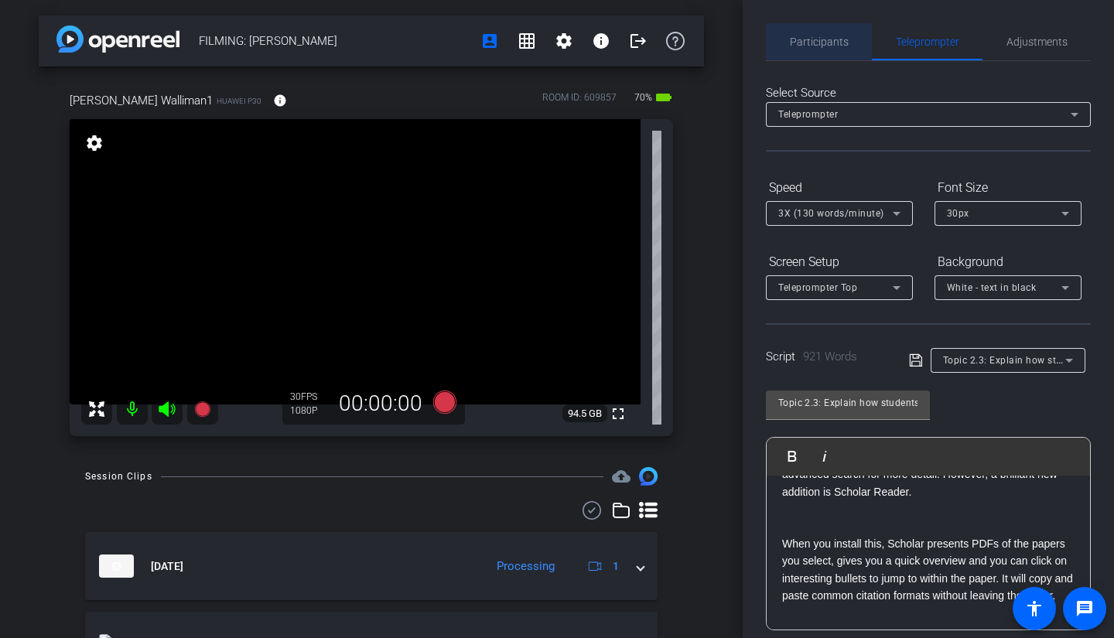
click at [822, 41] on span "Participants" at bounding box center [819, 41] width 59 height 11
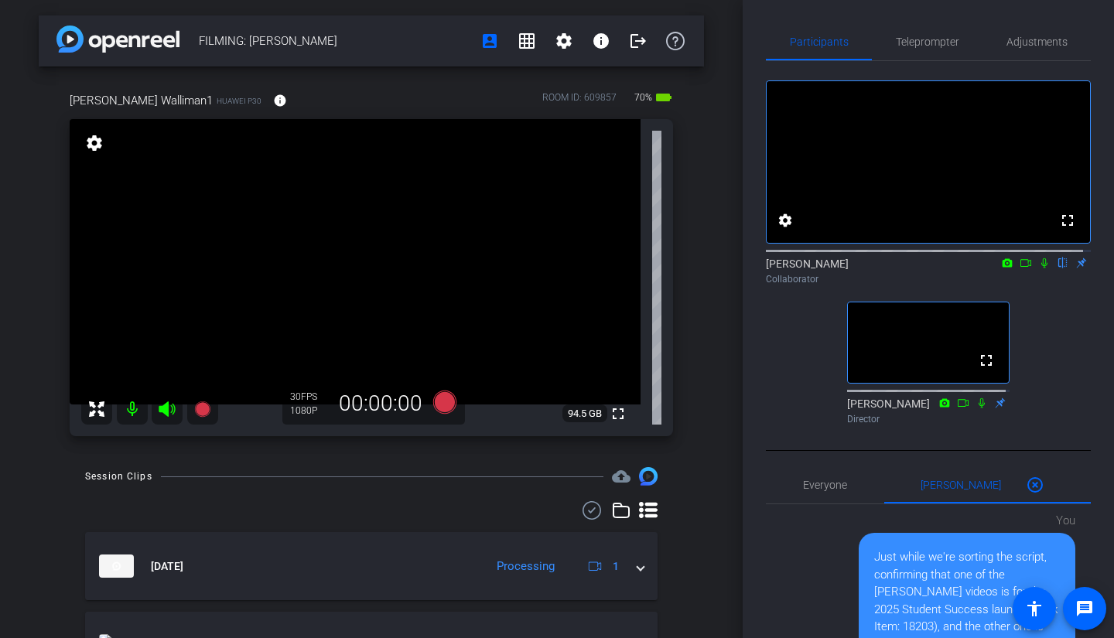
click at [1041, 268] on icon at bounding box center [1044, 263] width 6 height 10
click at [1020, 268] on icon at bounding box center [1026, 263] width 12 height 11
click at [1058, 268] on icon at bounding box center [1063, 263] width 12 height 11
click at [1040, 267] on icon at bounding box center [1044, 262] width 9 height 9
click at [925, 48] on span "Teleprompter" at bounding box center [927, 41] width 63 height 37
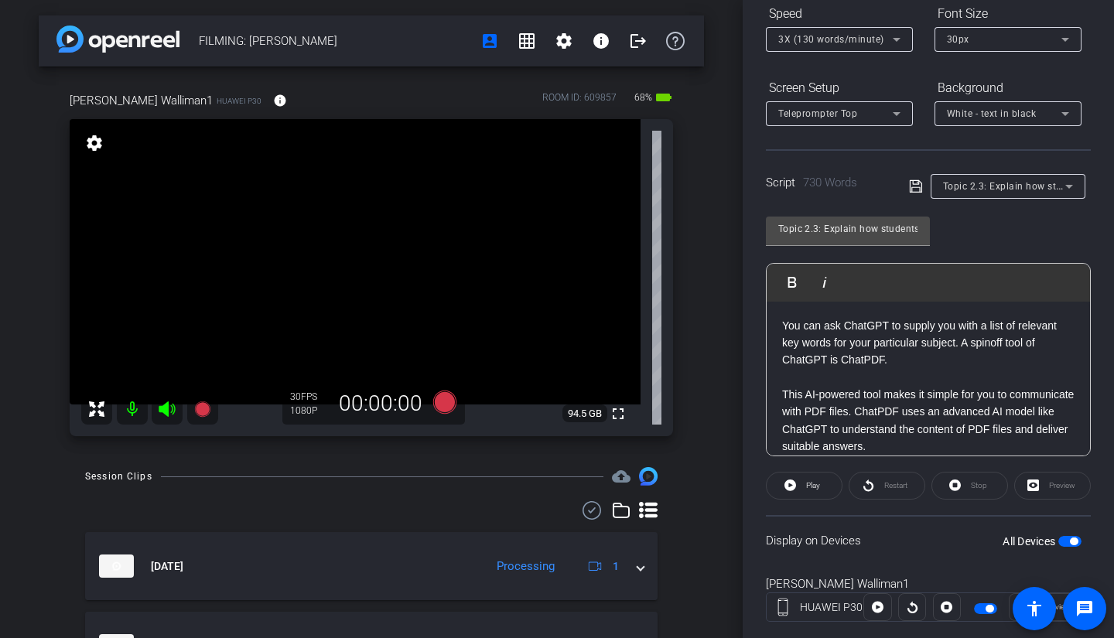
scroll to position [0, 0]
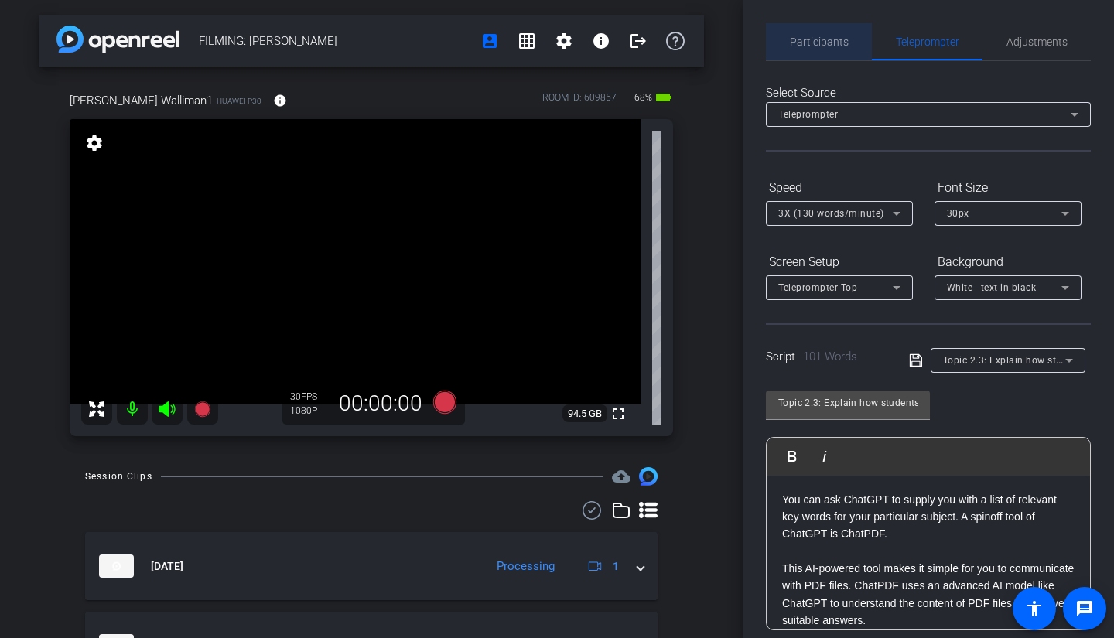
click at [821, 37] on span "Participants" at bounding box center [819, 41] width 59 height 11
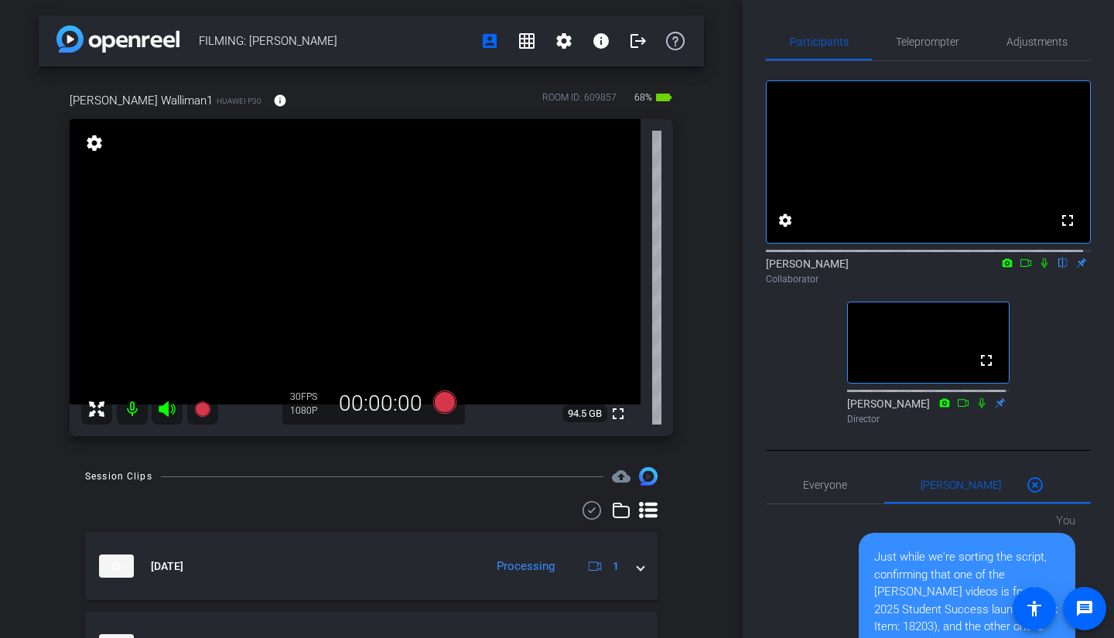
click at [1038, 268] on icon at bounding box center [1044, 263] width 12 height 11
click at [1022, 267] on icon at bounding box center [1026, 263] width 11 height 8
click at [1041, 268] on icon at bounding box center [1044, 263] width 12 height 11
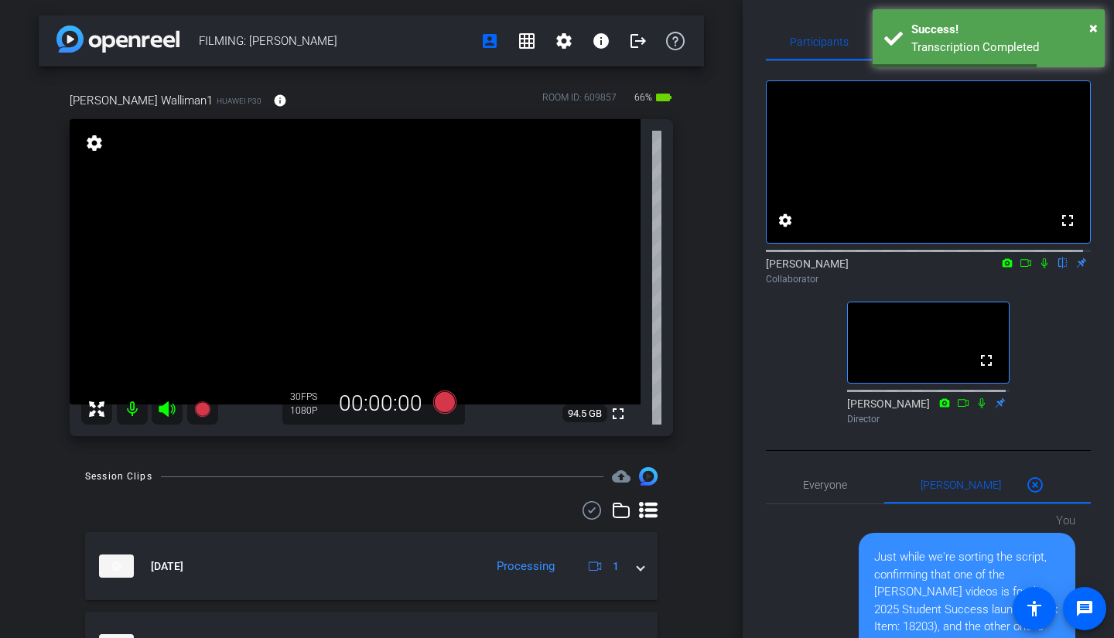
click at [1041, 268] on icon at bounding box center [1044, 263] width 6 height 10
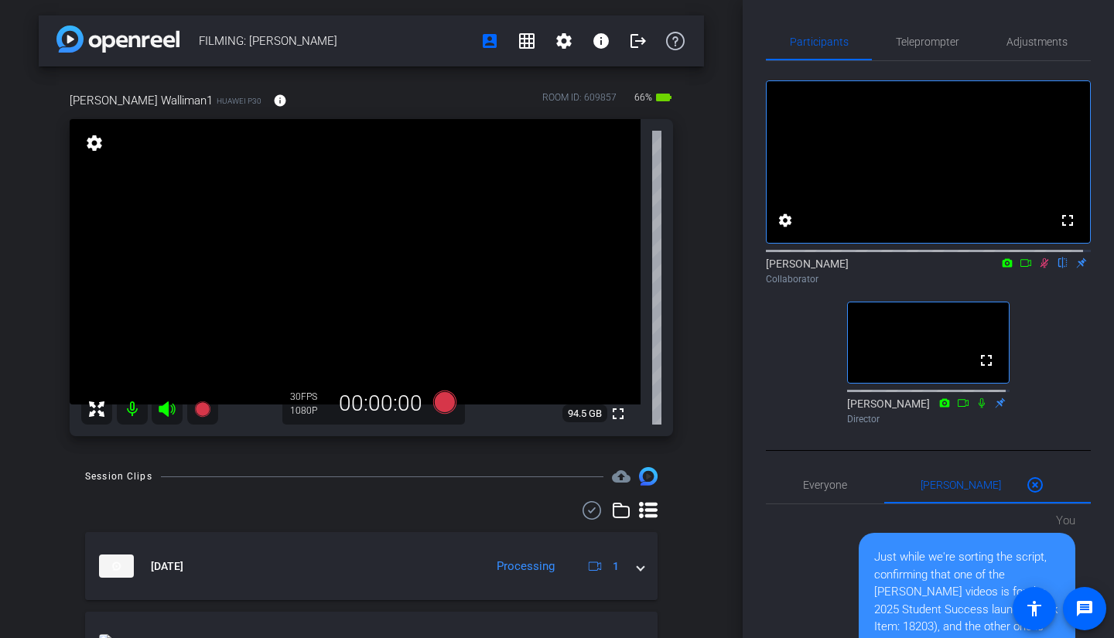
click at [1021, 268] on icon at bounding box center [1026, 263] width 12 height 11
click at [932, 36] on span "Teleprompter" at bounding box center [927, 41] width 63 height 11
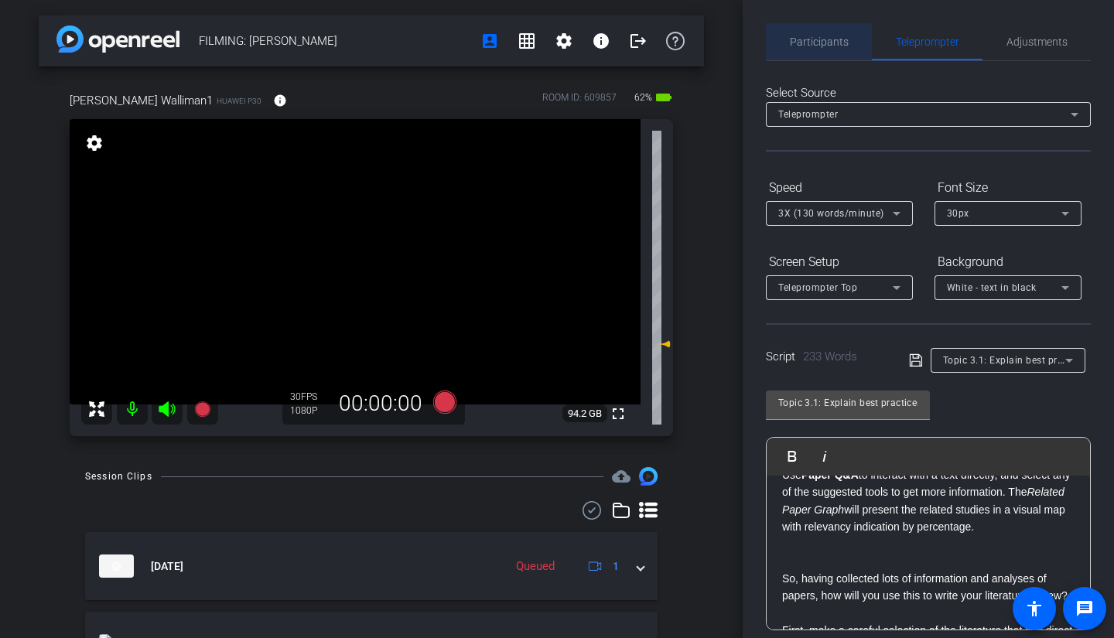
click at [819, 35] on span "Participants" at bounding box center [819, 41] width 59 height 37
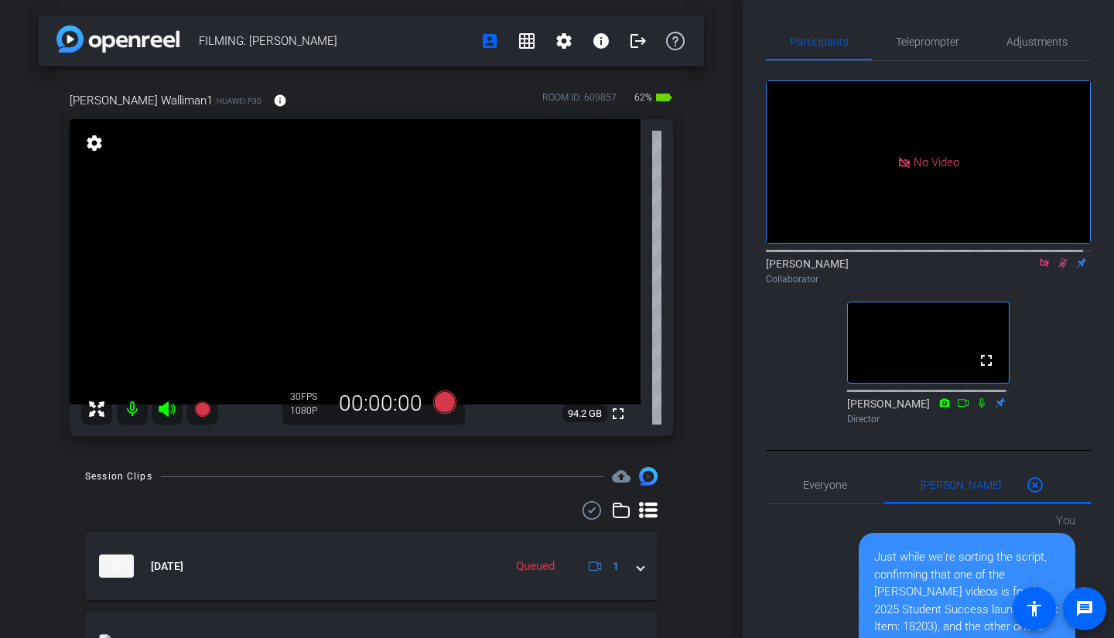
click at [1040, 258] on icon at bounding box center [1044, 262] width 9 height 9
click at [1041, 268] on icon at bounding box center [1045, 263] width 9 height 10
click at [1041, 268] on icon at bounding box center [1044, 263] width 6 height 10
click at [1038, 268] on icon at bounding box center [1044, 263] width 12 height 11
click at [1041, 268] on icon at bounding box center [1044, 263] width 12 height 11
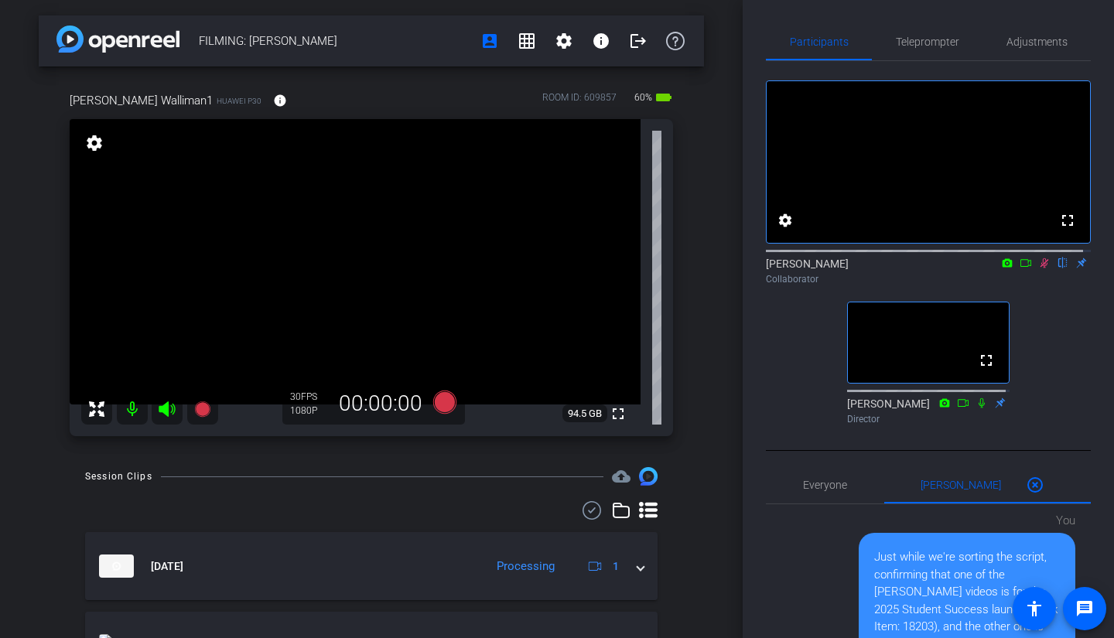
click at [1020, 268] on icon at bounding box center [1026, 263] width 12 height 11
click at [929, 45] on span "Teleprompter" at bounding box center [927, 41] width 63 height 11
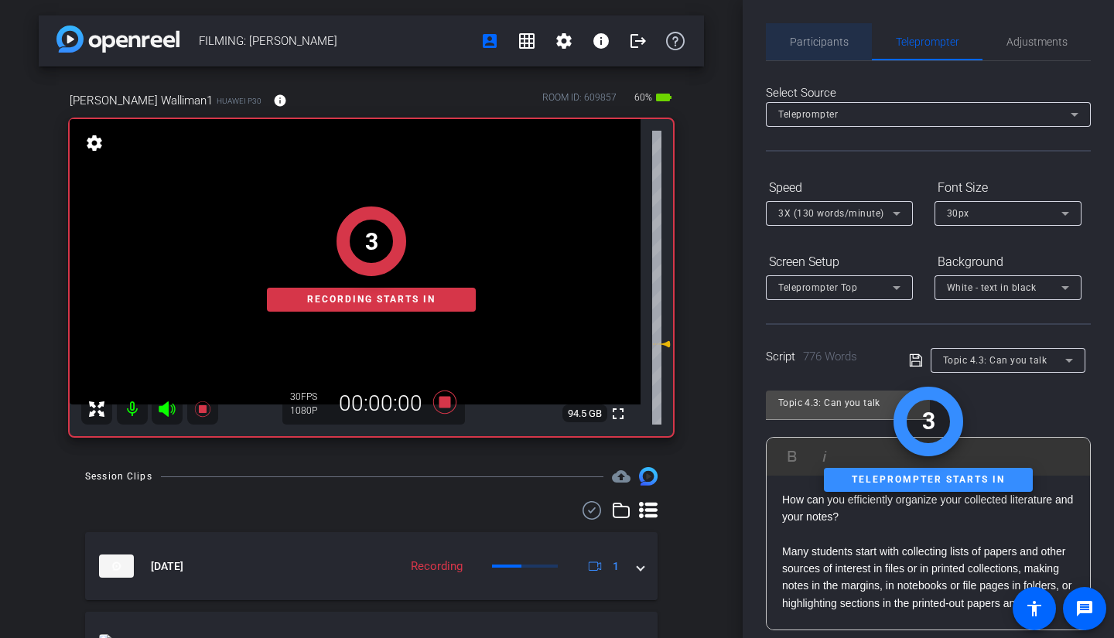
click at [826, 45] on span "Participants" at bounding box center [819, 41] width 59 height 11
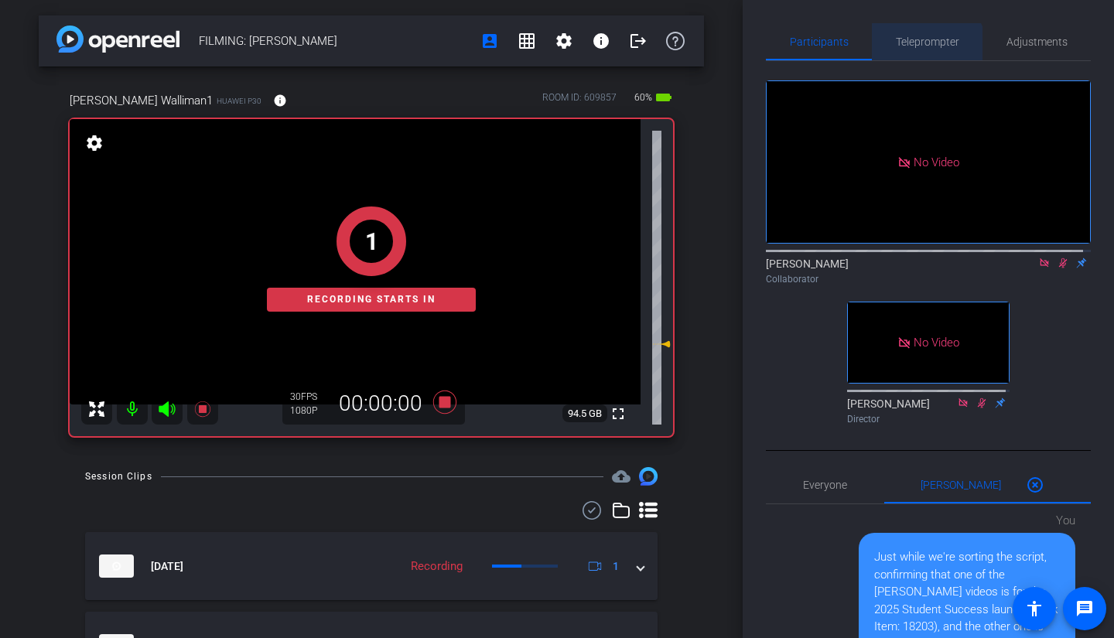
click at [906, 59] on span "Teleprompter" at bounding box center [927, 41] width 63 height 37
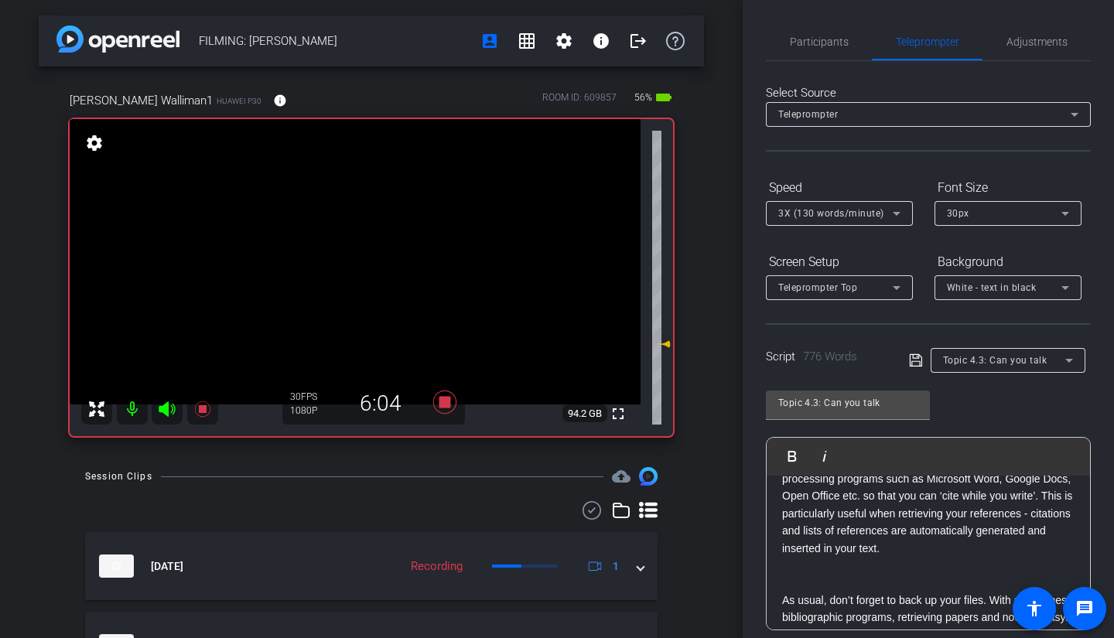
scroll to position [2129, 0]
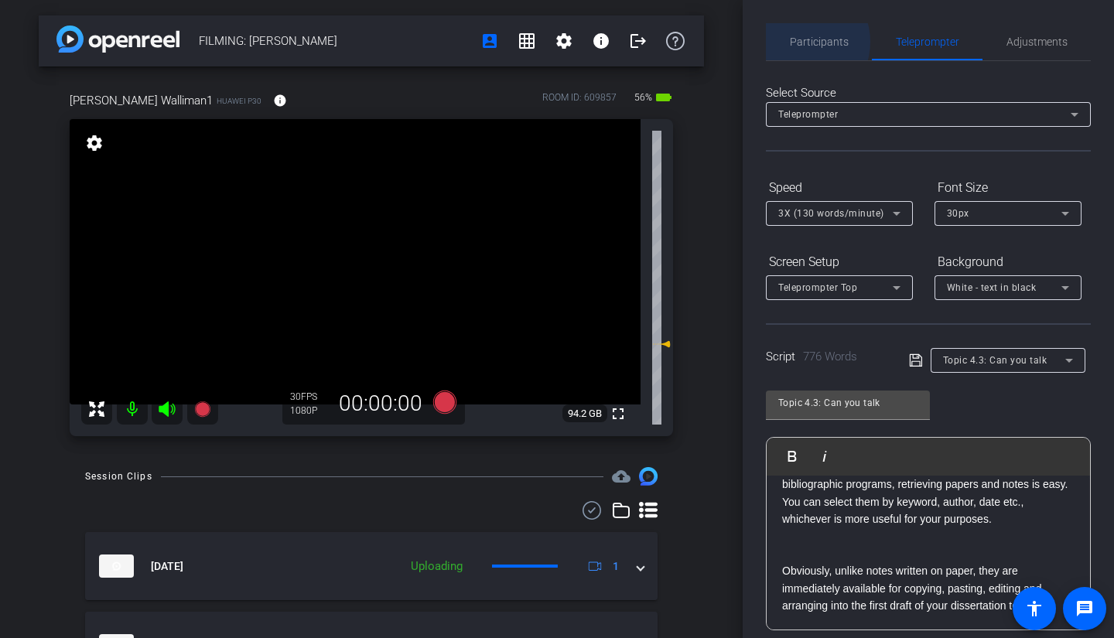
click at [797, 42] on span "Participants" at bounding box center [819, 41] width 59 height 11
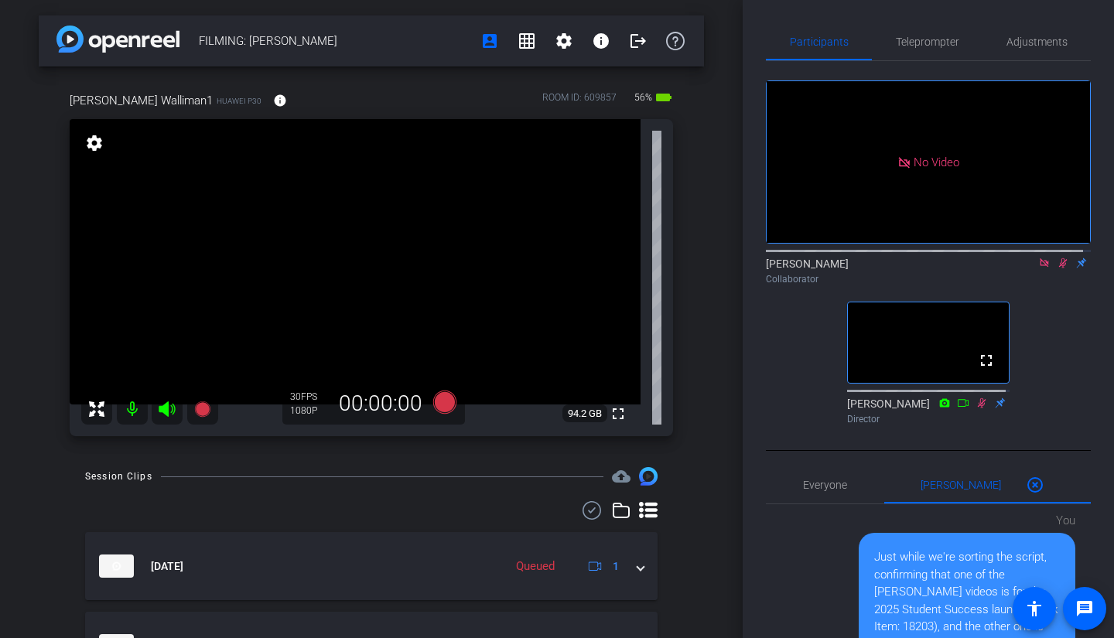
click at [1038, 258] on icon at bounding box center [1044, 263] width 12 height 11
click at [1041, 268] on icon at bounding box center [1045, 263] width 9 height 10
click at [1038, 268] on icon at bounding box center [1044, 263] width 12 height 11
click at [1041, 268] on icon at bounding box center [1044, 263] width 12 height 11
click at [1038, 268] on icon at bounding box center [1044, 263] width 12 height 11
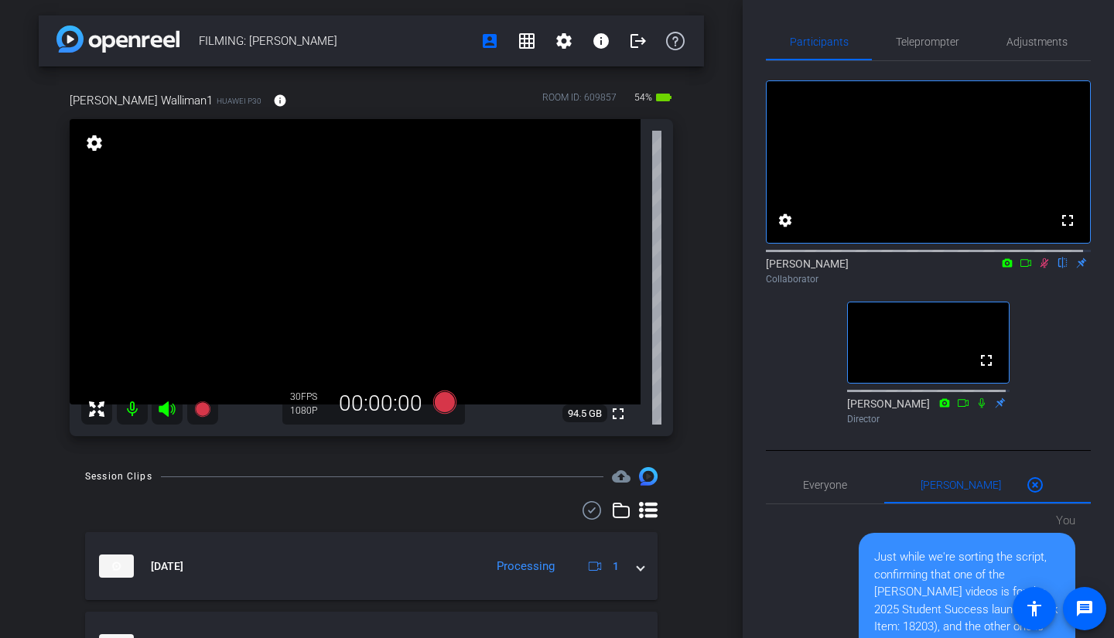
click at [1020, 268] on icon at bounding box center [1026, 263] width 12 height 11
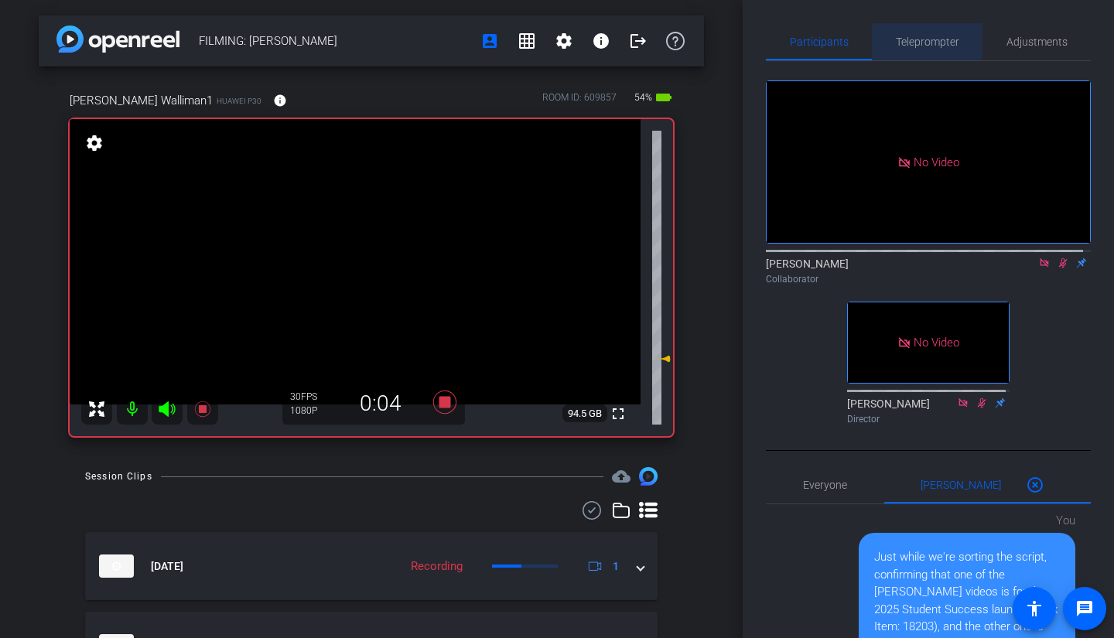
click at [920, 31] on span "Teleprompter" at bounding box center [927, 41] width 63 height 37
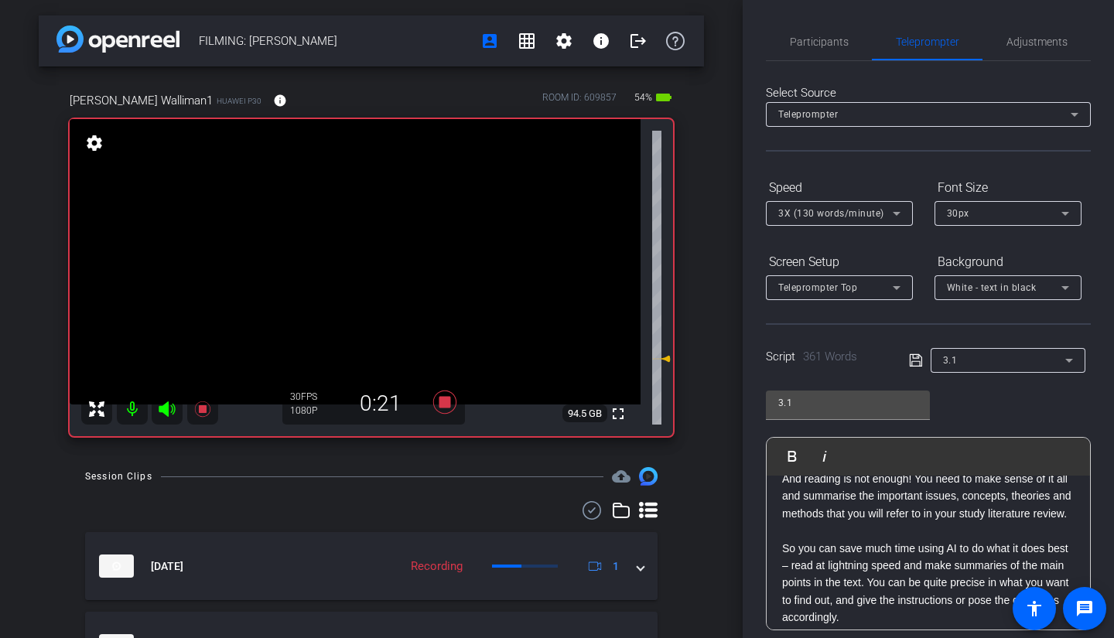
scroll to position [92, 0]
click at [810, 33] on span "Participants" at bounding box center [819, 41] width 59 height 37
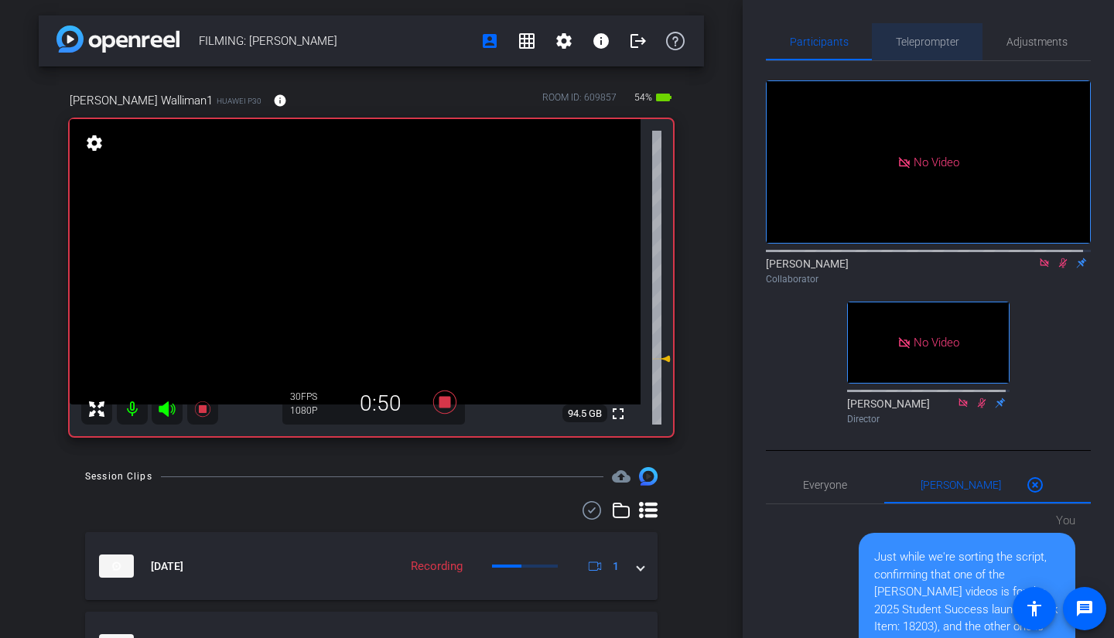
click at [924, 42] on span "Teleprompter" at bounding box center [927, 41] width 63 height 11
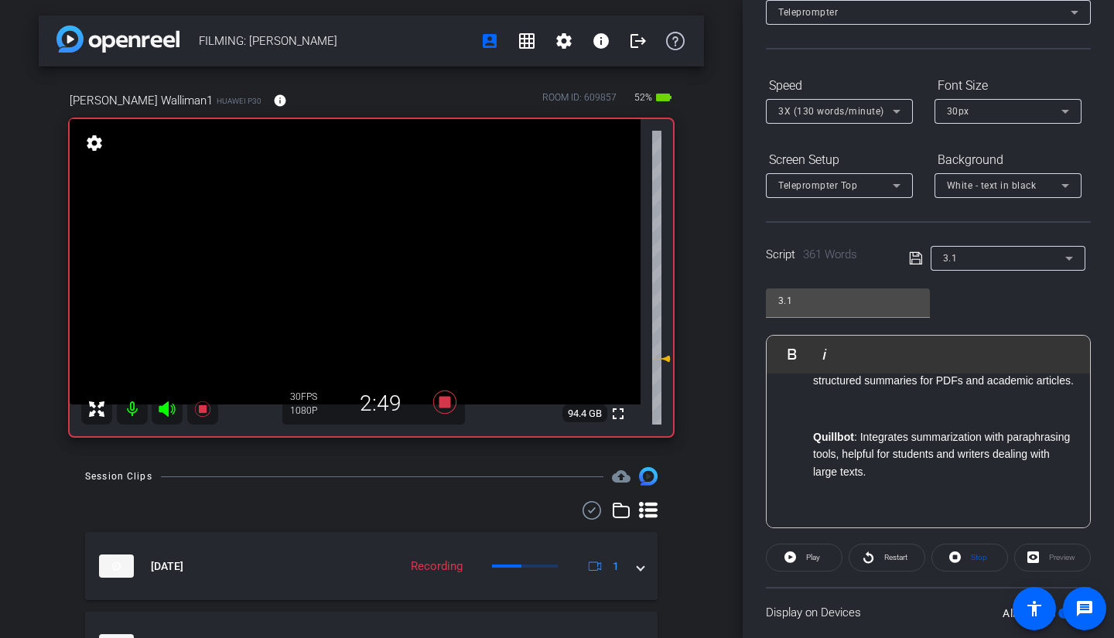
scroll to position [0, 0]
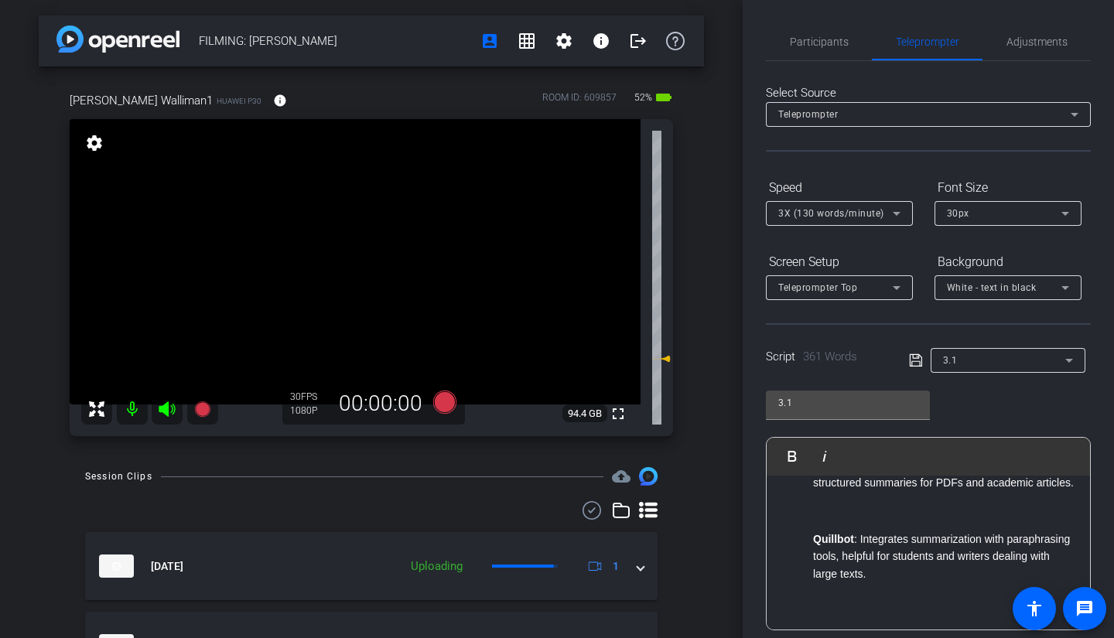
click at [817, 36] on span "Participants" at bounding box center [819, 41] width 59 height 11
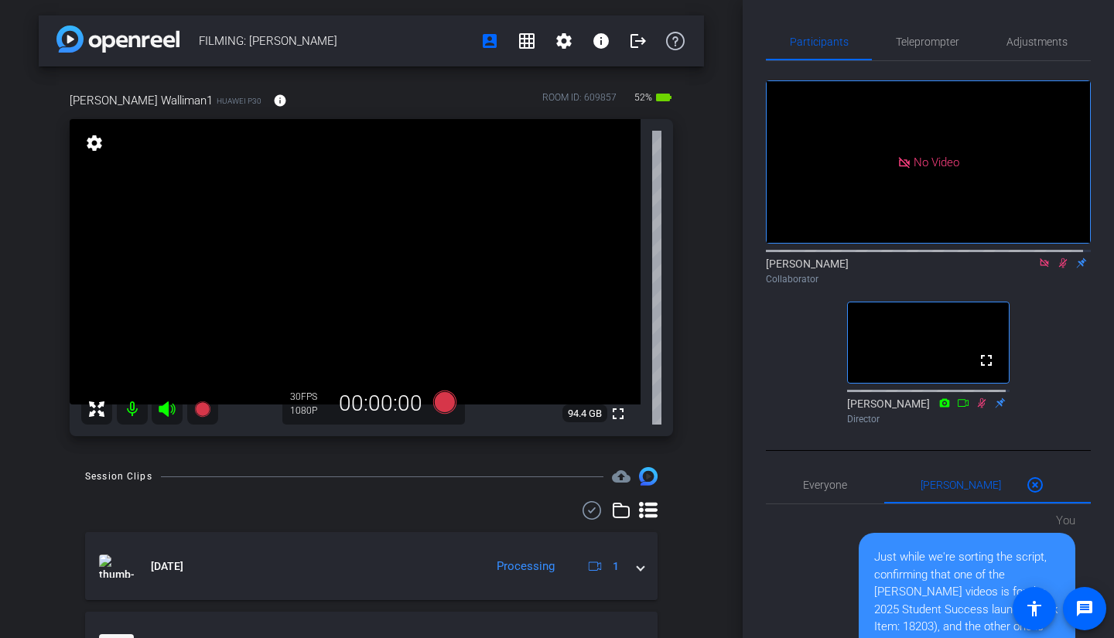
click at [1038, 258] on icon at bounding box center [1044, 263] width 12 height 11
click at [1041, 268] on icon at bounding box center [1045, 263] width 9 height 10
click at [1038, 268] on icon at bounding box center [1044, 263] width 12 height 11
click at [1022, 268] on icon at bounding box center [1026, 263] width 12 height 11
click at [930, 34] on span "Teleprompter" at bounding box center [927, 41] width 63 height 37
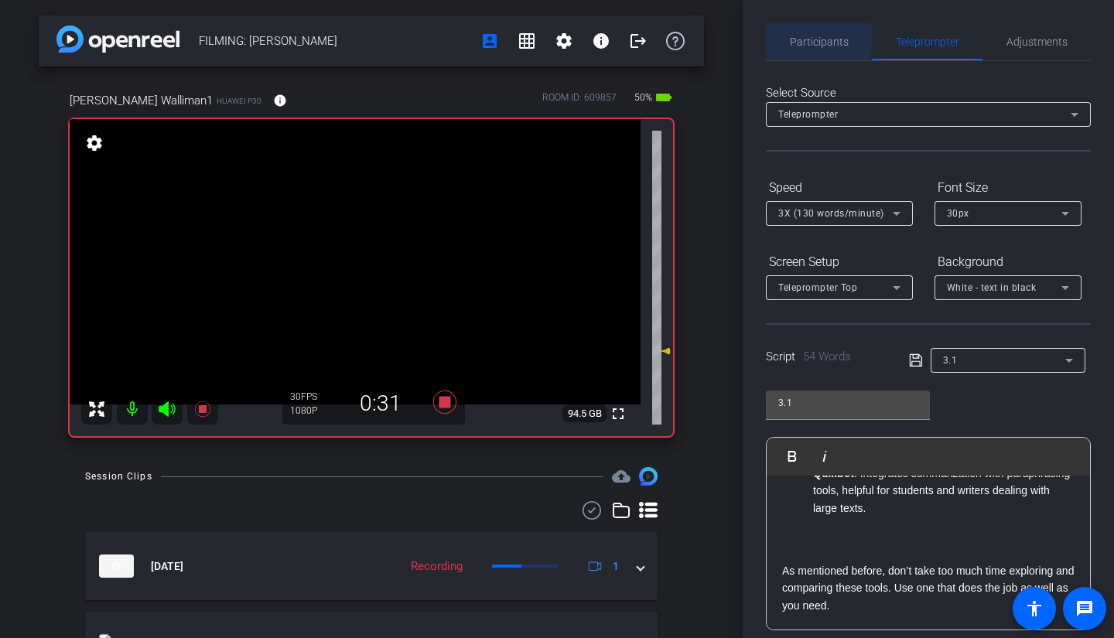
click at [804, 37] on span "Participants" at bounding box center [819, 41] width 59 height 11
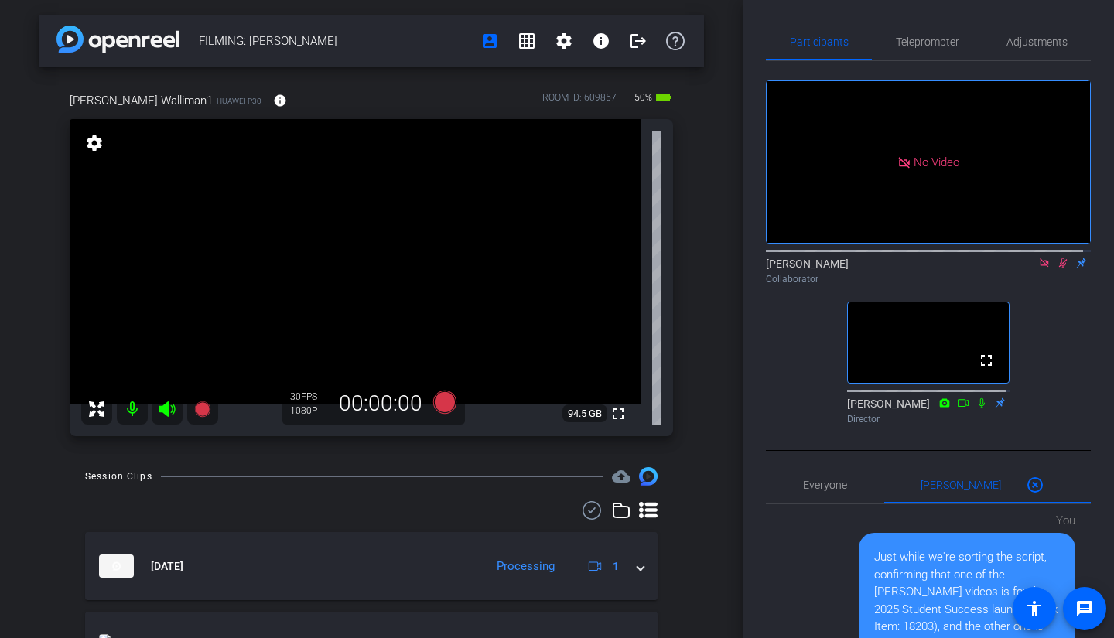
click at [1040, 258] on icon at bounding box center [1044, 262] width 9 height 9
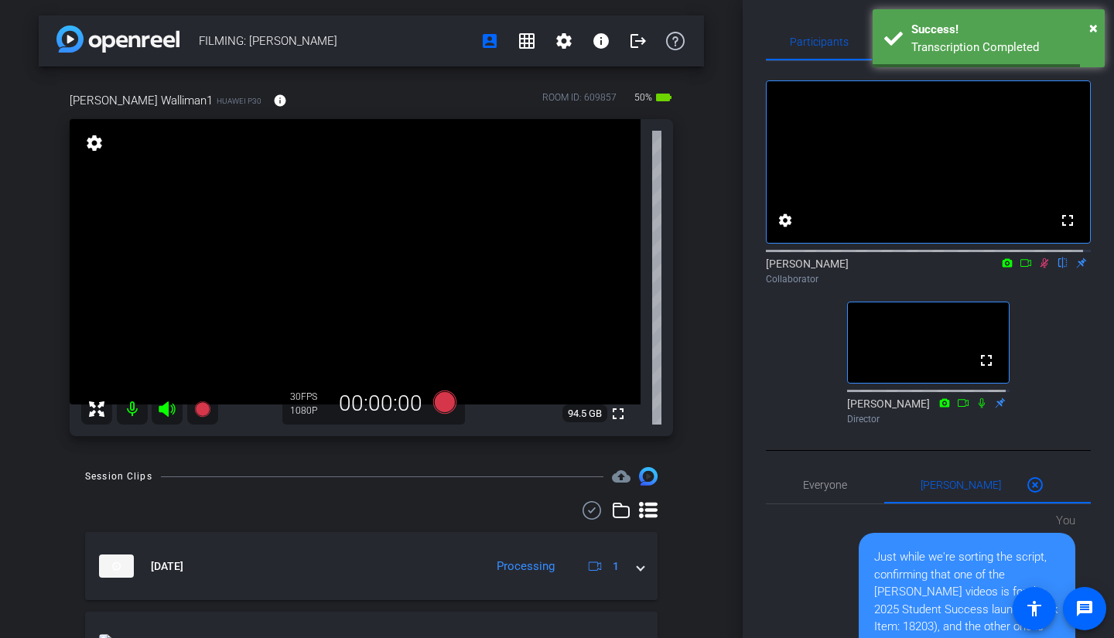
click at [1038, 268] on icon at bounding box center [1044, 263] width 12 height 11
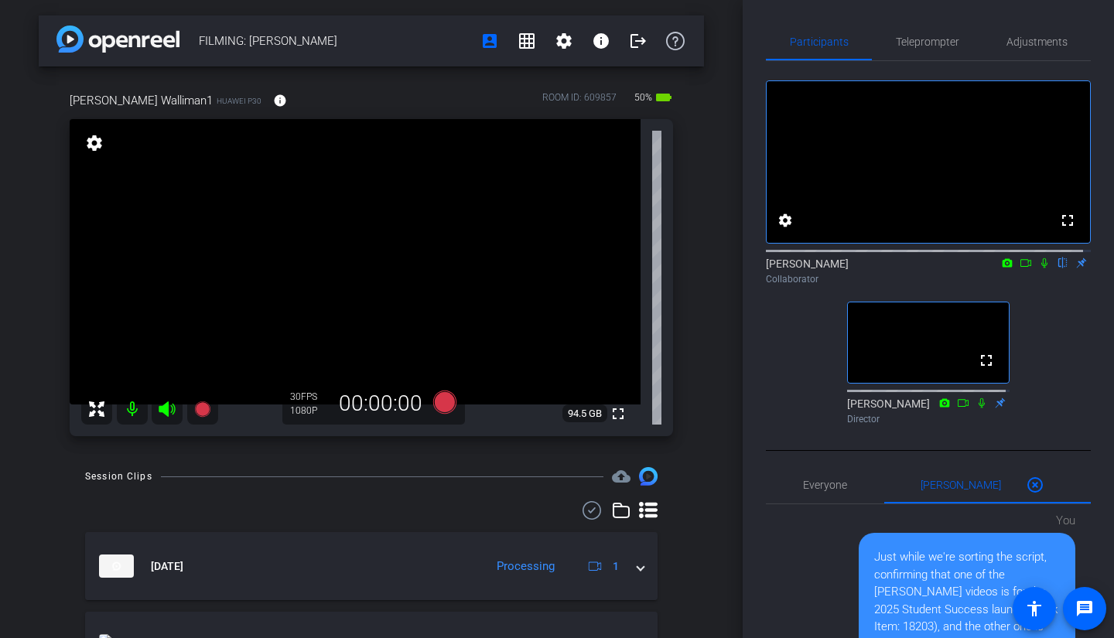
drag, startPoint x: 1069, startPoint y: 381, endPoint x: 1076, endPoint y: 371, distance: 12.2
click at [1076, 371] on div "fullscreen settings [PERSON_NAME] flip Collaborator fullscreen [PERSON_NAME] Di…" at bounding box center [928, 246] width 325 height 370
click at [1038, 268] on icon at bounding box center [1044, 263] width 12 height 11
